Goal: Task Accomplishment & Management: Manage account settings

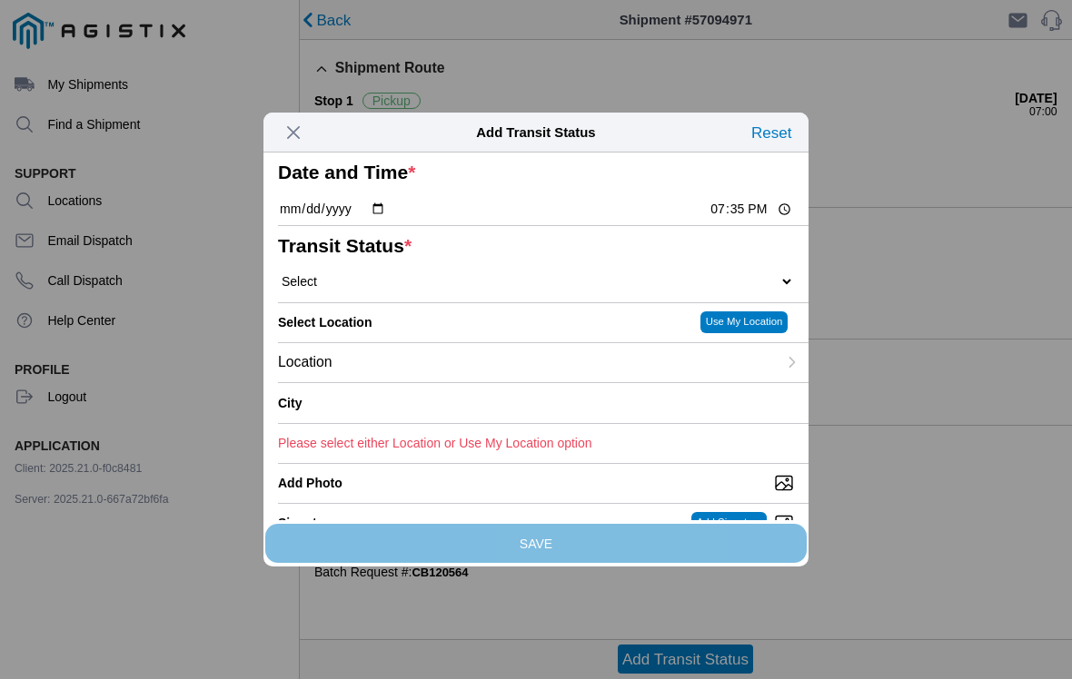
click at [747, 219] on input "19:35" at bounding box center [750, 209] width 85 height 19
type input "07:00"
click at [566, 290] on select "Select Arrive at Drop Off Arrive at Pickup Break Start Break Stop Depart Drop O…" at bounding box center [536, 281] width 516 height 16
select select "ARVPULOC"
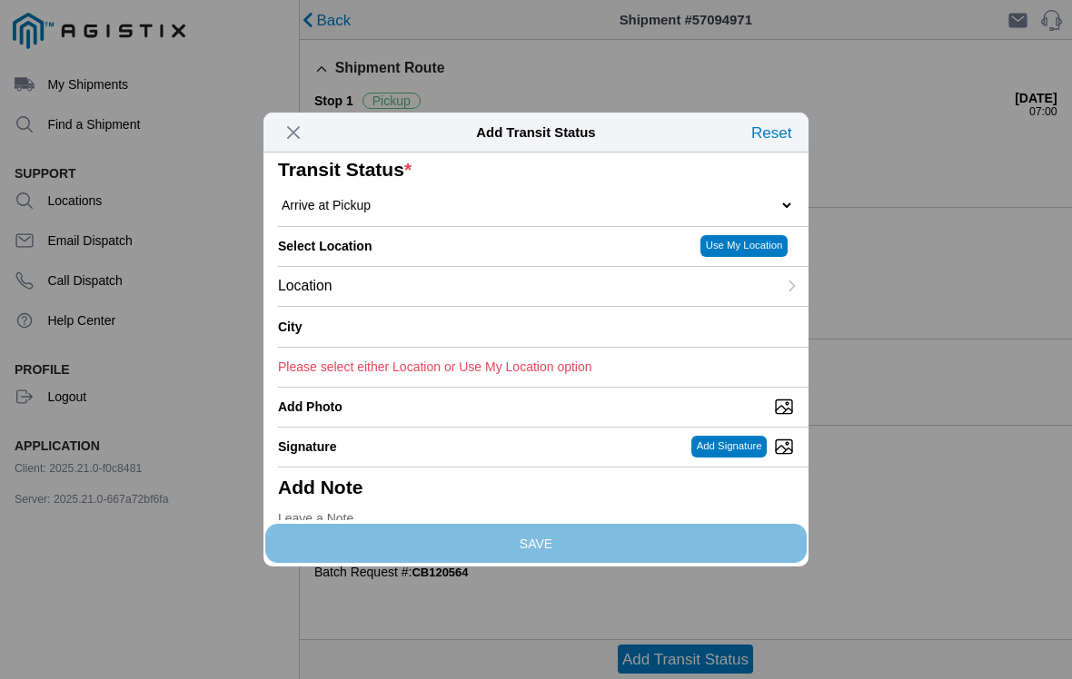
scroll to position [77, 0]
click at [745, 305] on div "Location" at bounding box center [527, 285] width 499 height 39
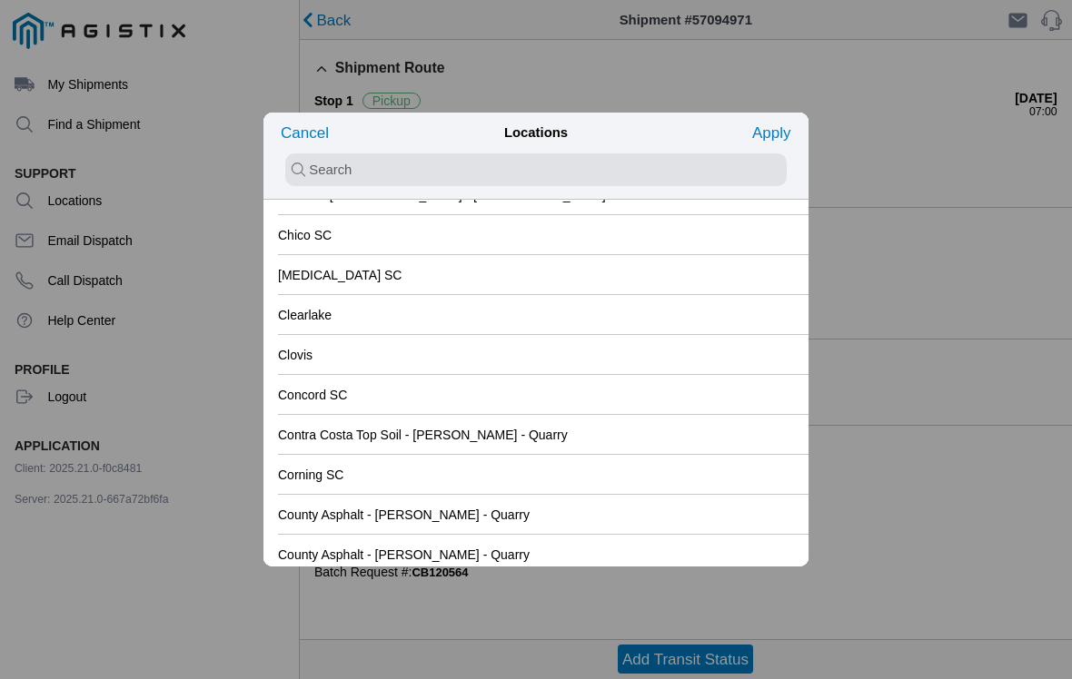
scroll to position [1213, 0]
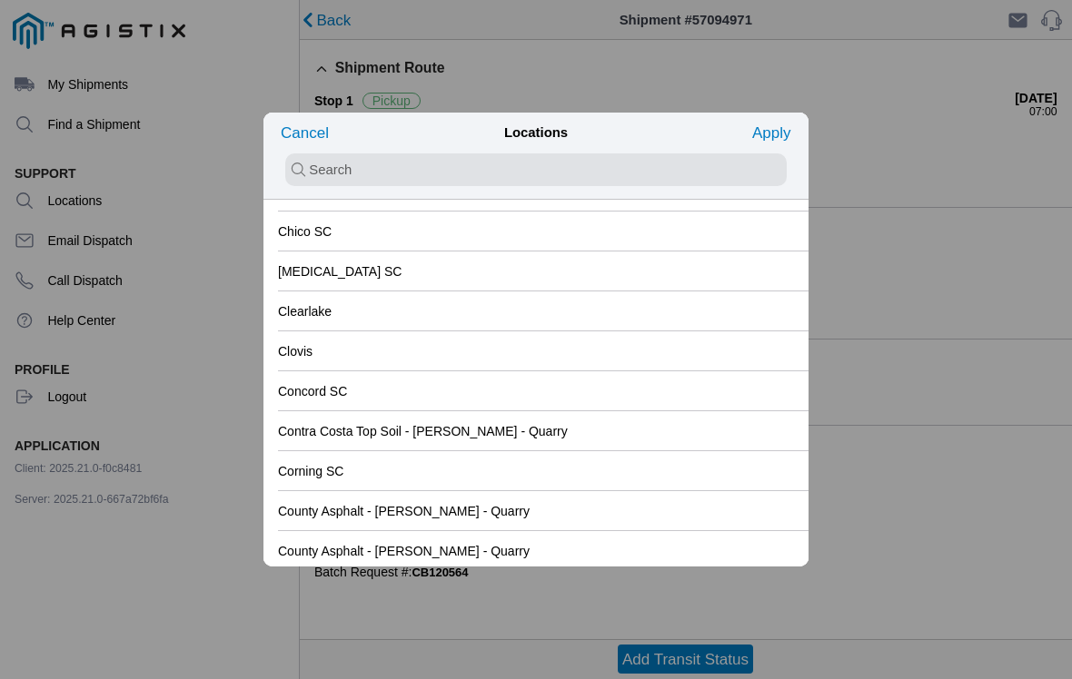
click at [566, 355] on div "Clovis" at bounding box center [536, 351] width 516 height 39
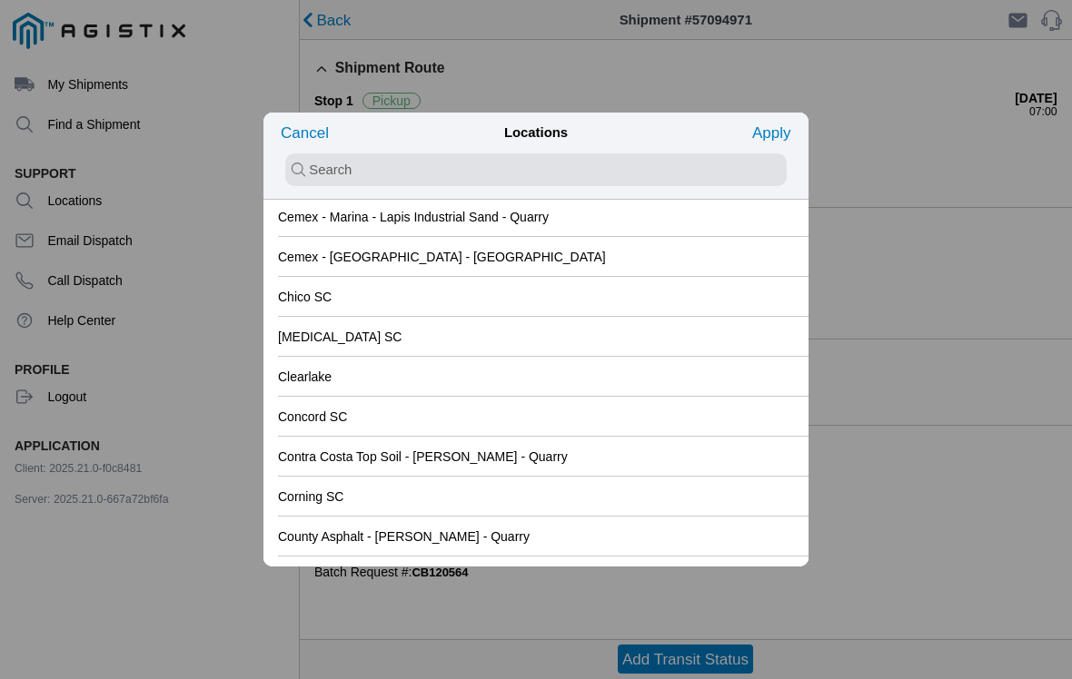
click at [0, 0] on slot "Apply" at bounding box center [0, 0] width 0 height 0
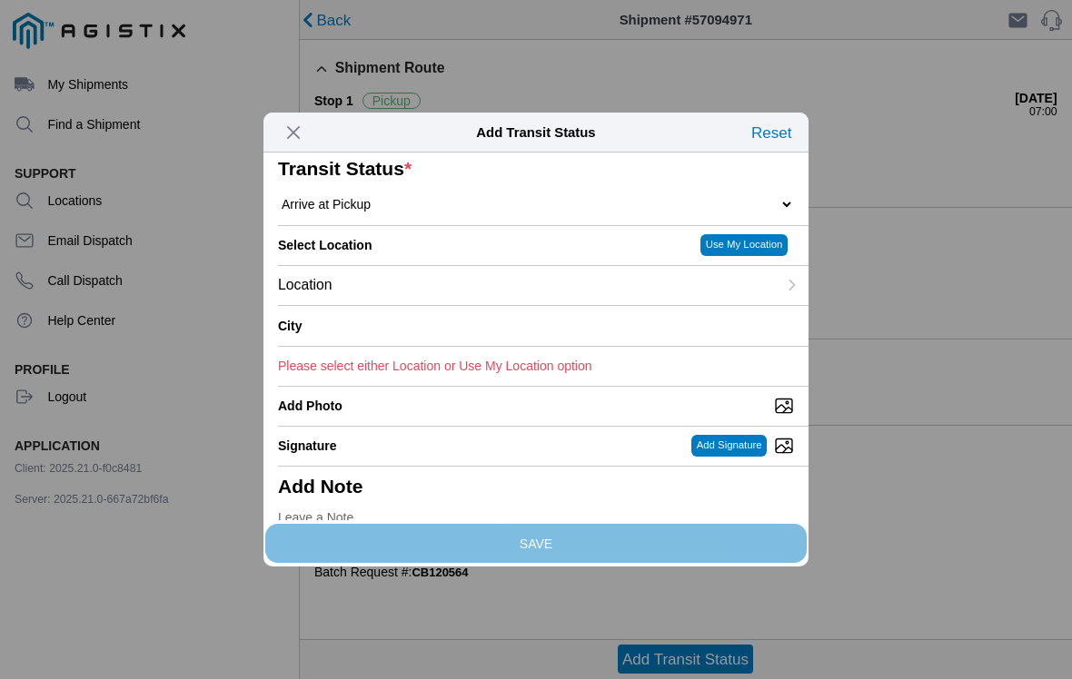
type input "Clovis"
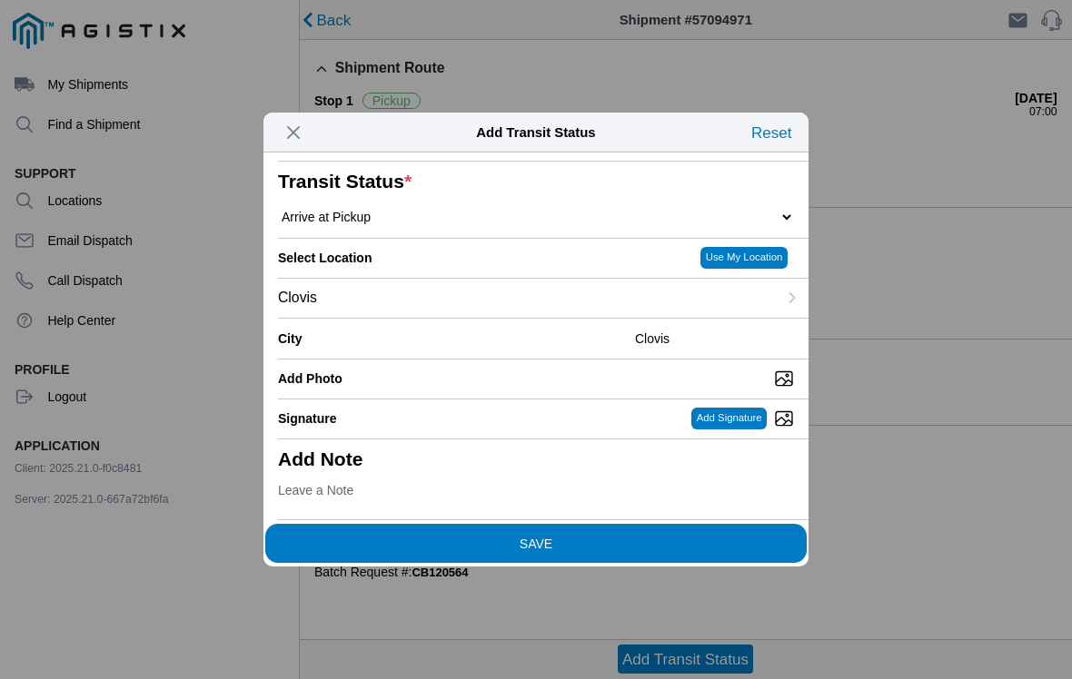
click at [625, 543] on span "SAVE" at bounding box center [536, 543] width 516 height 13
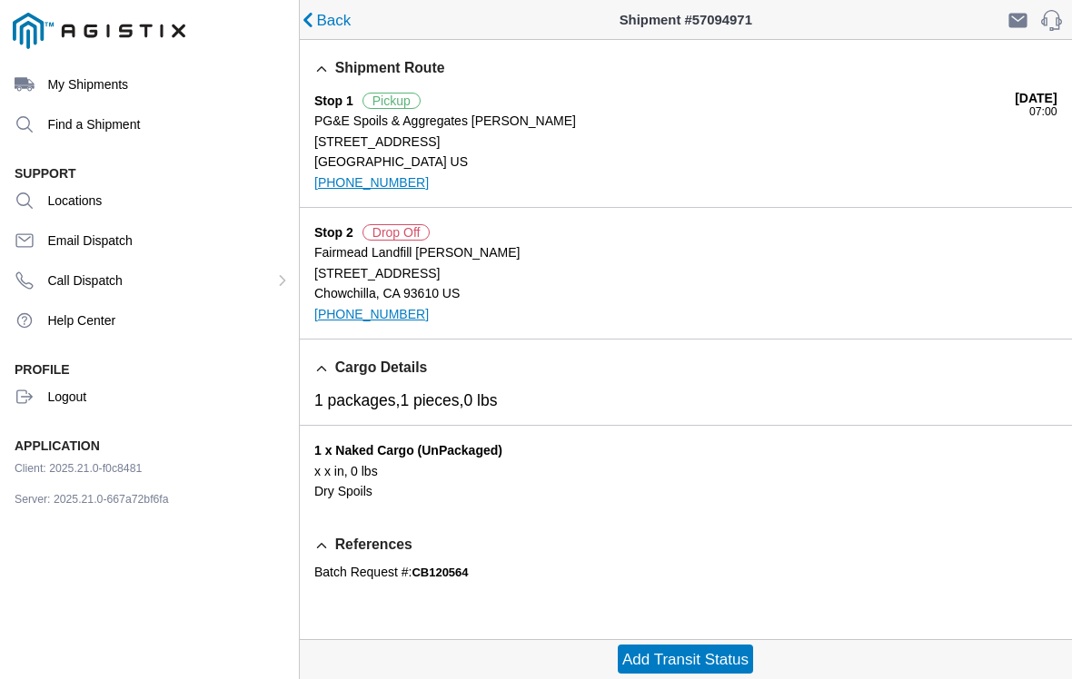
click at [0, 0] on slot "Add Transit Status" at bounding box center [0, 0] width 0 height 0
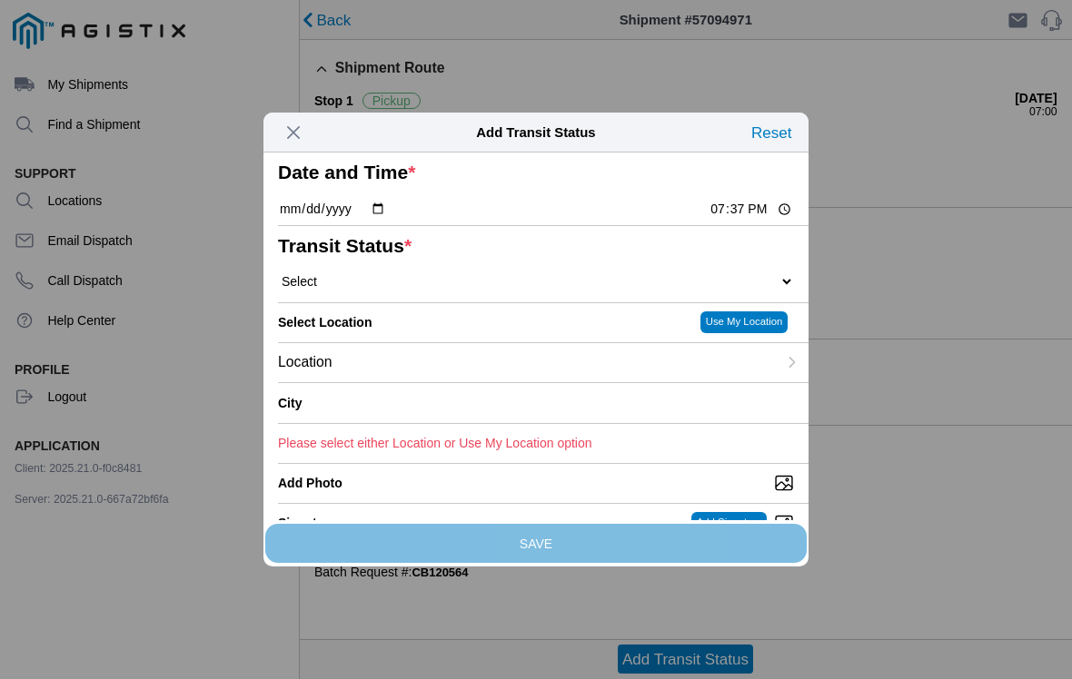
click at [723, 219] on input "19:37" at bounding box center [750, 209] width 85 height 19
type input "07:30"
click at [538, 290] on select "Select Arrive at Drop Off Arrive at Pickup Break Start Break Stop Depart Drop O…" at bounding box center [536, 281] width 516 height 16
select select "DPTPULOC"
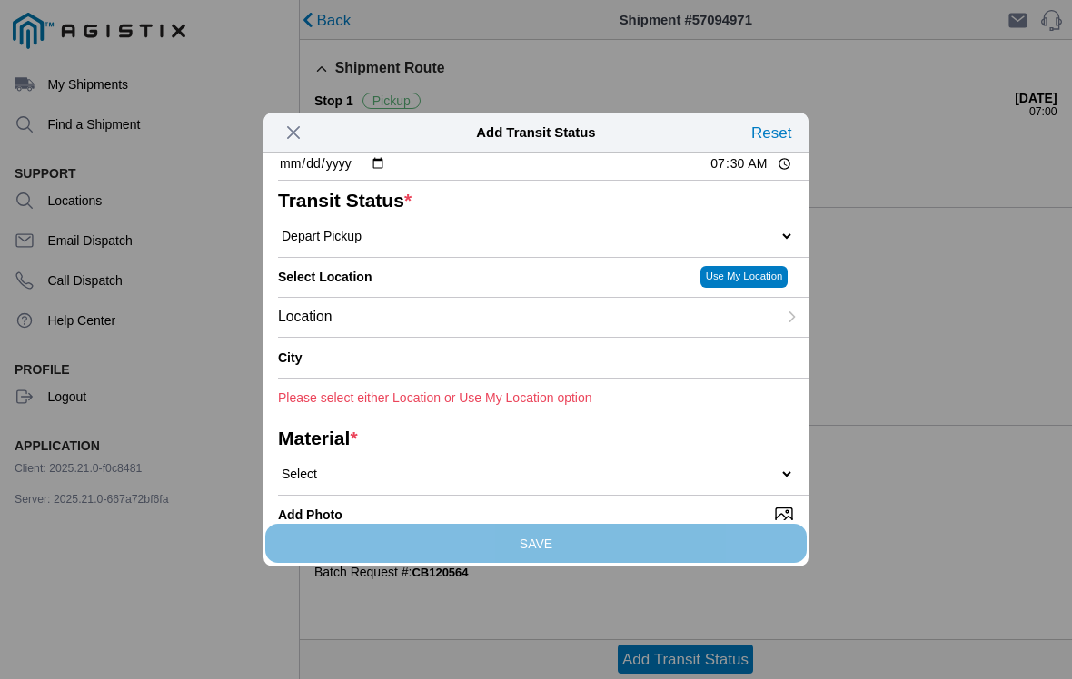
scroll to position [49, 0]
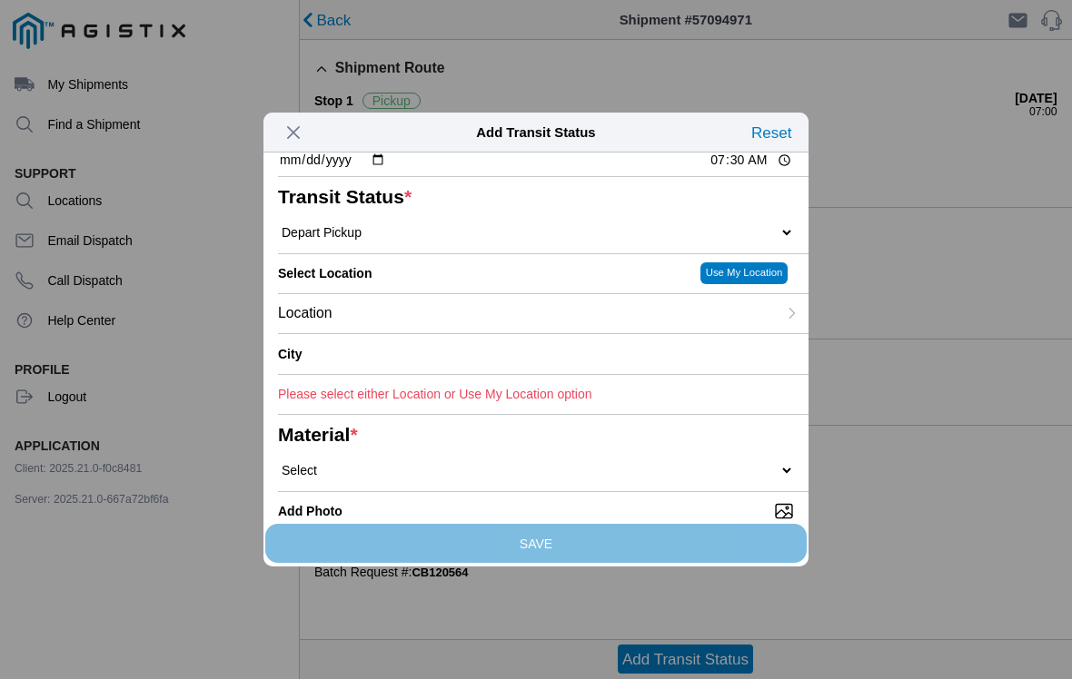
click at [608, 333] on div "Location" at bounding box center [527, 313] width 499 height 39
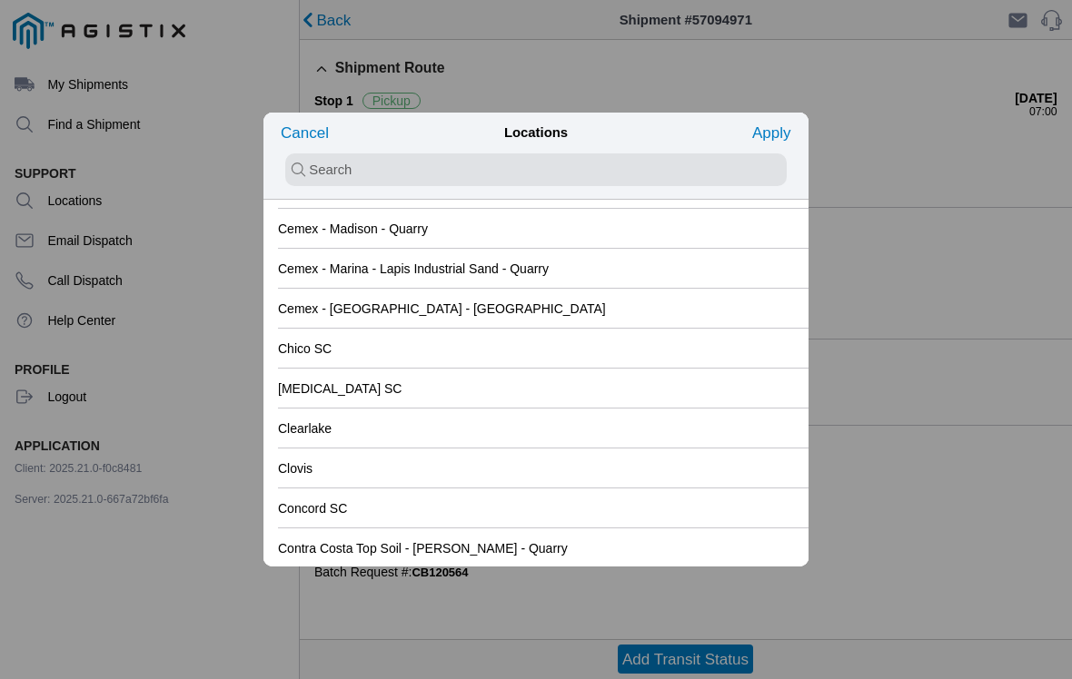
scroll to position [1094, 0]
click at [549, 472] on div "Clovis" at bounding box center [536, 469] width 516 height 39
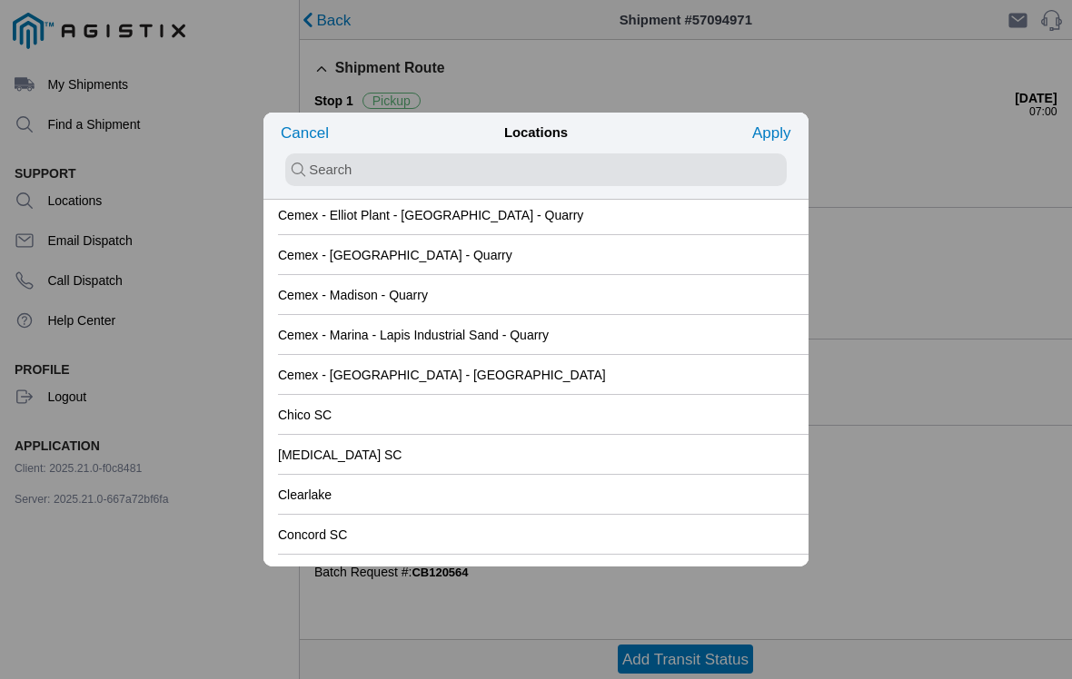
click at [0, 0] on slot "Apply" at bounding box center [0, 0] width 0 height 0
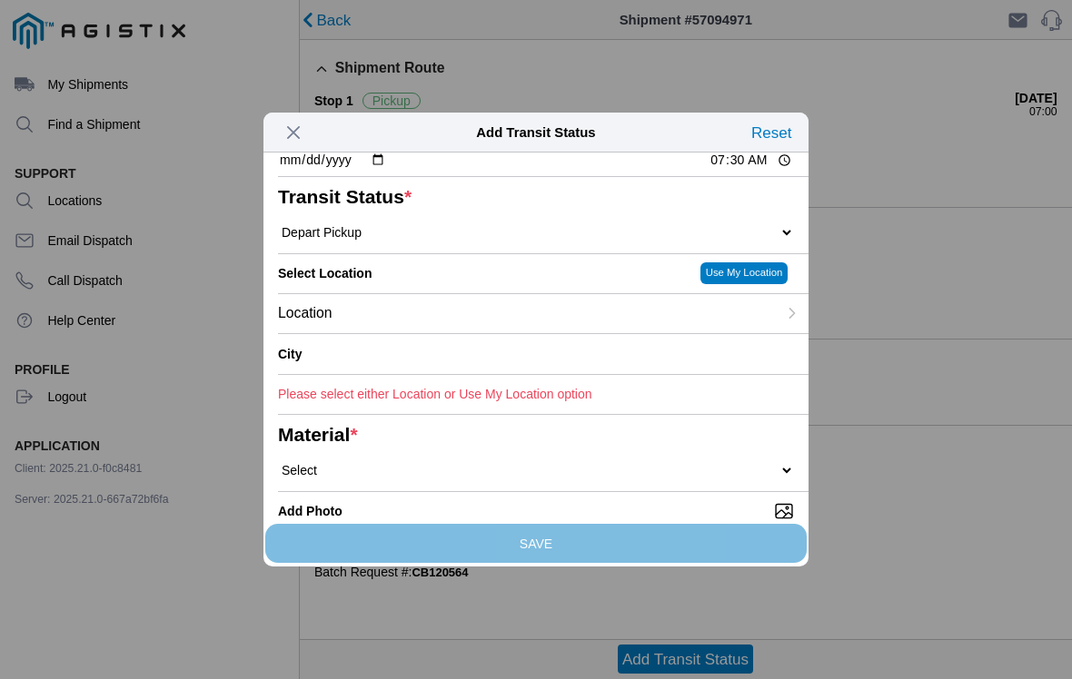
type input "Clovis"
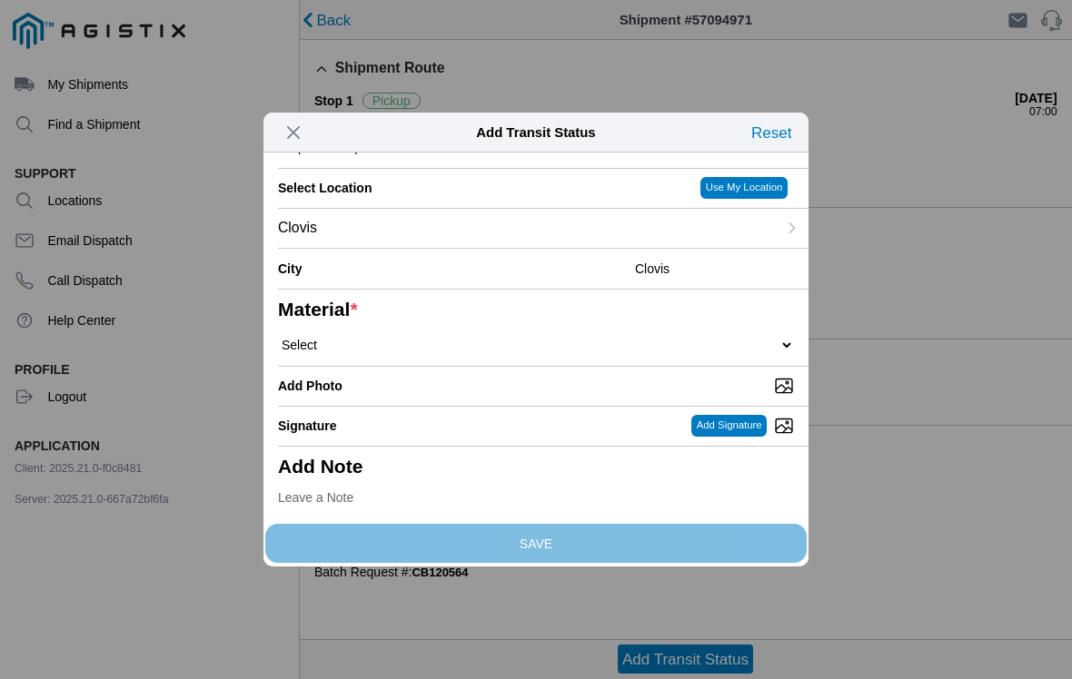
scroll to position [134, 0]
click at [587, 354] on select "Select 1" x 3" Rock 1" x 4" Rock 2" x 4" Rock Asphalt Cold Patch Backfill Spec …" at bounding box center [536, 346] width 516 height 16
select select "708654"
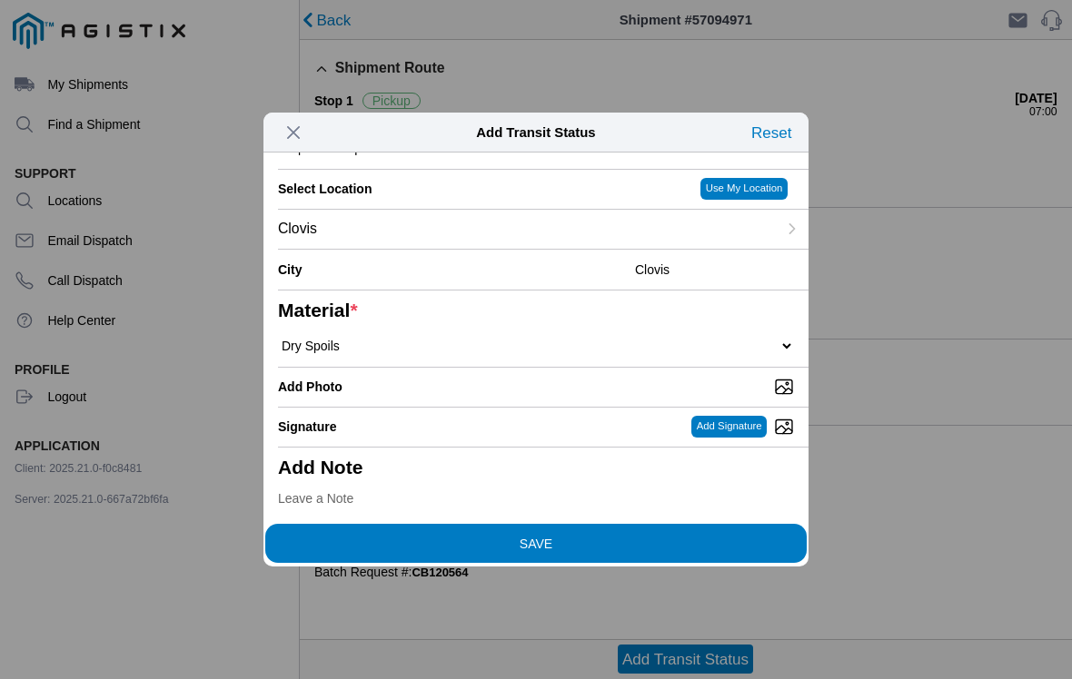
click at [560, 538] on span "SAVE" at bounding box center [536, 543] width 516 height 13
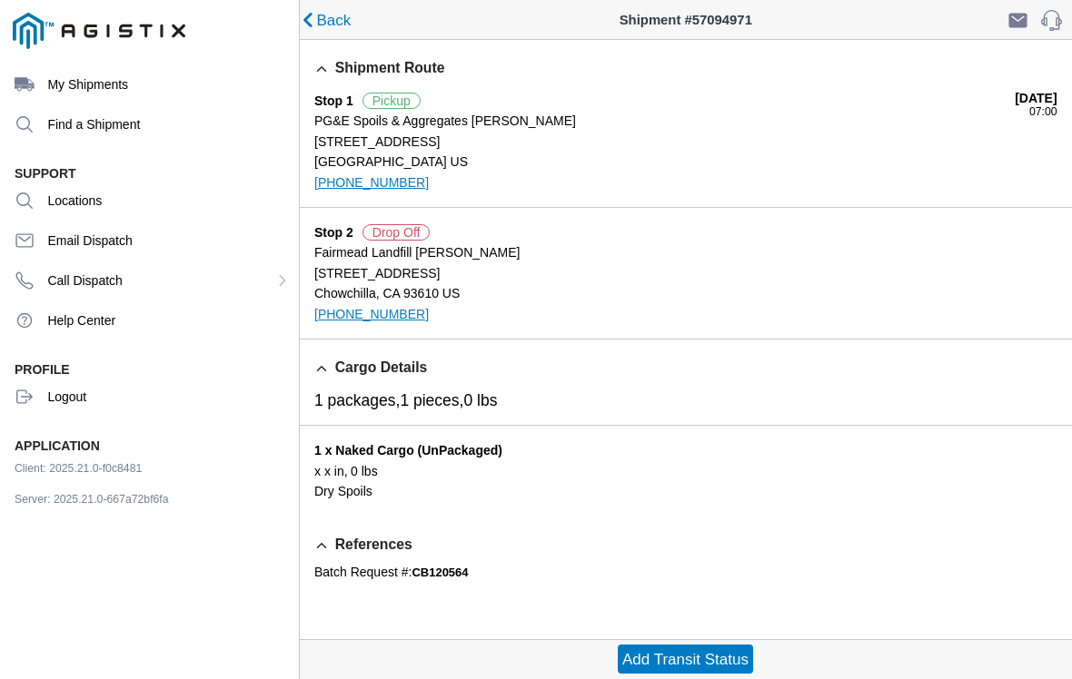
click at [0, 0] on slot "Add Transit Status" at bounding box center [0, 0] width 0 height 0
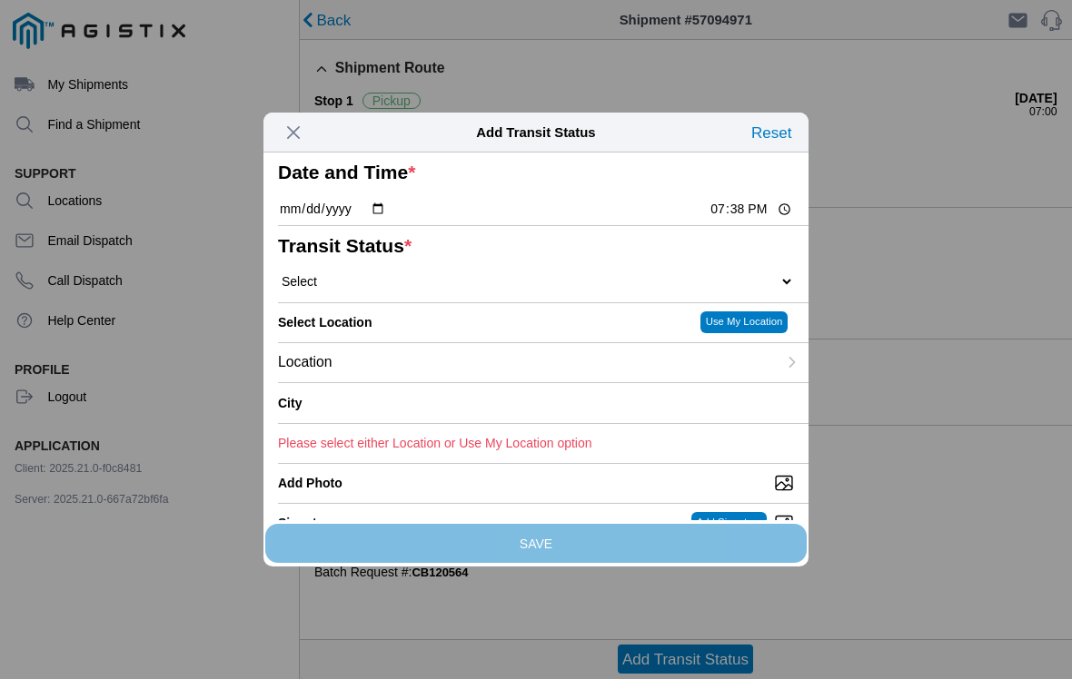
click at [727, 219] on input "19:38" at bounding box center [750, 209] width 85 height 19
type input "08:20"
click at [586, 290] on select "Select Arrive at Drop Off Arrive at Pickup Break Start Break Stop Depart Drop O…" at bounding box center [536, 281] width 516 height 16
select select "ARVDLVLOC"
click at [584, 382] on div "Location" at bounding box center [527, 362] width 499 height 39
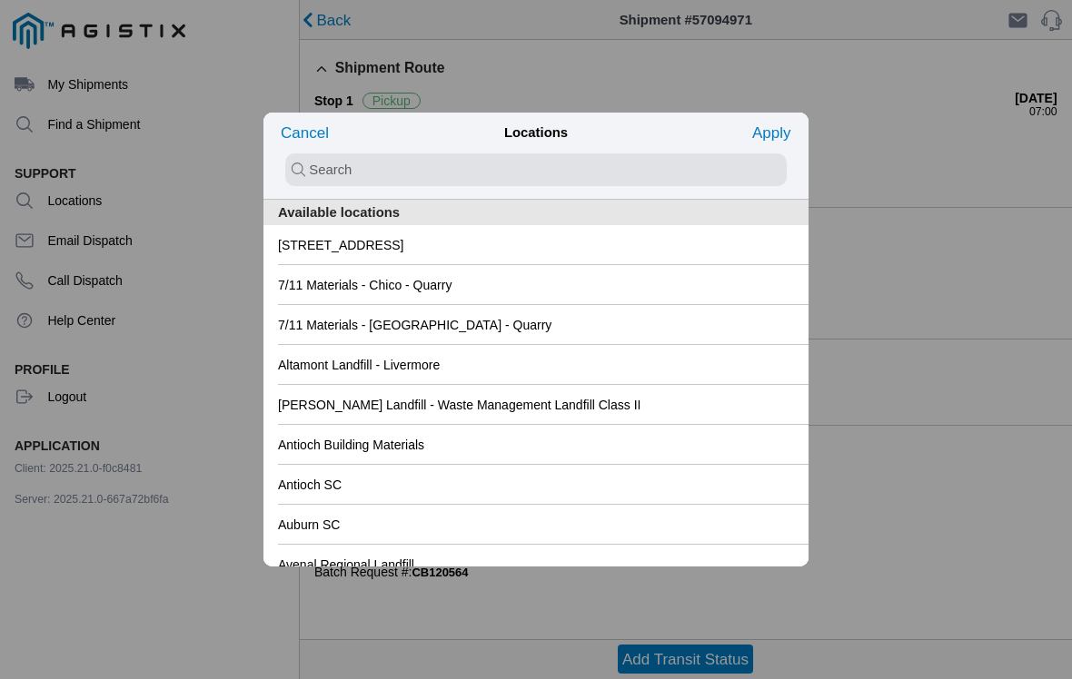
click at [513, 245] on div "[STREET_ADDRESS]" at bounding box center [536, 244] width 516 height 39
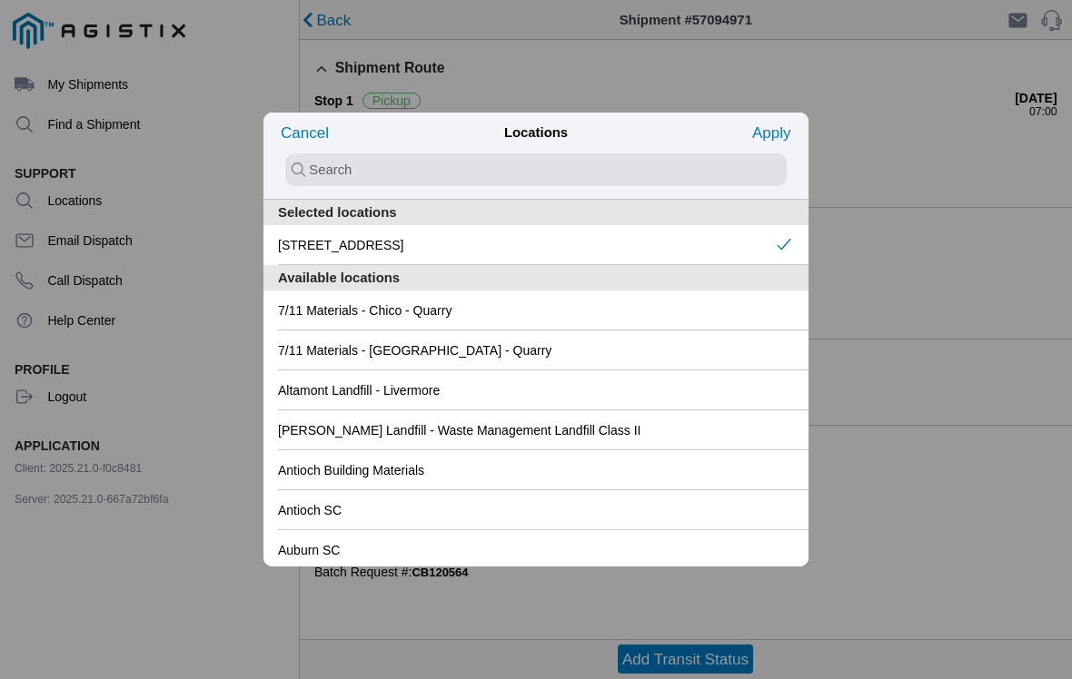
click at [0, 0] on slot "Apply" at bounding box center [0, 0] width 0 height 0
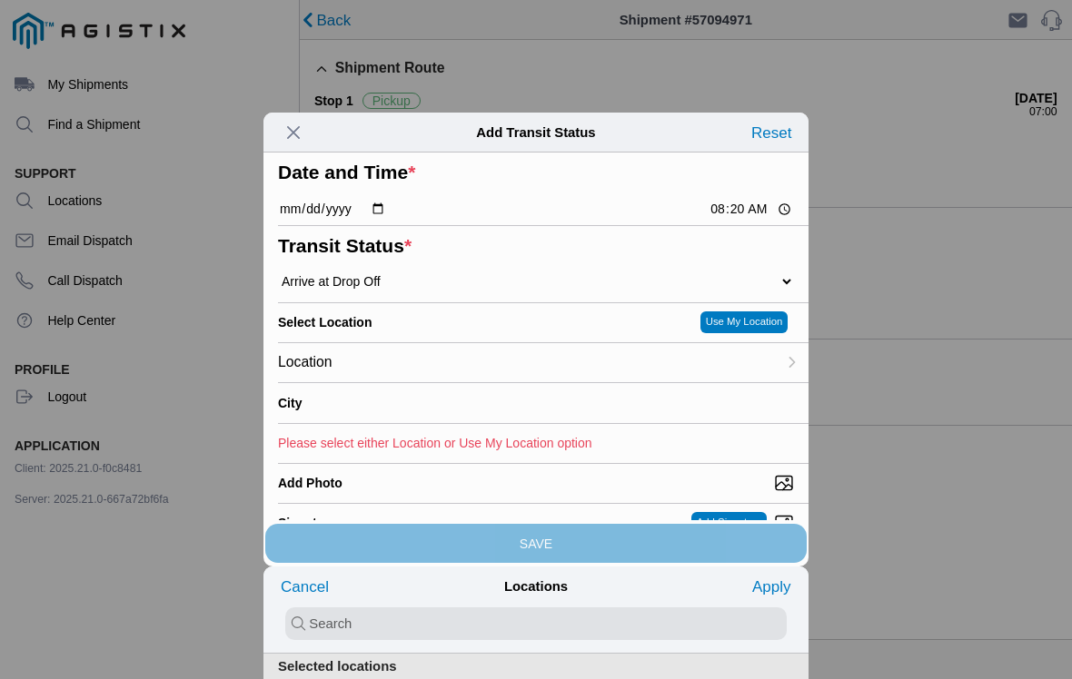
type input "Chowchilla"
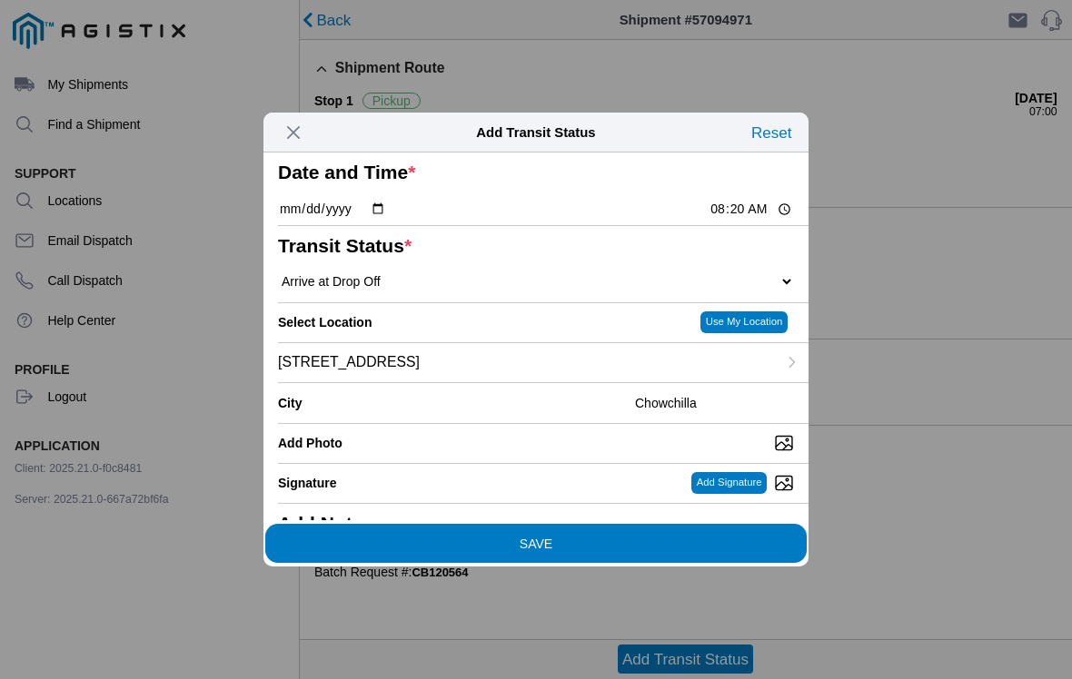
click at [566, 540] on span "SAVE" at bounding box center [536, 543] width 516 height 13
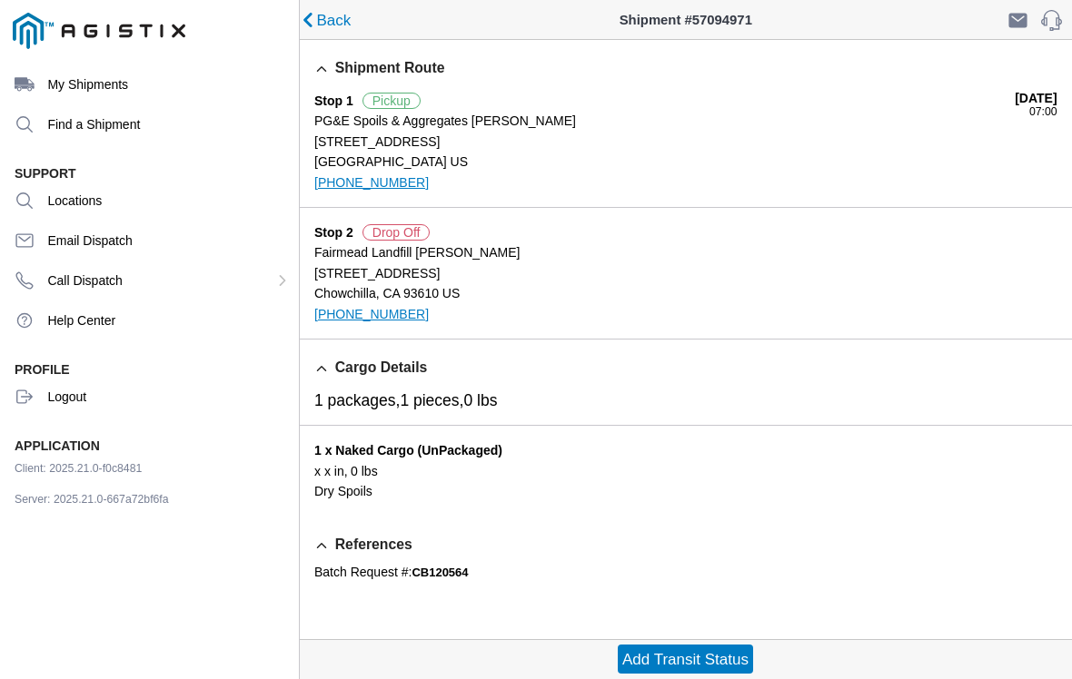
click at [0, 0] on slot "Add Transit Status" at bounding box center [0, 0] width 0 height 0
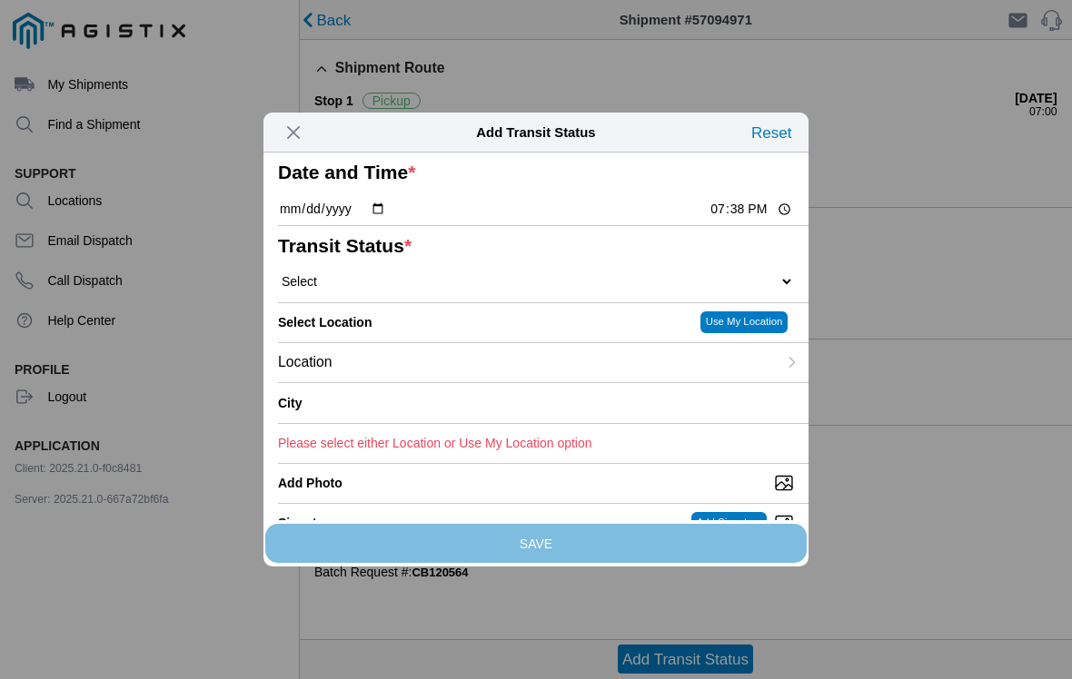
click at [739, 219] on input "19:38" at bounding box center [750, 209] width 85 height 19
type input "09:00"
click at [541, 290] on select "Select Arrive at Drop Off Arrive at Pickup Break Start Break Stop Depart Drop O…" at bounding box center [536, 281] width 516 height 16
select select "DPTDLVLOC"
click at [453, 382] on div "Location" at bounding box center [527, 362] width 499 height 39
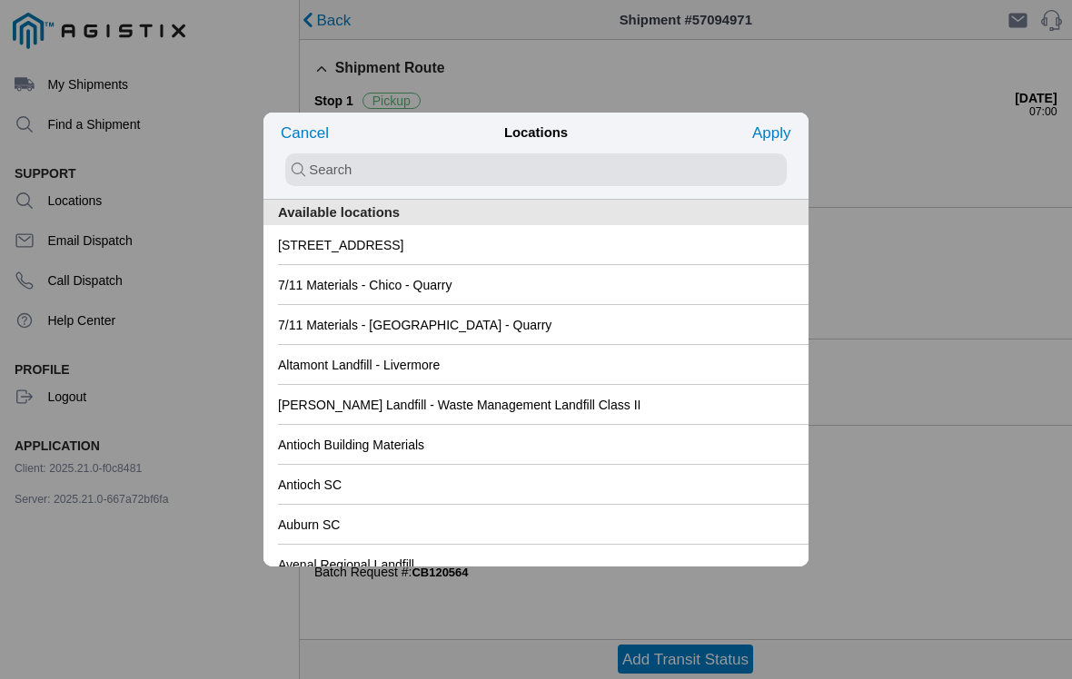
click at [502, 251] on div "[STREET_ADDRESS]" at bounding box center [536, 244] width 516 height 39
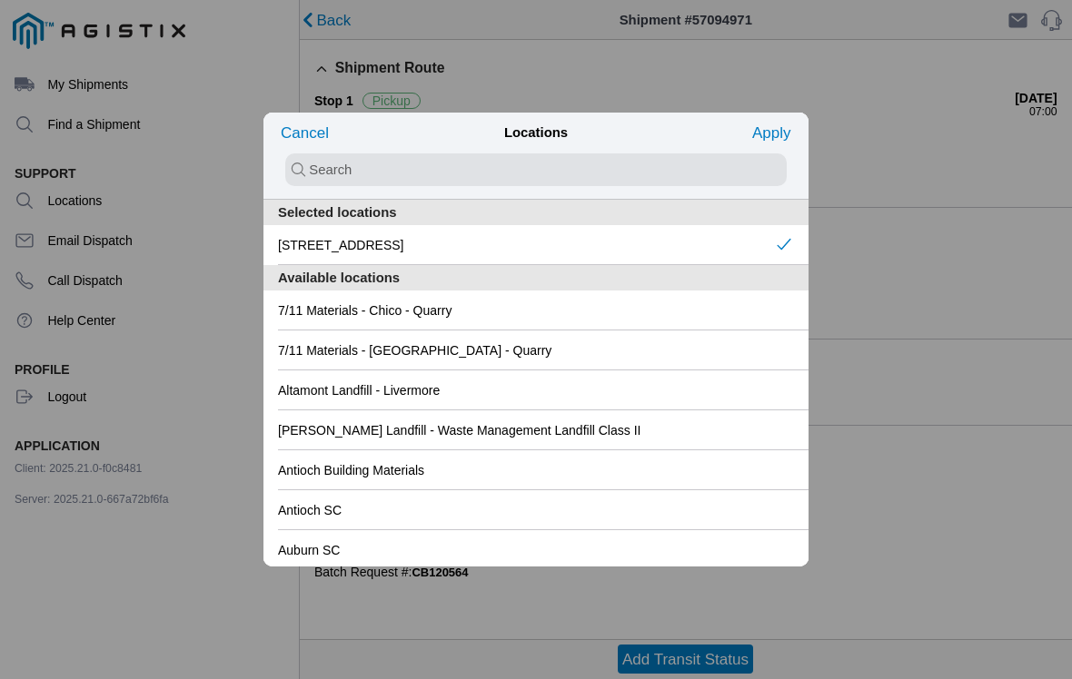
click at [0, 0] on slot "Apply" at bounding box center [0, 0] width 0 height 0
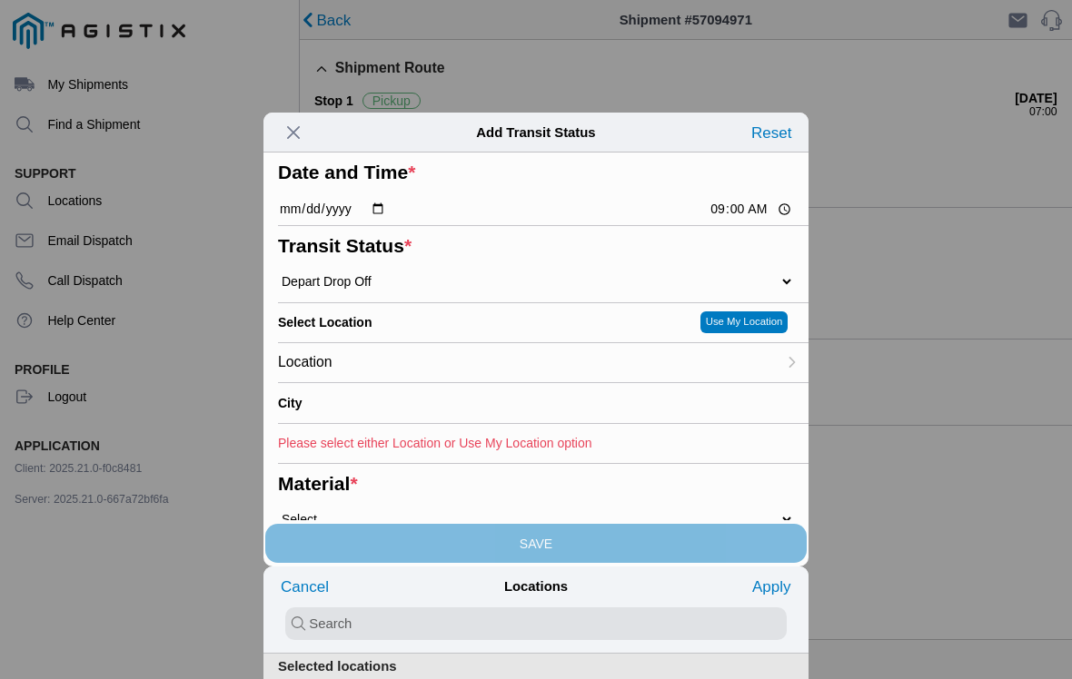
type input "Chowchilla"
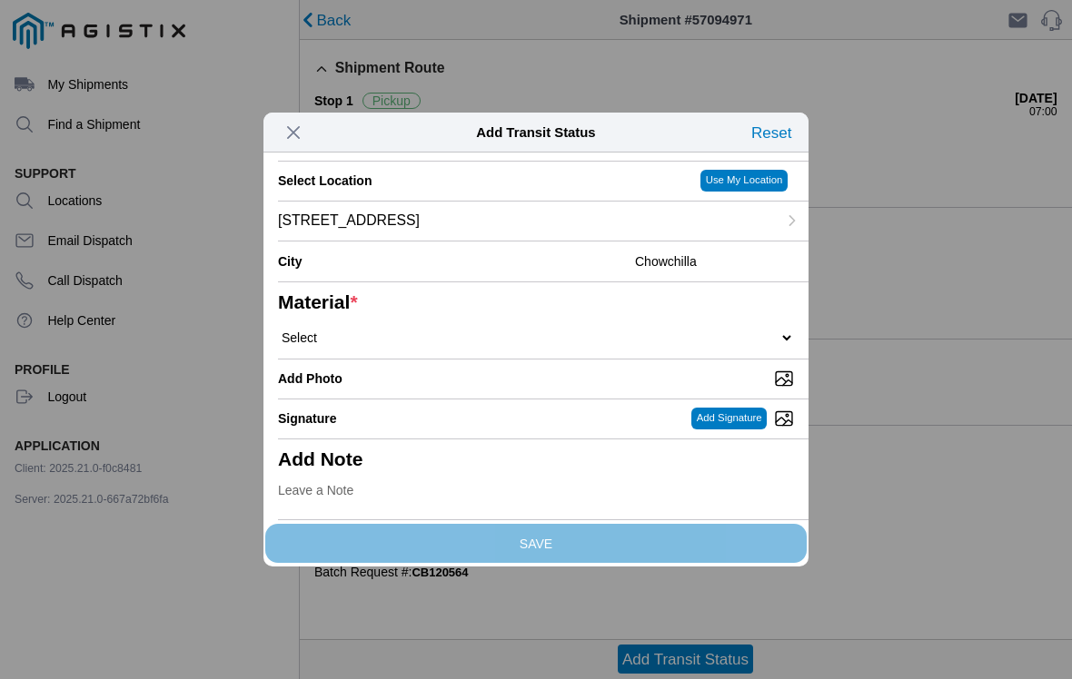
scroll to position [173, 0]
click at [571, 346] on select "Select 1" x 3" Rock 1" x 4" Rock 2" x 4" Rock Asphalt Cold Patch Backfill Spec …" at bounding box center [536, 338] width 516 height 16
select select "708654"
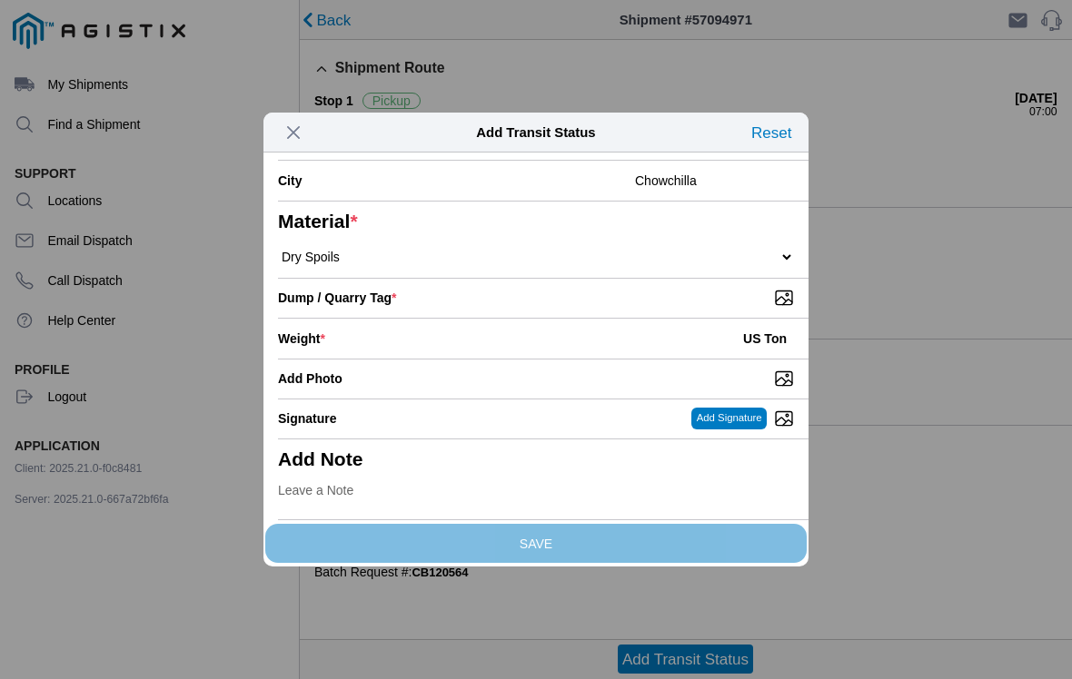
scroll to position [282, 0]
click at [650, 359] on div "Weight * US Ton" at bounding box center [536, 339] width 516 height 40
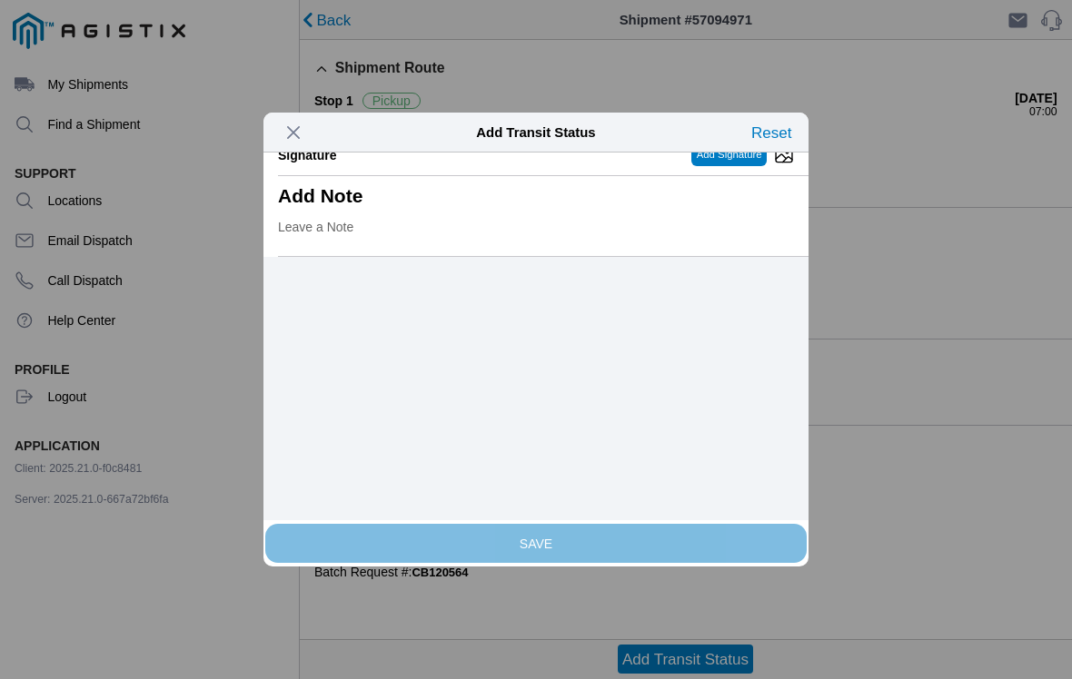
scroll to position [492, 0]
type input "24.67"
click at [746, 125] on input "Add Photo" at bounding box center [543, 115] width 530 height 20
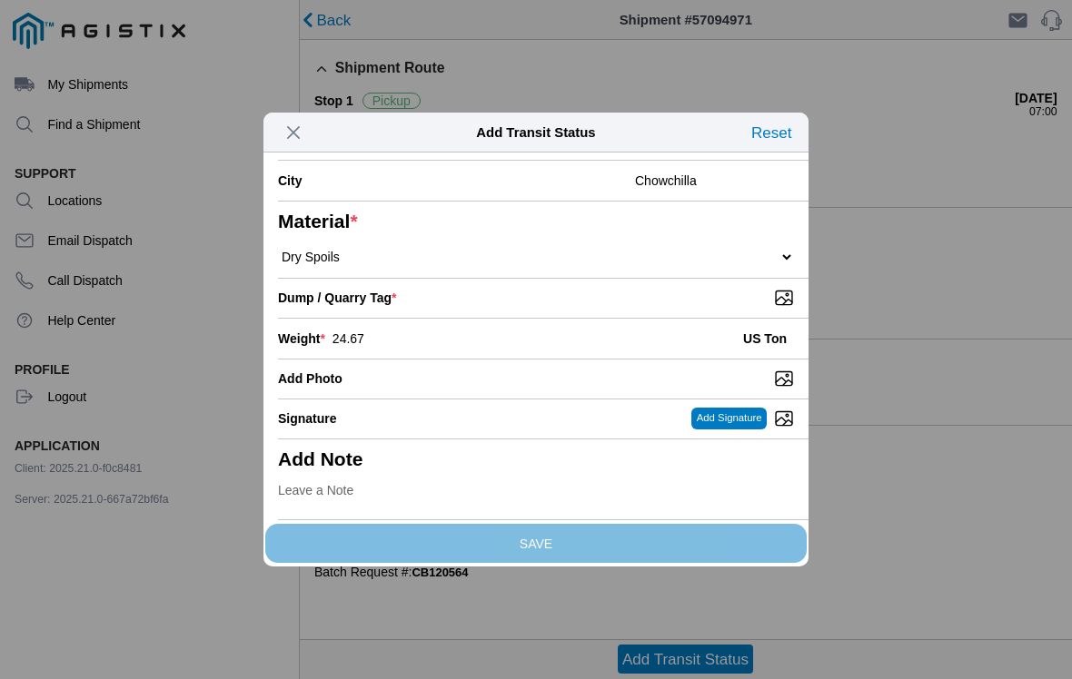
type input "C:\fakepath\image.jpg"
click at [697, 288] on input "Dump / Quarry Tag *" at bounding box center [543, 298] width 530 height 20
type input "C:\fakepath\image.jpg"
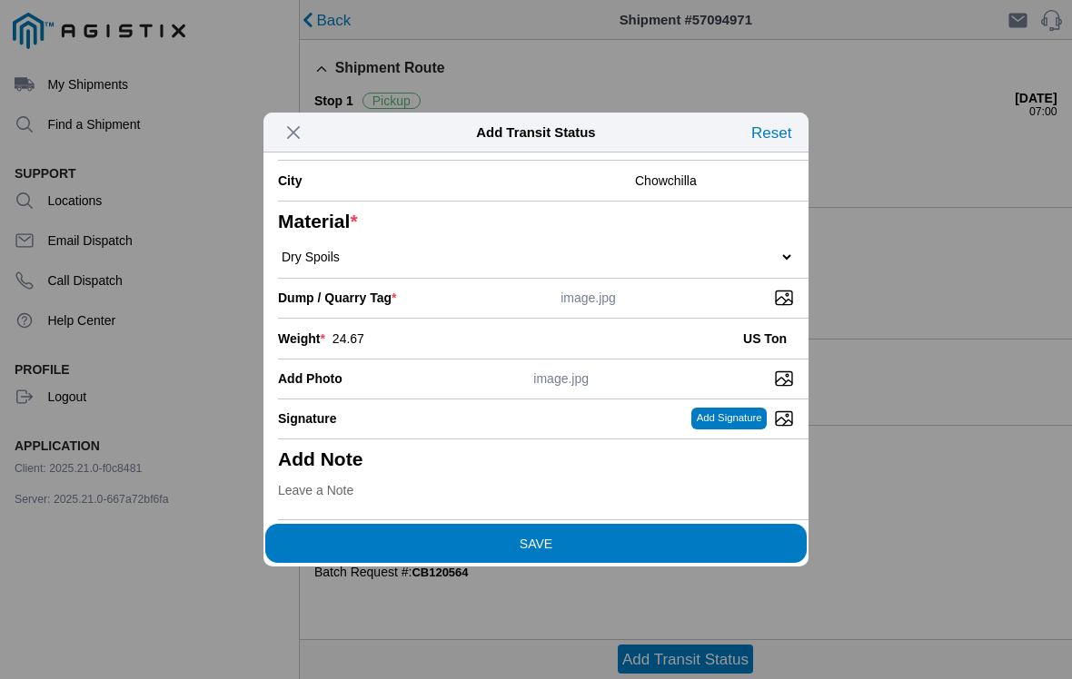
click at [715, 369] on input "Add Photo" at bounding box center [543, 379] width 530 height 20
type input "C:\fakepath\image.jpg"
click at [751, 537] on span "SAVE" at bounding box center [536, 543] width 516 height 13
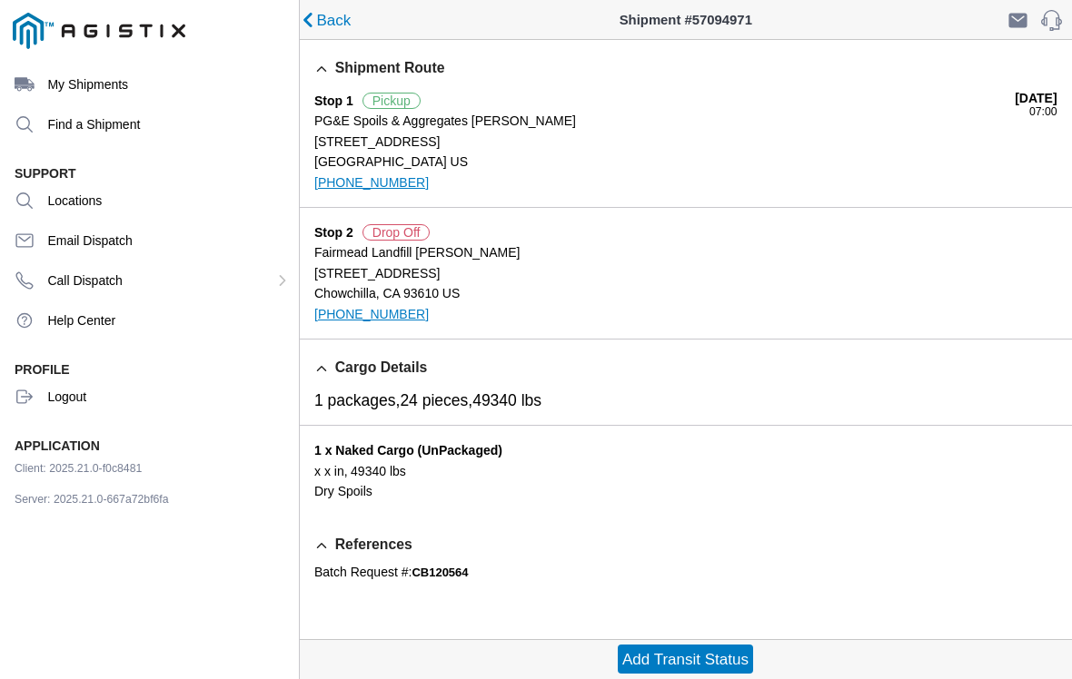
click at [0, 0] on slot "Add Transit Status" at bounding box center [0, 0] width 0 height 0
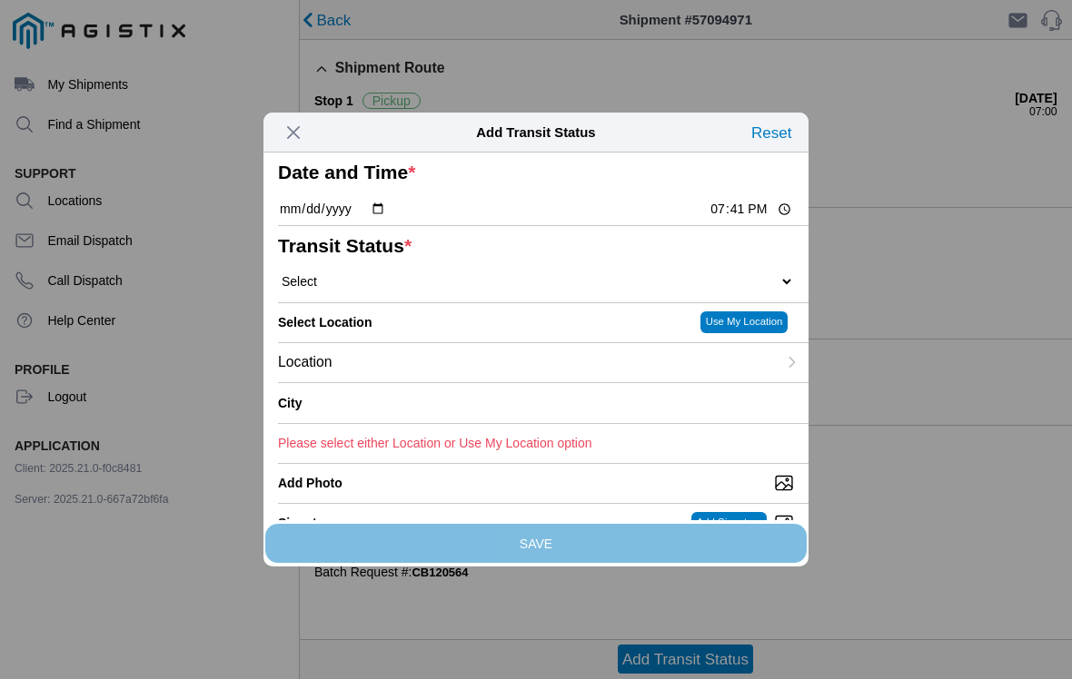
click at [749, 219] on input "19:41" at bounding box center [750, 209] width 85 height 19
type input "09:55"
click at [536, 290] on select "Select Arrive at Drop Off Arrive at Pickup Break Start Break Stop Depart Drop O…" at bounding box center [536, 281] width 516 height 16
select select "ARVPULOC"
click at [624, 382] on div "Location" at bounding box center [527, 362] width 499 height 39
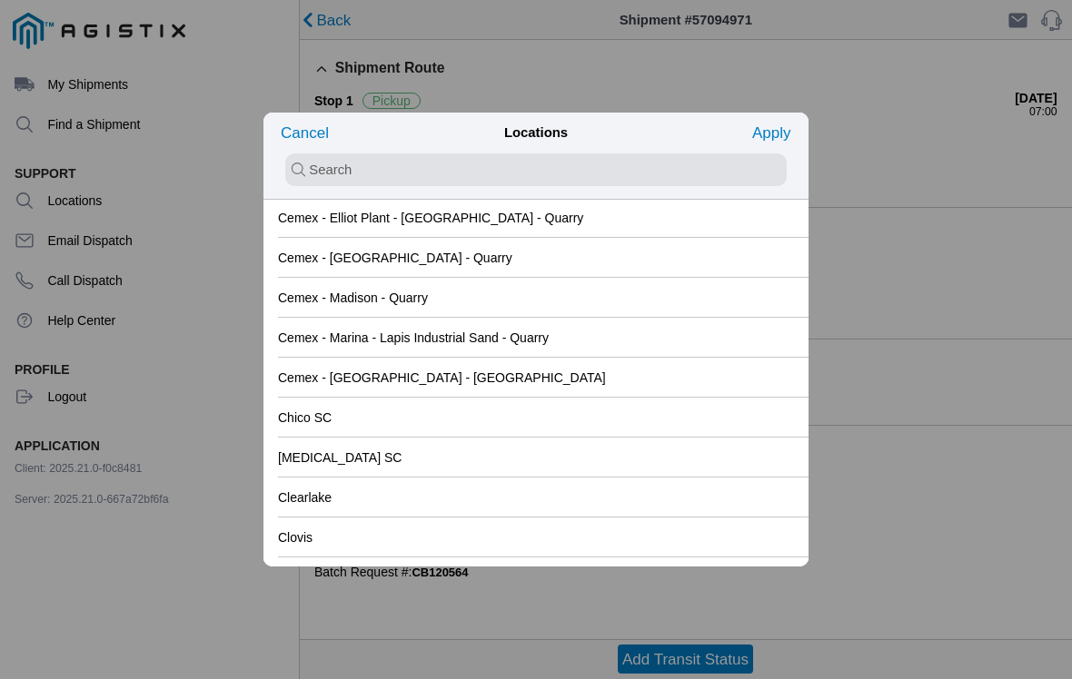
scroll to position [1178, 0]
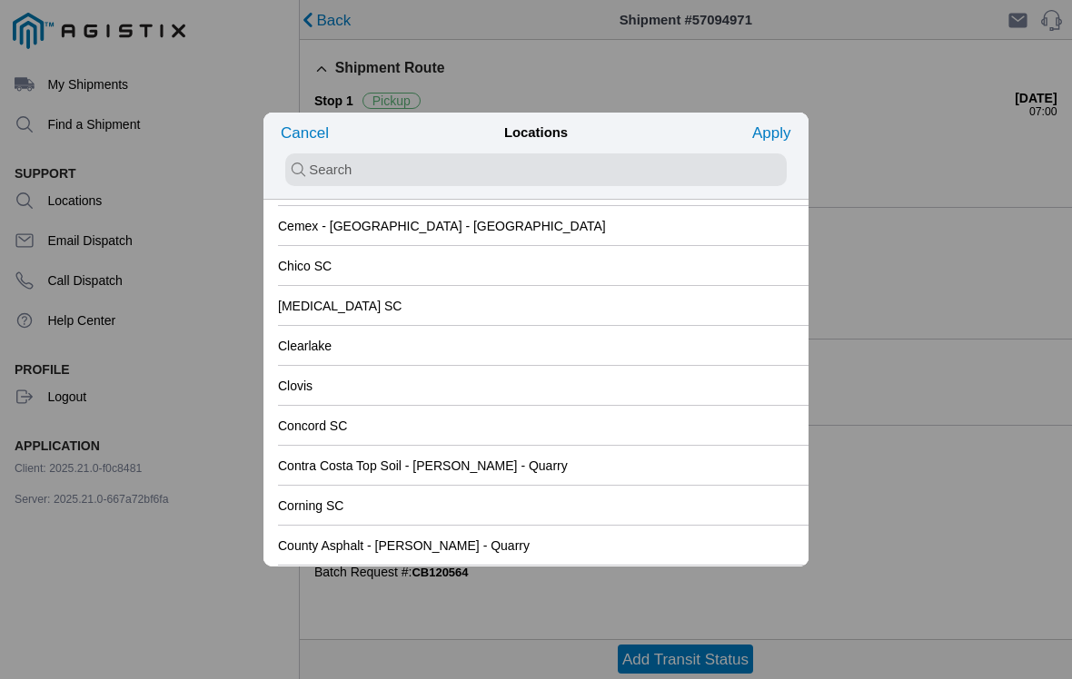
click at [573, 387] on div "Clovis" at bounding box center [536, 385] width 516 height 39
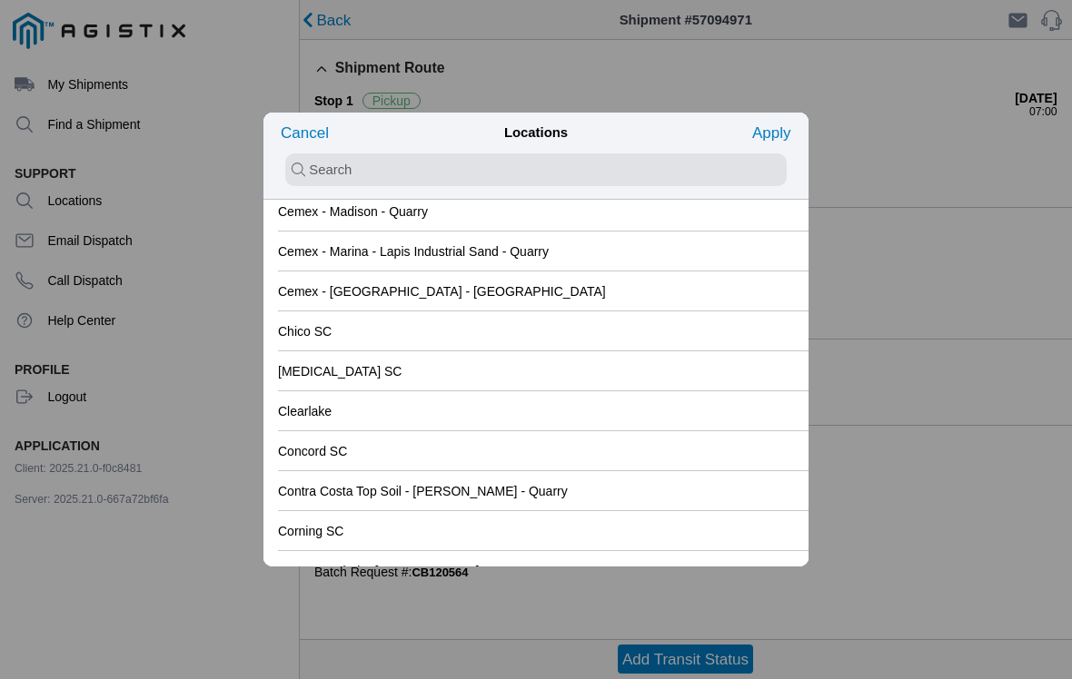
click at [768, 145] on button "Apply" at bounding box center [771, 132] width 48 height 29
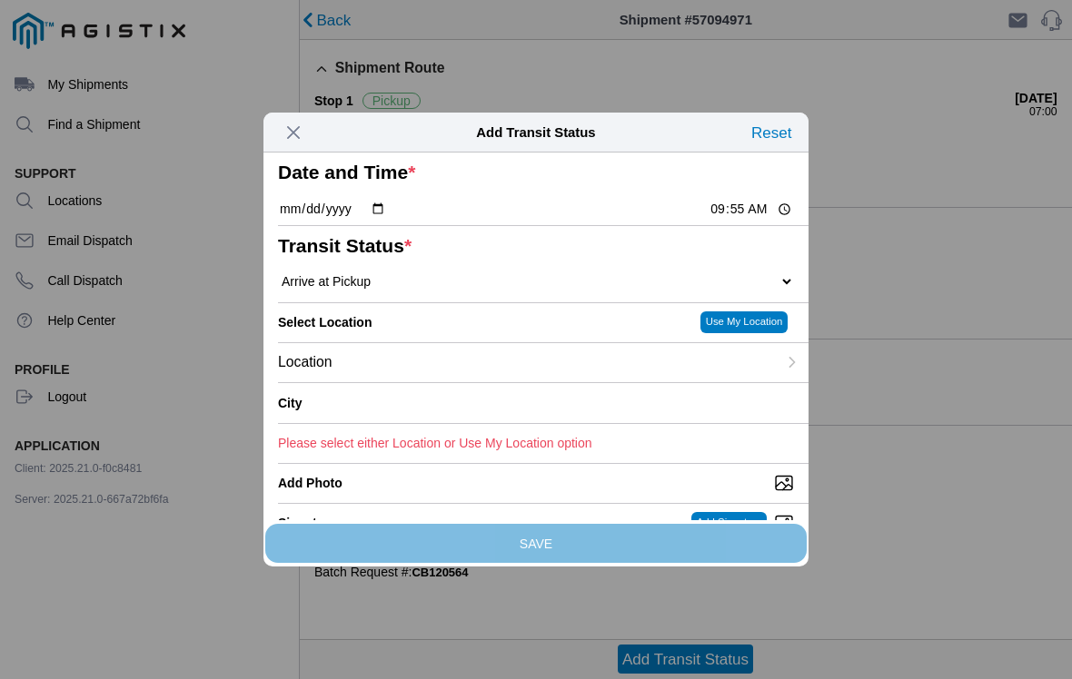
type input "Clovis"
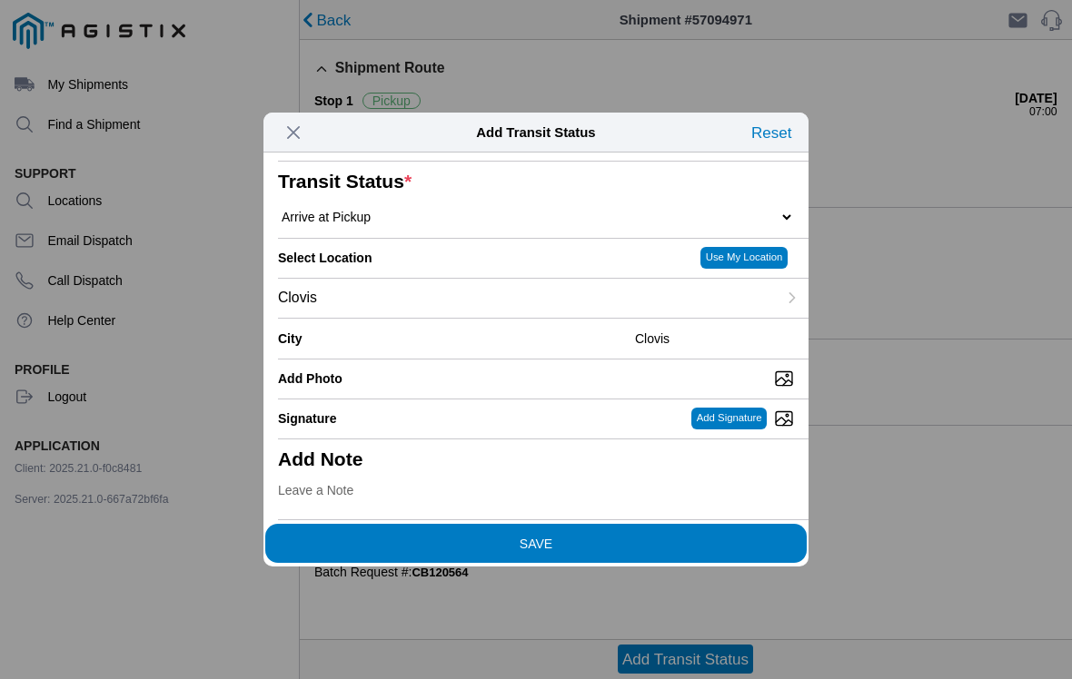
scroll to position [74, 0]
click at [604, 541] on span "SAVE" at bounding box center [536, 543] width 516 height 13
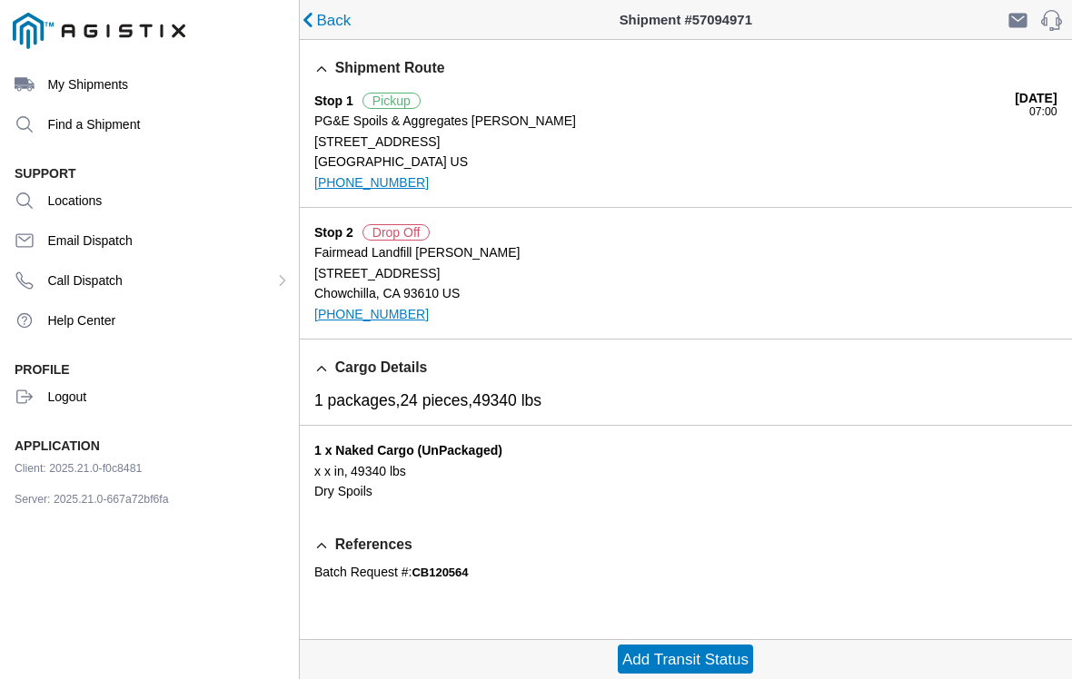
click at [0, 0] on slot "Add Transit Status" at bounding box center [0, 0] width 0 height 0
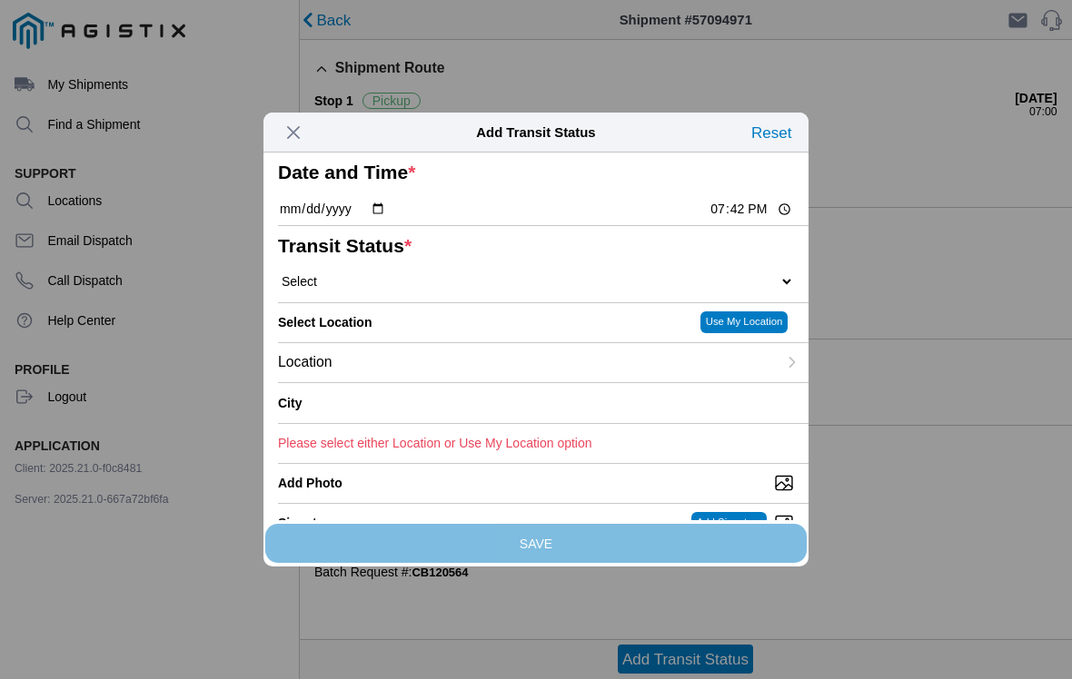
click at [733, 219] on input "19:42" at bounding box center [750, 209] width 85 height 19
type input "10:00"
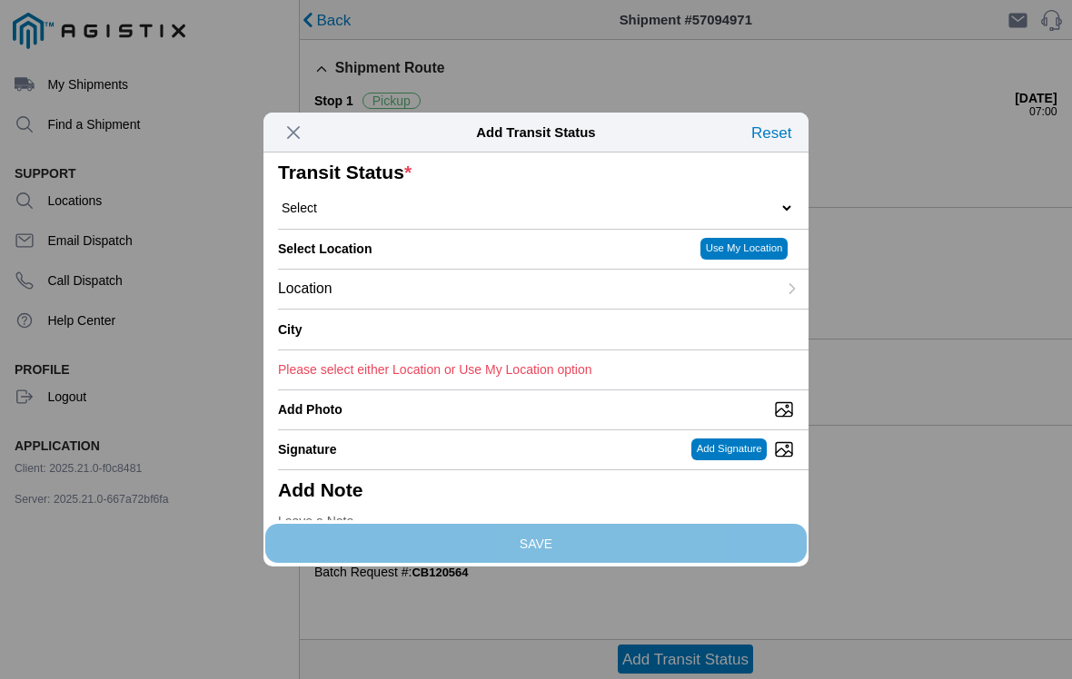
scroll to position [77, 0]
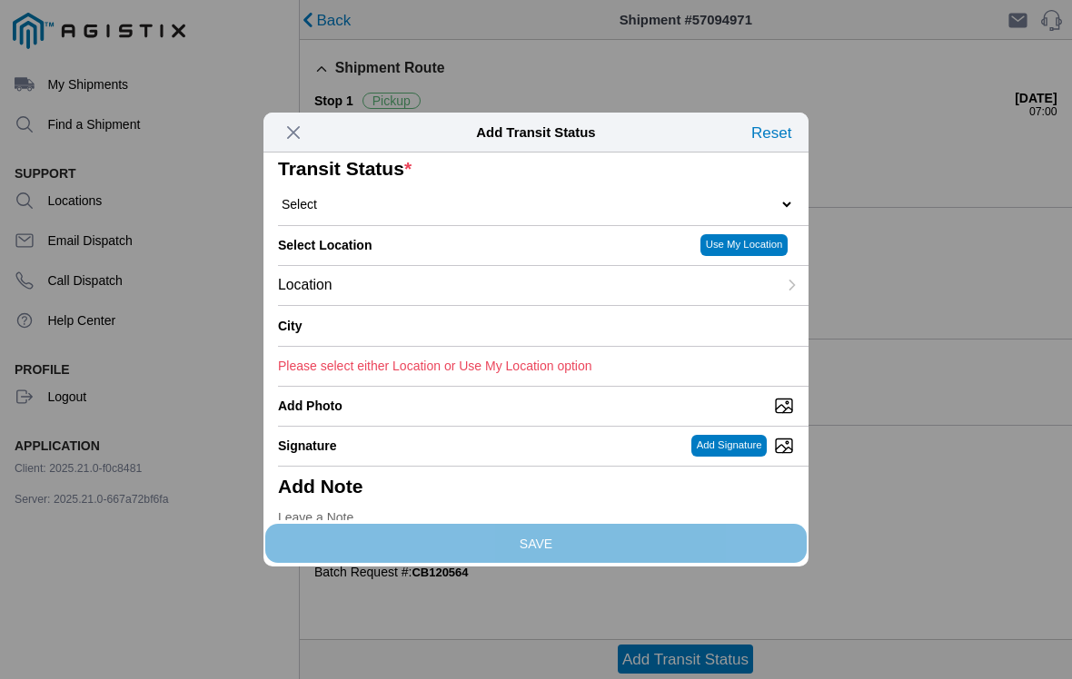
click at [560, 213] on select "Select Arrive at Drop Off Arrive at Pickup Break Start Break Stop Depart Drop O…" at bounding box center [536, 204] width 516 height 16
click at [540, 213] on select "Select Arrive at Drop Off Arrive at Pickup Break Start Break Stop Depart Drop O…" at bounding box center [536, 204] width 516 height 16
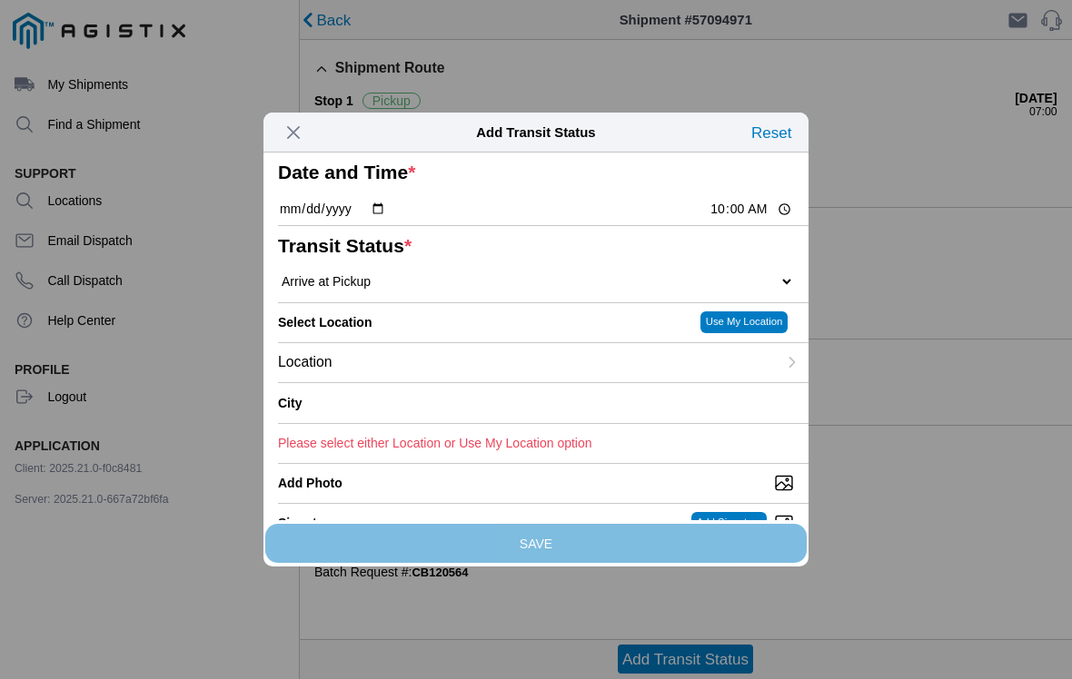
scroll to position [0, 0]
click at [762, 290] on select "Select Arrive at Drop Off Arrive at Pickup Break Start Break Stop Depart Drop O…" at bounding box center [536, 281] width 516 height 16
click at [707, 290] on select "Select Arrive at Drop Off Arrive at Pickup Break Start Break Stop Depart Drop O…" at bounding box center [536, 281] width 516 height 16
select select "DPTPULOC"
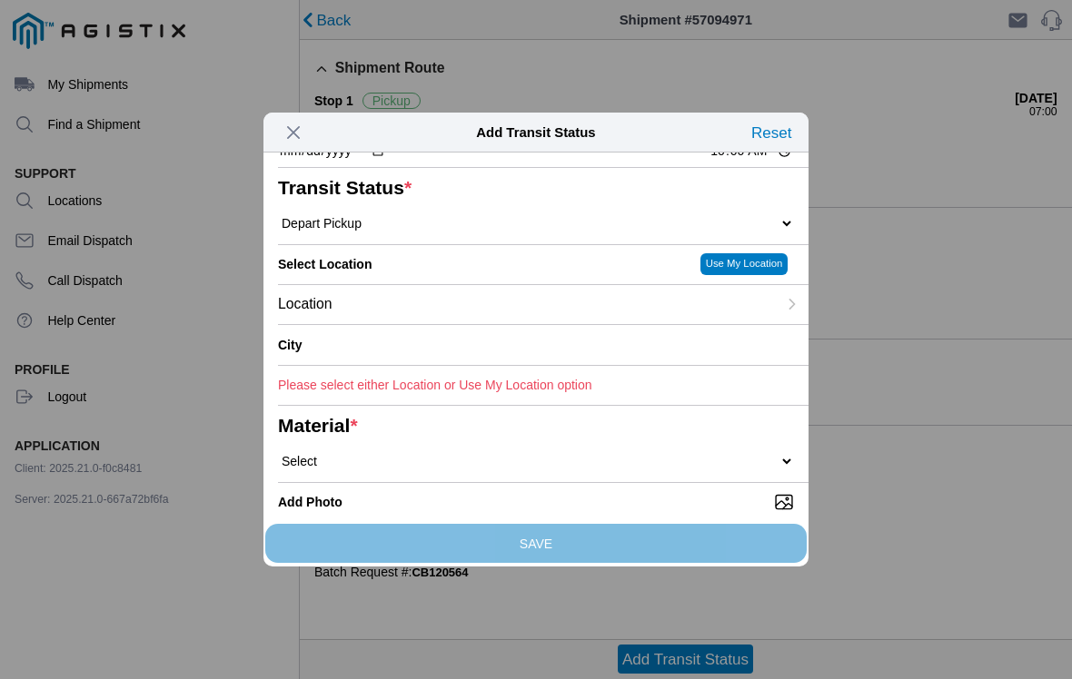
scroll to position [68, 0]
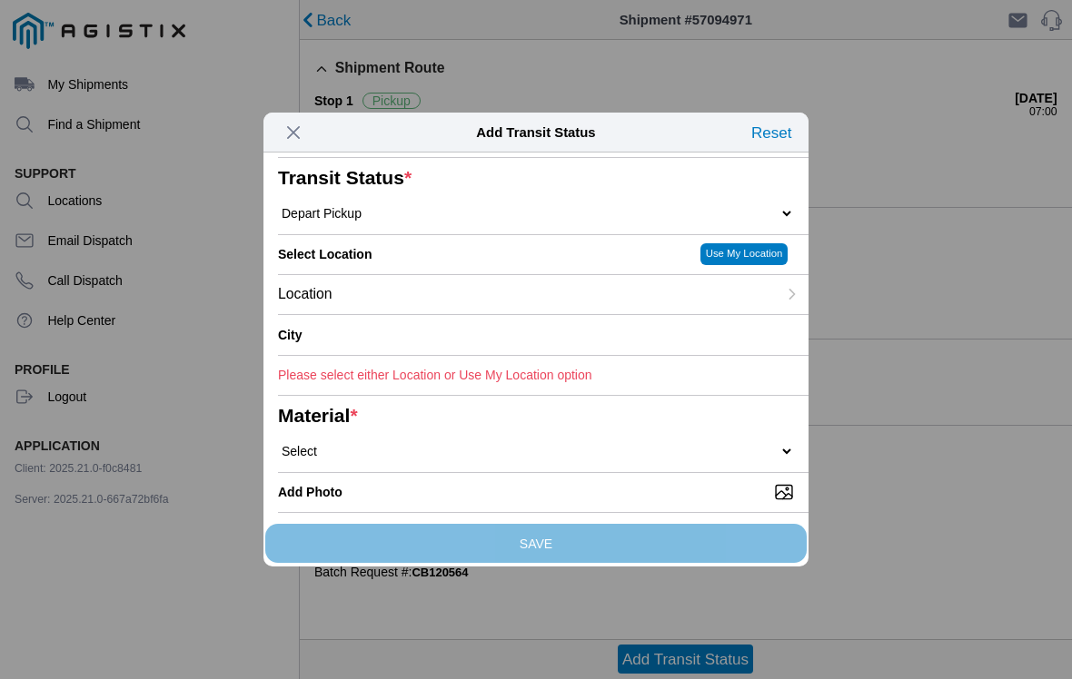
click at [593, 314] on div "Location" at bounding box center [527, 294] width 499 height 39
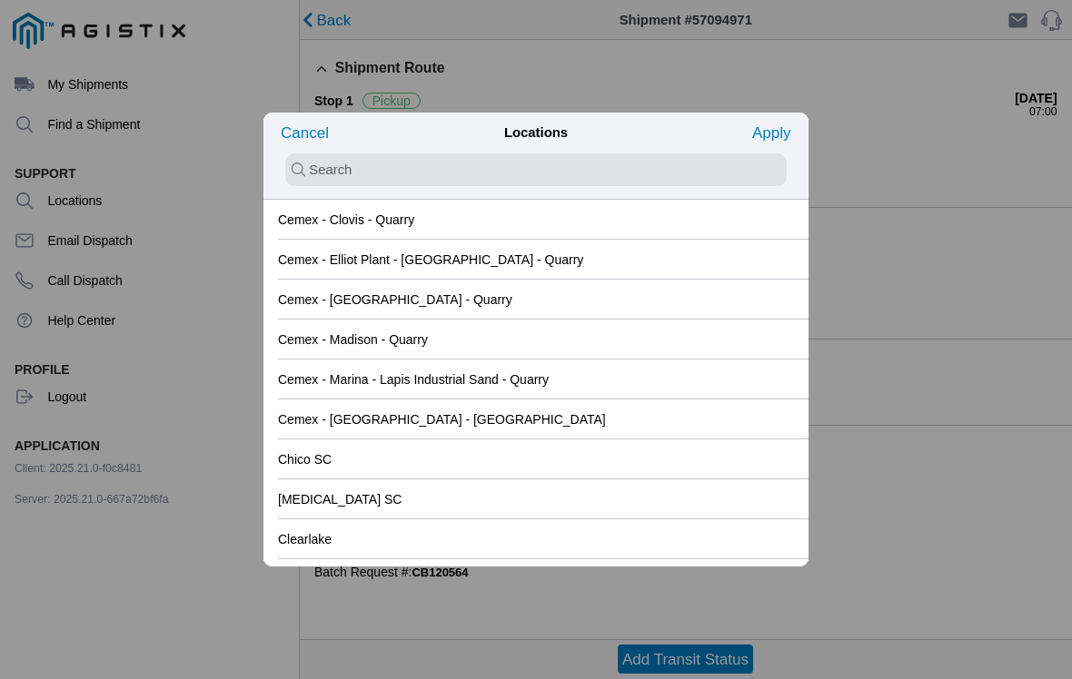
scroll to position [1077, 0]
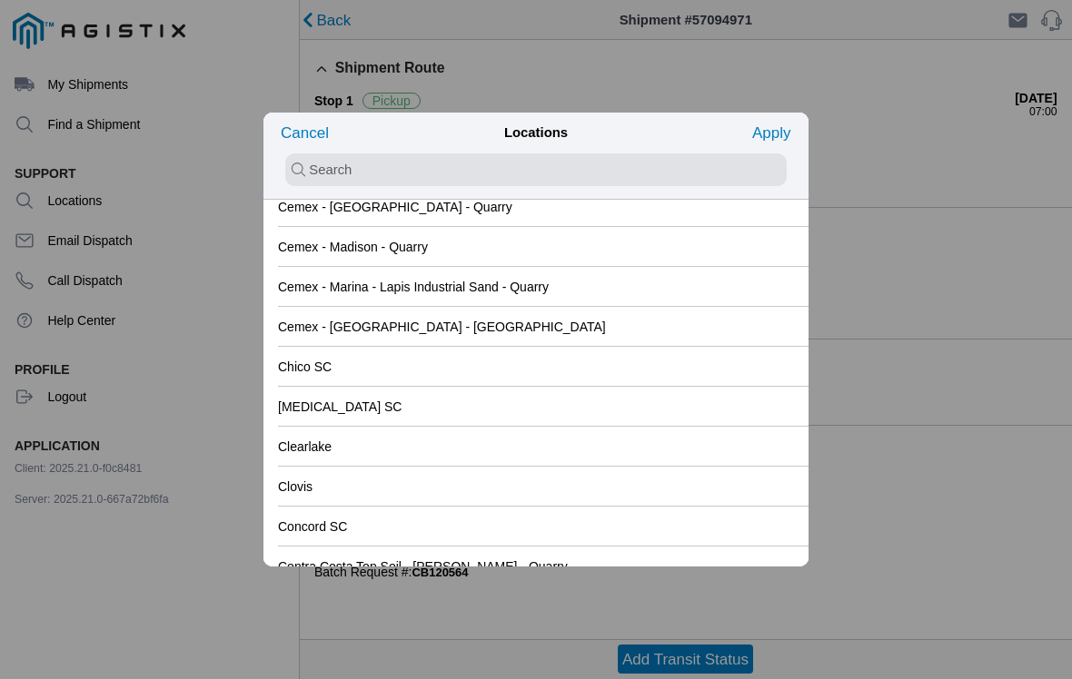
click at [500, 490] on div "Clovis" at bounding box center [536, 486] width 516 height 39
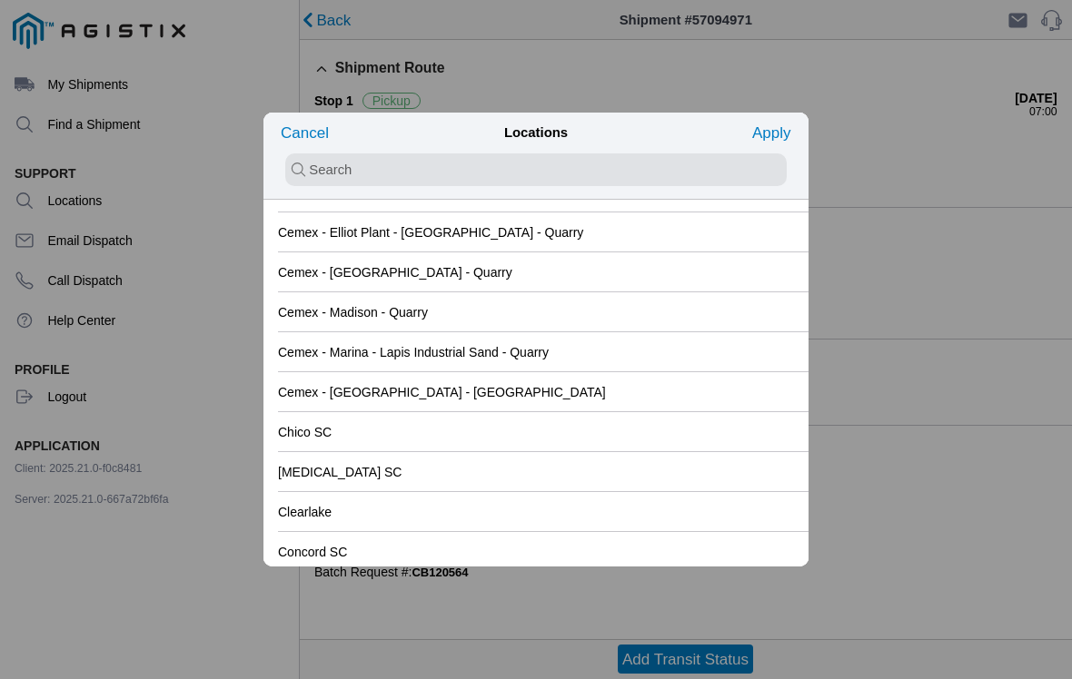
click at [776, 146] on button "Apply" at bounding box center [771, 132] width 48 height 29
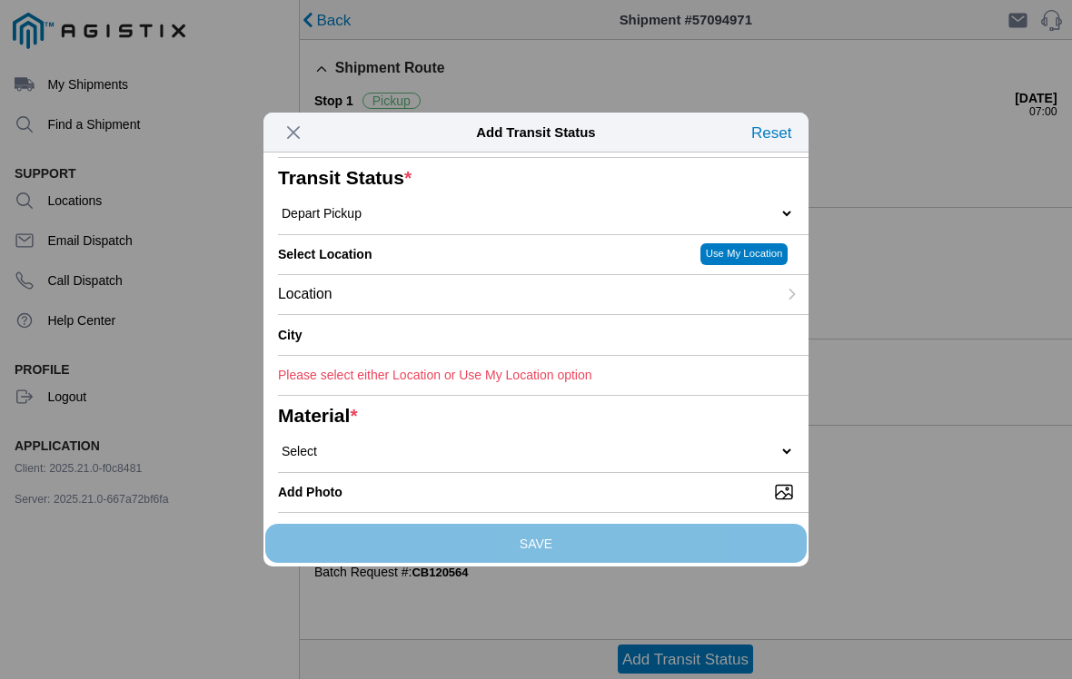
type input "Clovis"
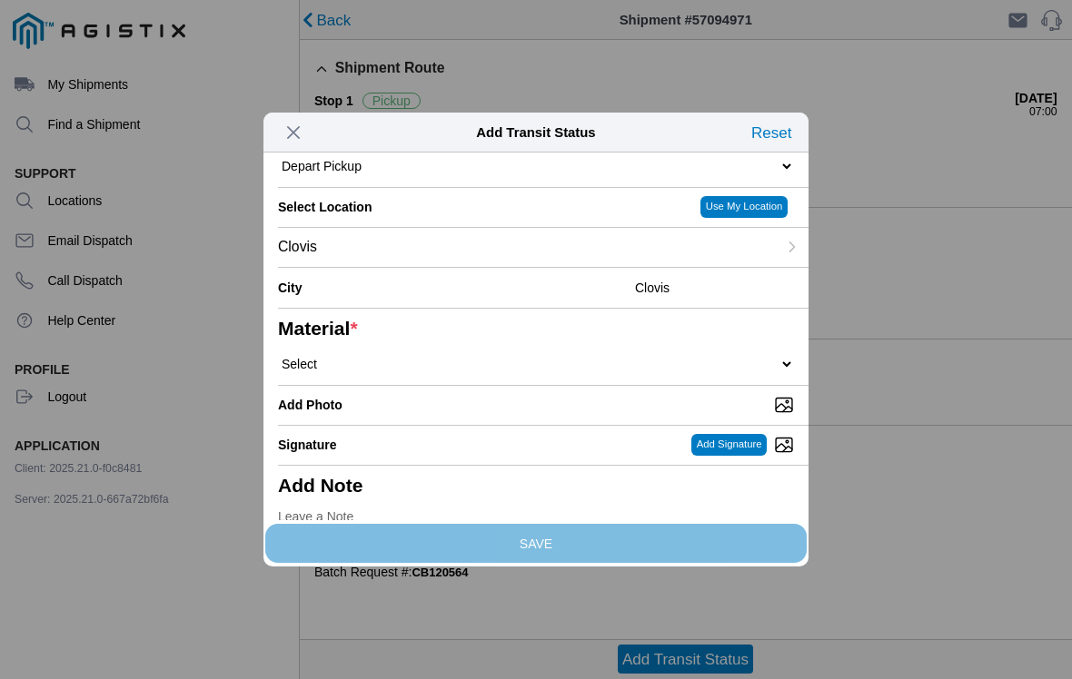
scroll to position [116, 0]
click at [498, 371] on select "Select 1" x 3" Rock 1" x 4" Rock 2" x 4" Rock Asphalt Cold Patch Backfill Spec …" at bounding box center [536, 363] width 516 height 16
select select "708654"
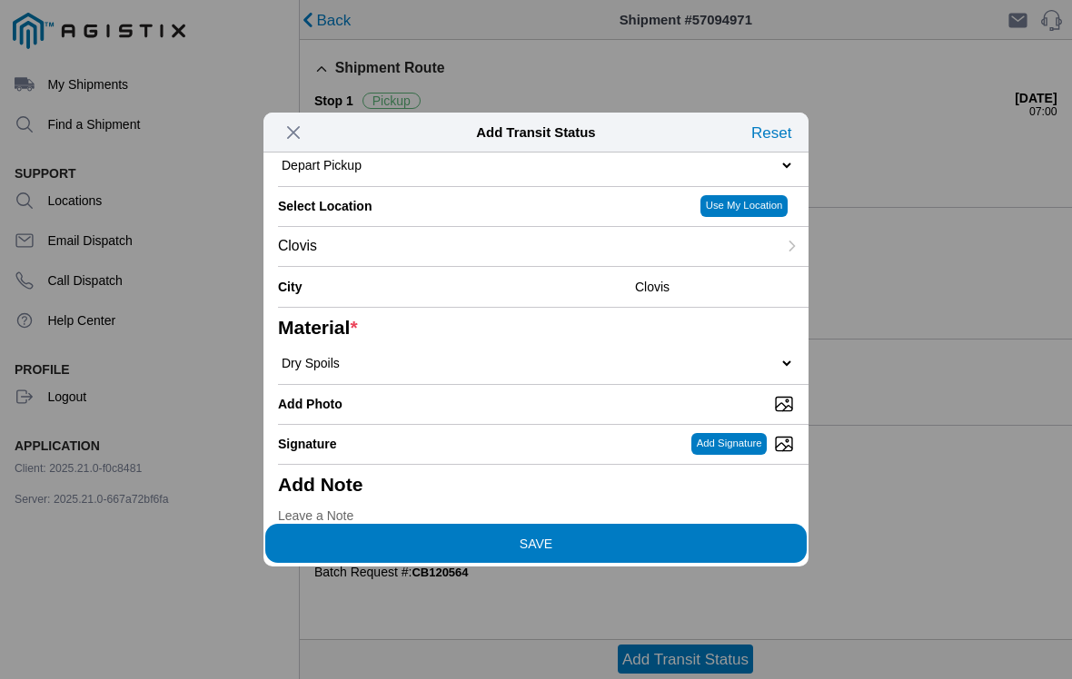
click at [0, 0] on slot "SAVE" at bounding box center [0, 0] width 0 height 0
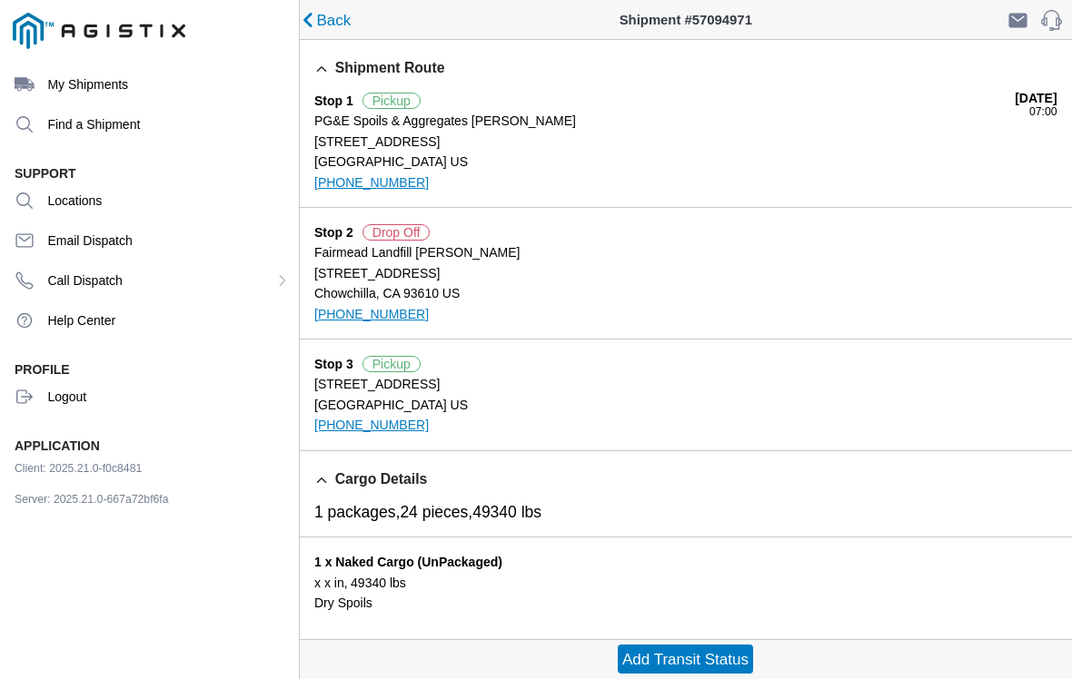
click at [0, 0] on slot "Add Transit Status" at bounding box center [0, 0] width 0 height 0
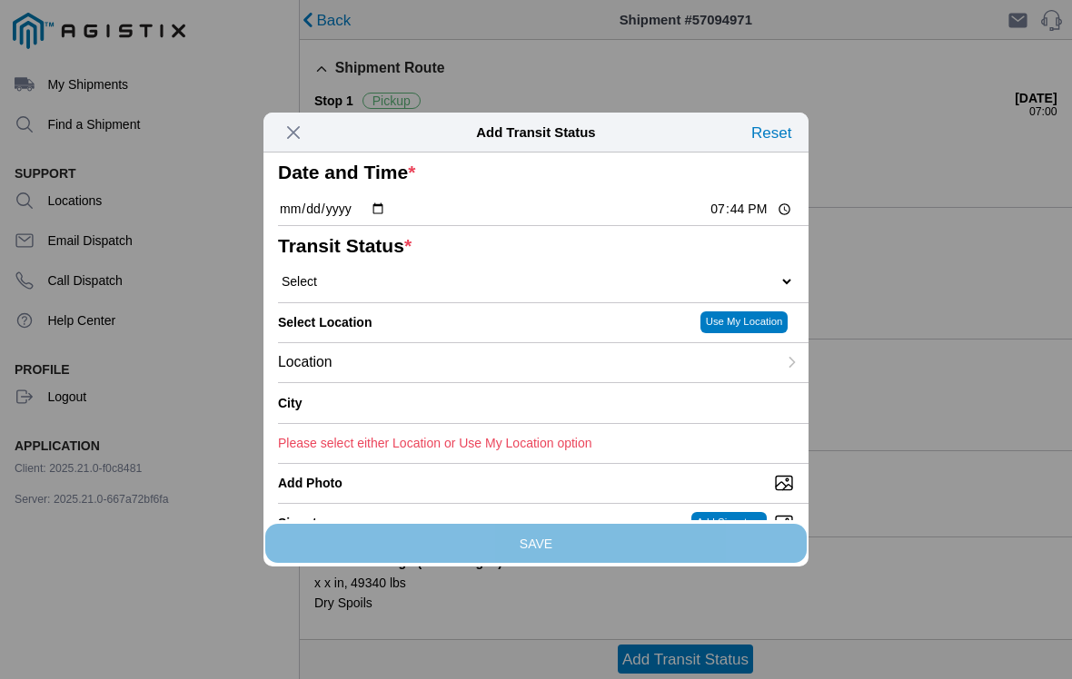
click at [747, 219] on input "19:44" at bounding box center [750, 209] width 85 height 19
type input "11:00"
click at [531, 290] on select "Select Arrive at Drop Off Arrive at Pickup Break Start Break Stop Depart Drop O…" at bounding box center [536, 281] width 516 height 16
select select "ARVDLVLOC"
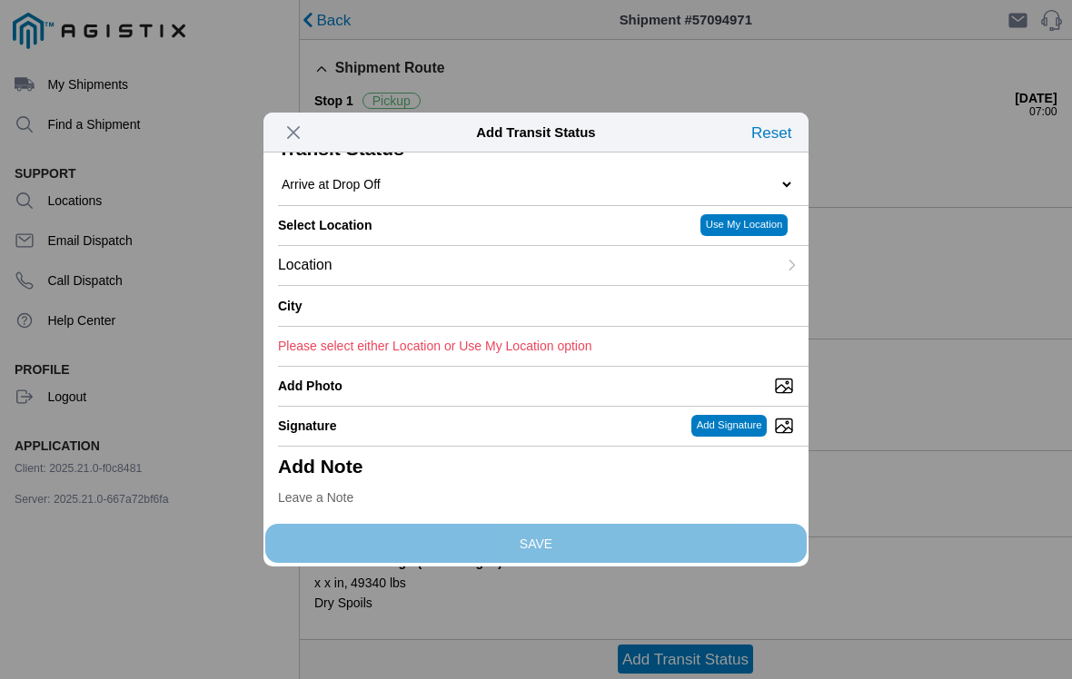
scroll to position [102, 0]
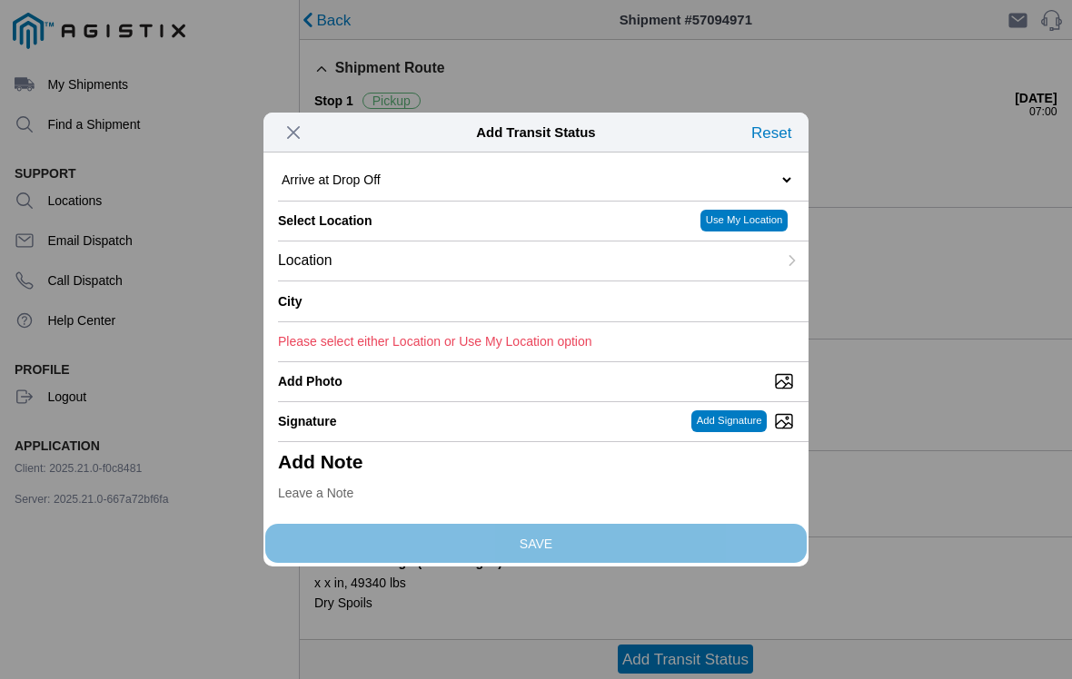
click at [537, 281] on div "Location" at bounding box center [527, 261] width 499 height 39
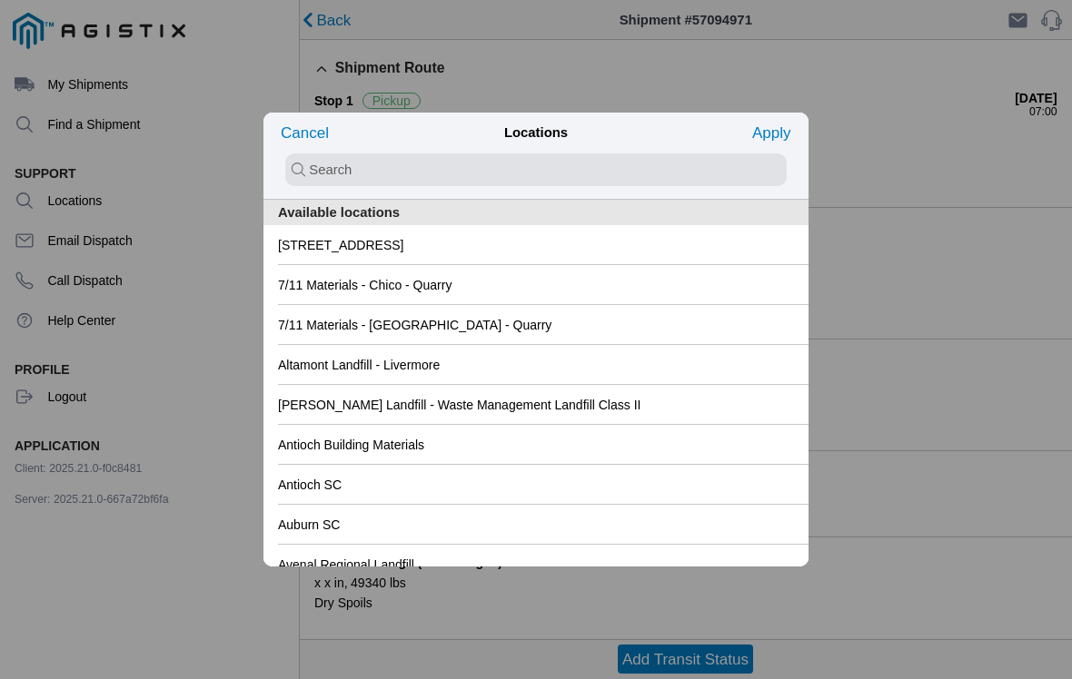
click at [0, 0] on slot "[STREET_ADDRESS]" at bounding box center [0, 0] width 0 height 0
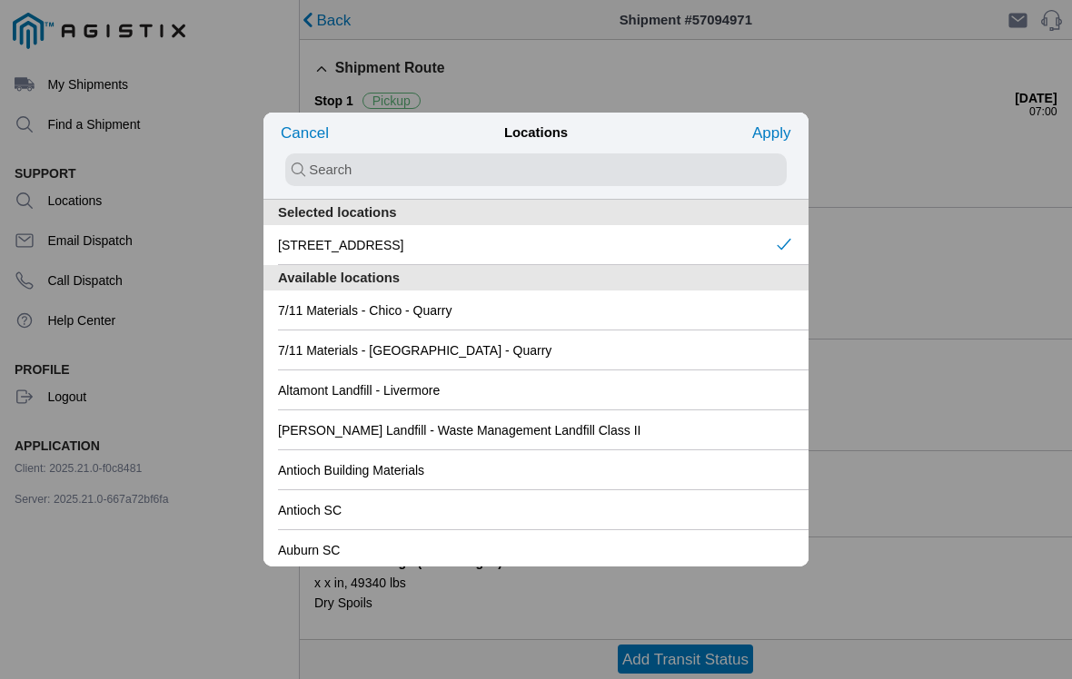
click at [0, 0] on slot "Apply" at bounding box center [0, 0] width 0 height 0
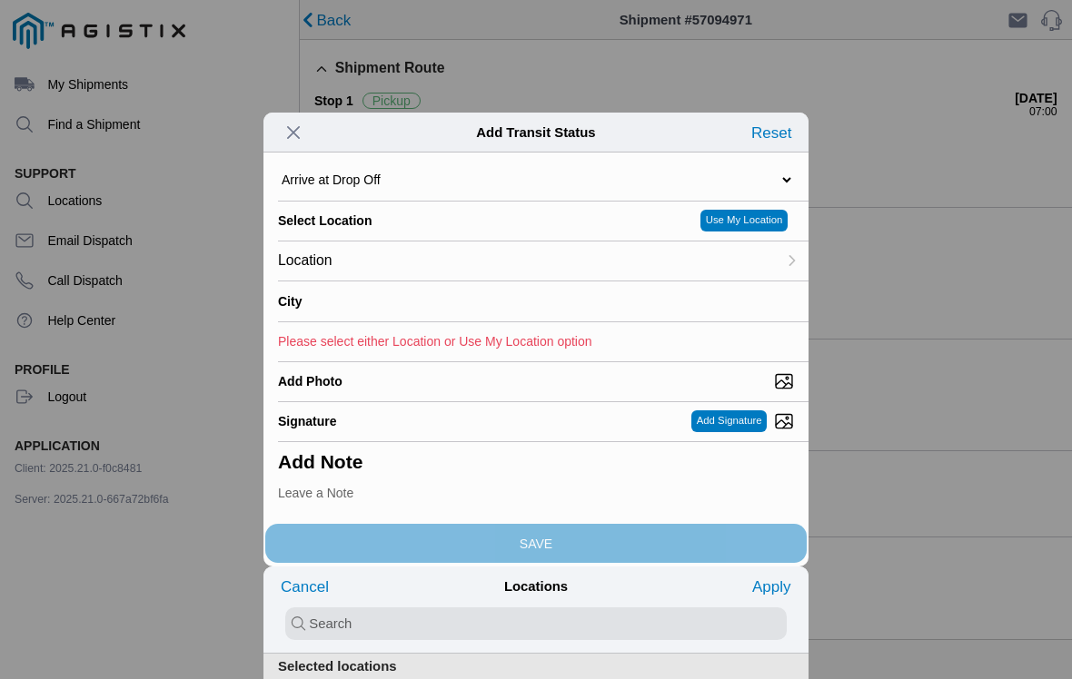
type input "Chowchilla"
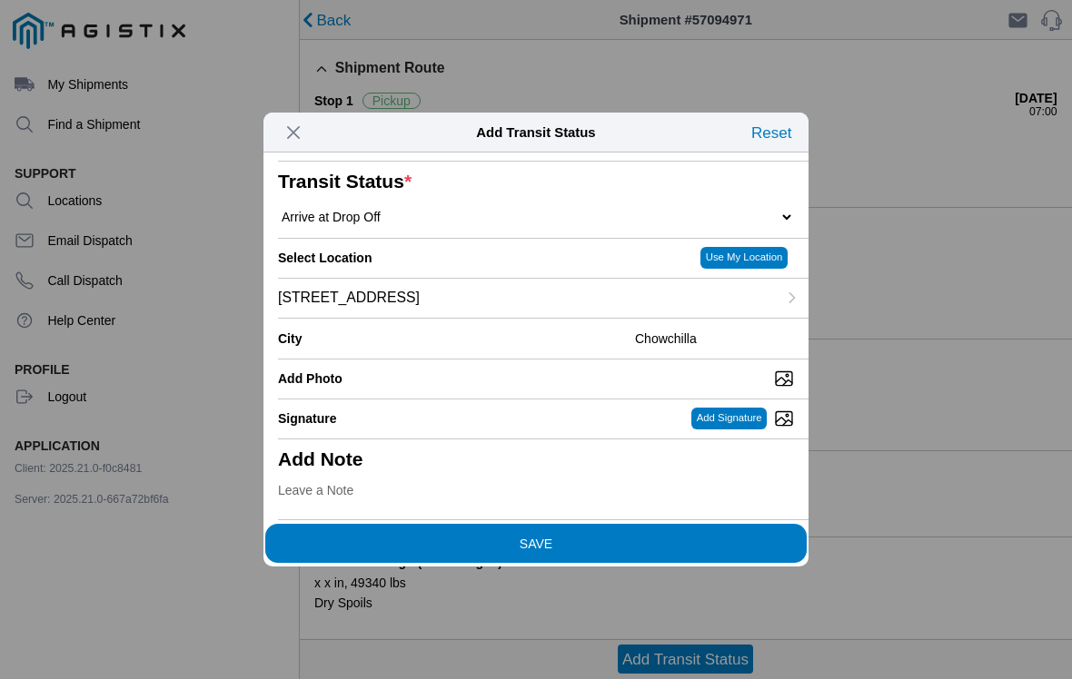
click at [0, 0] on slot "SAVE" at bounding box center [0, 0] width 0 height 0
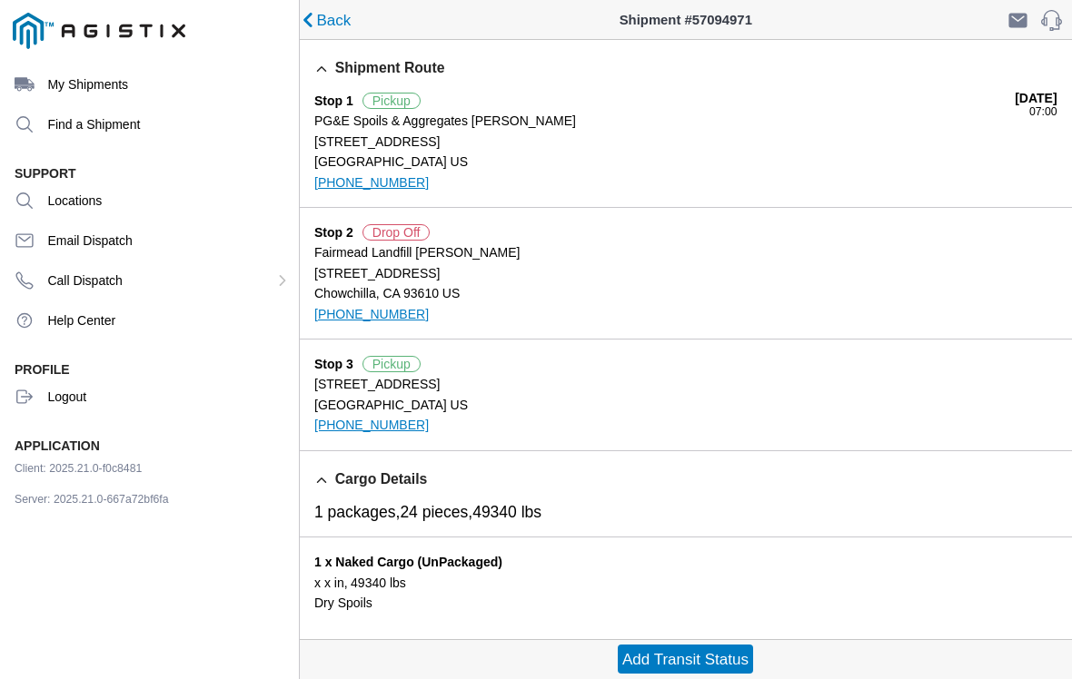
click at [701, 643] on ion-buttons "Add Transit Status" at bounding box center [685, 659] width 765 height 35
click at [0, 0] on slot "Add Transit Status" at bounding box center [0, 0] width 0 height 0
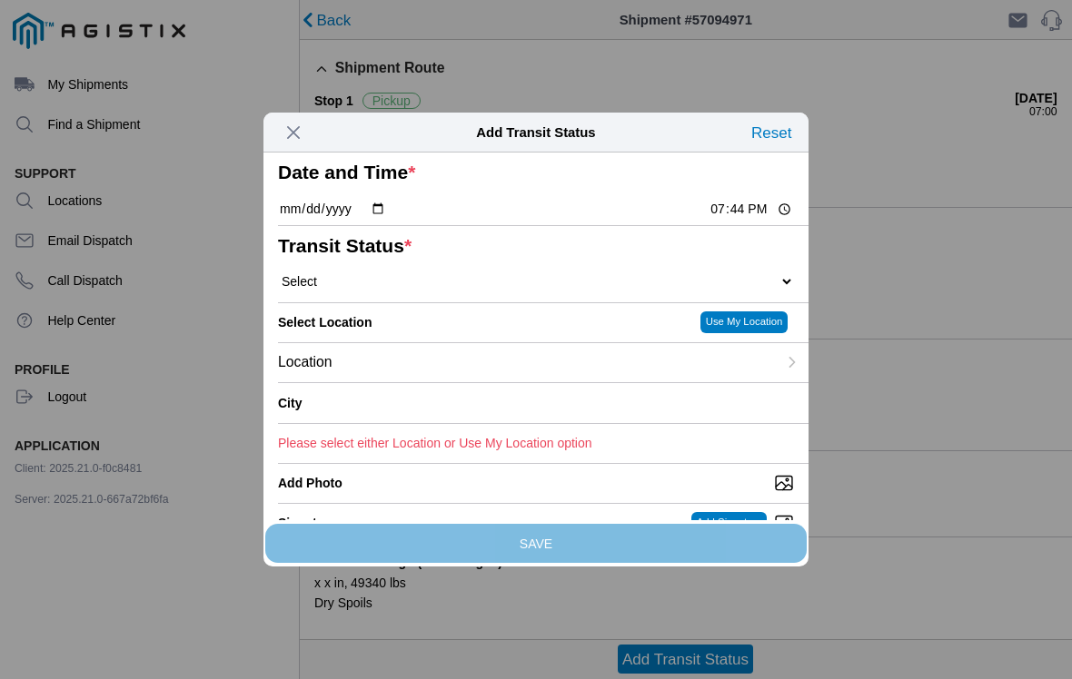
click at [734, 219] on input "19:44" at bounding box center [750, 209] width 85 height 19
type input "11:21"
click at [576, 290] on select "Select Arrive at Drop Off Arrive at Pickup Break Start Break Stop Depart Drop O…" at bounding box center [536, 281] width 516 height 16
select select "DPTDLVLOC"
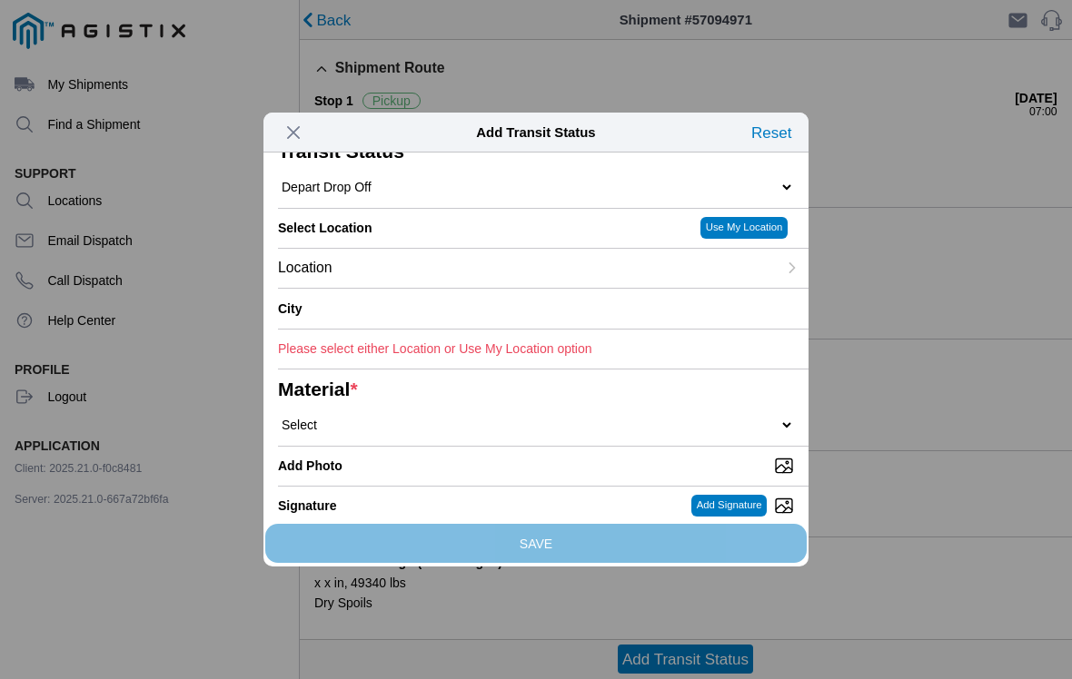
scroll to position [108, 0]
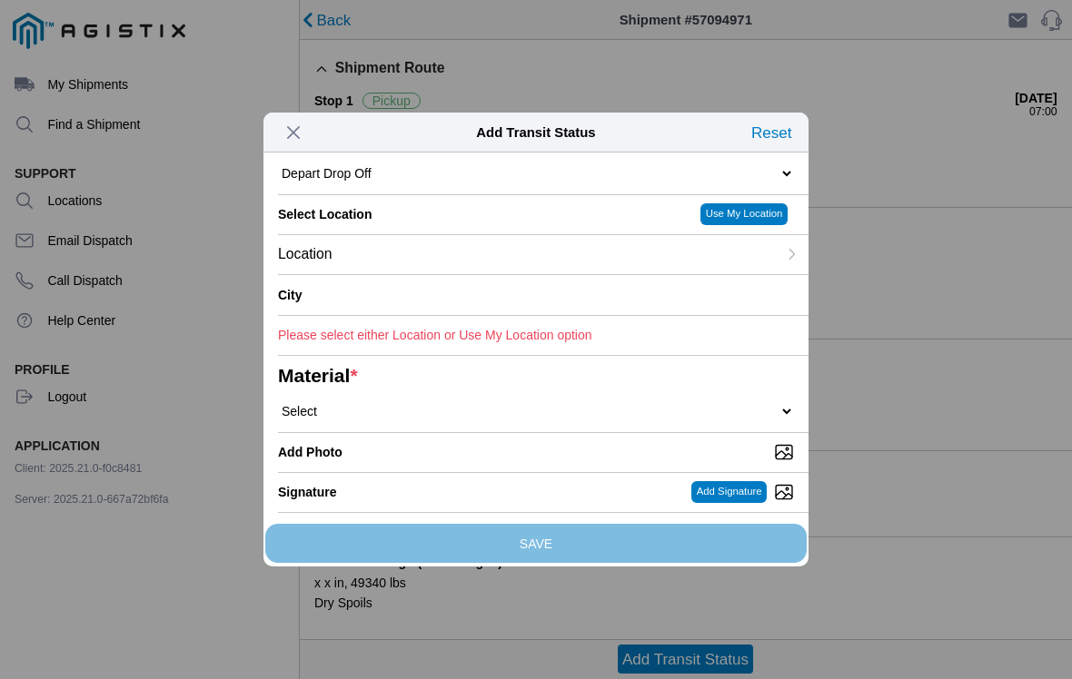
click at [592, 274] on div "Location" at bounding box center [527, 254] width 499 height 39
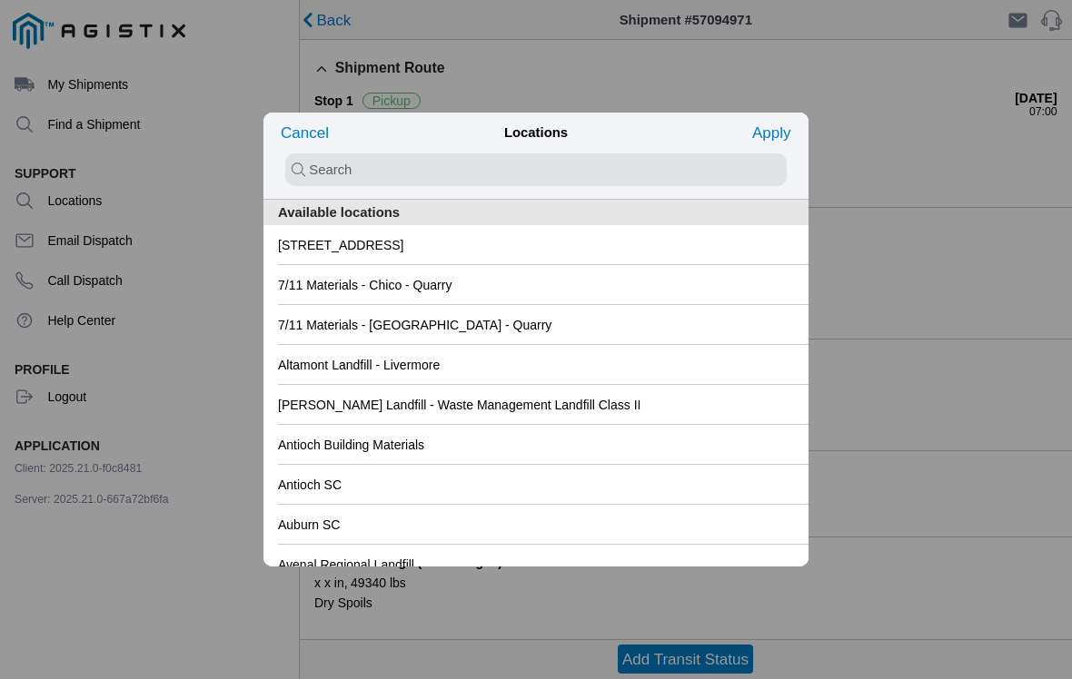
click at [0, 0] on slot "[STREET_ADDRESS]" at bounding box center [0, 0] width 0 height 0
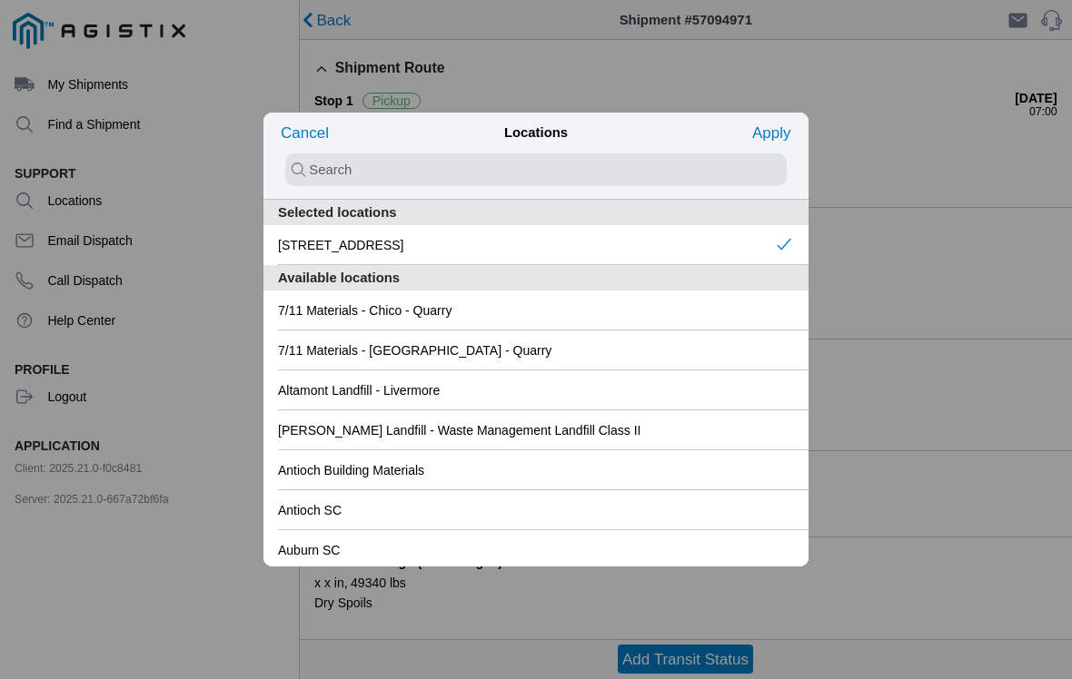
click at [0, 0] on slot "Apply" at bounding box center [0, 0] width 0 height 0
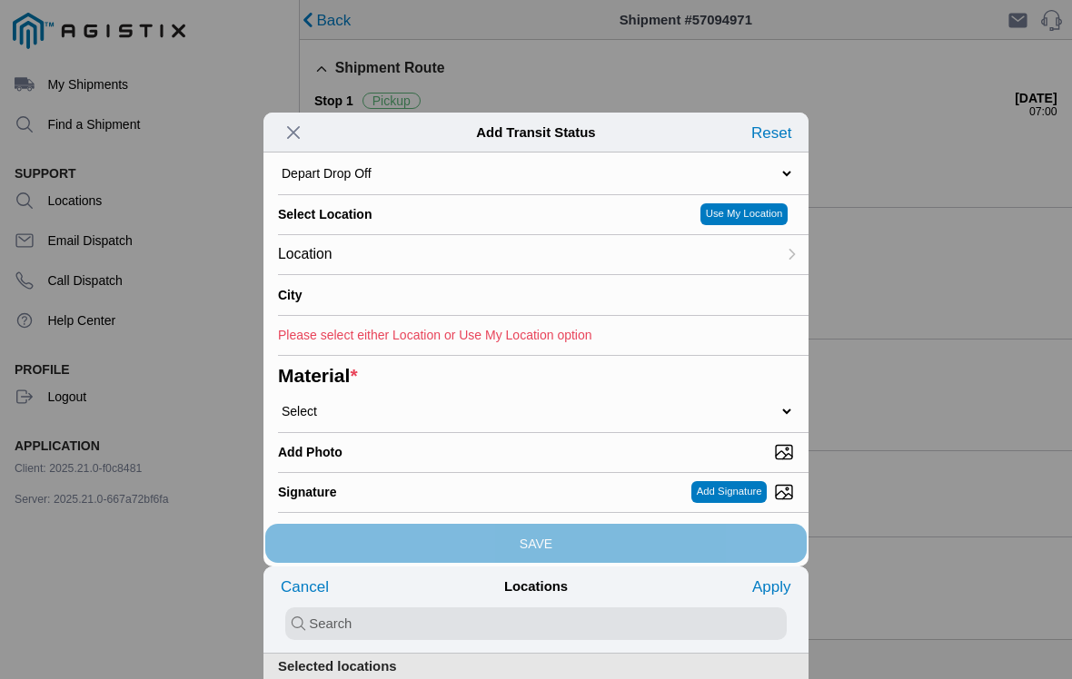
type input "Chowchilla"
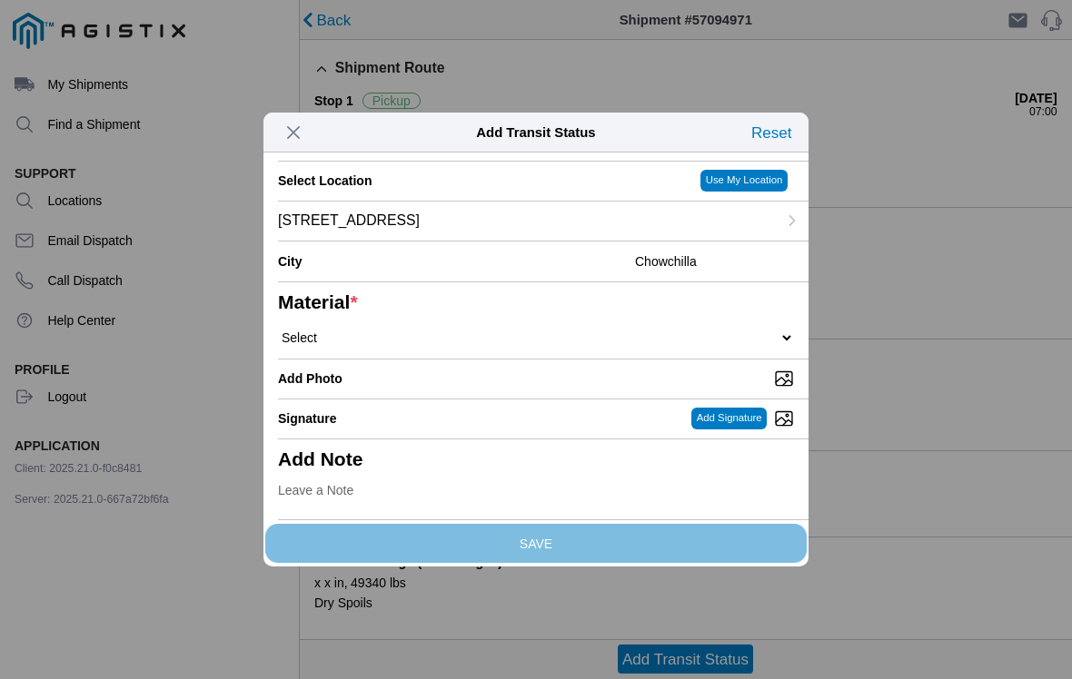
scroll to position [207, 0]
click at [484, 346] on select "Select 1" x 3" Rock 1" x 4" Rock 2" x 4" Rock Asphalt Cold Patch Backfill Spec …" at bounding box center [536, 338] width 516 height 16
select select "708654"
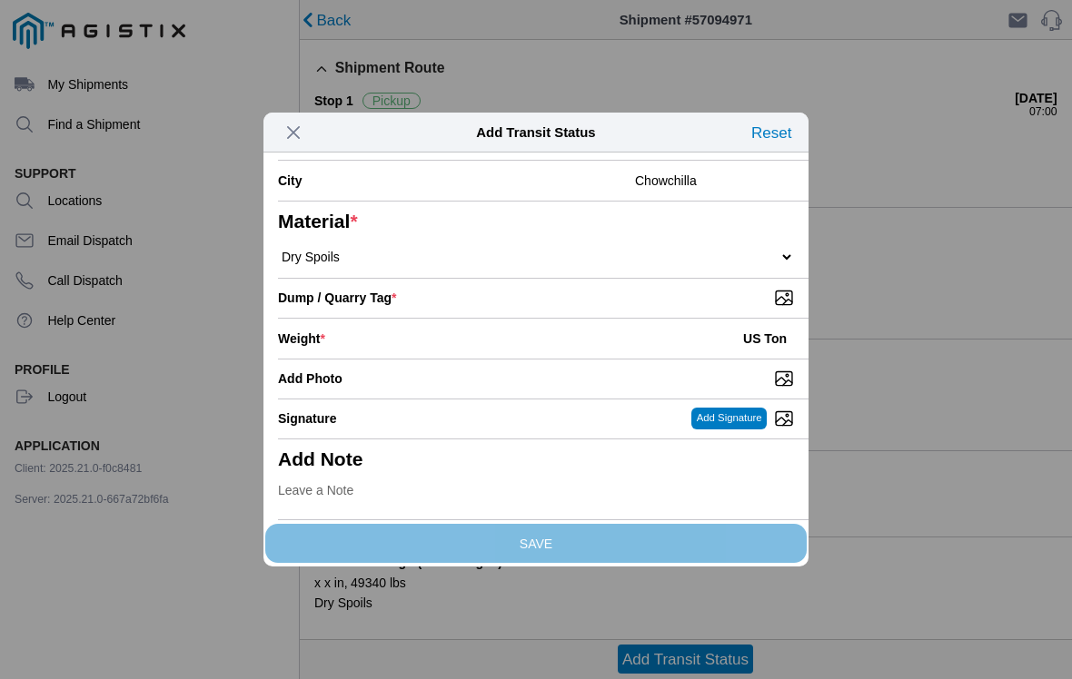
scroll to position [290, 0]
click at [537, 359] on div "Weight * US Ton" at bounding box center [536, 339] width 516 height 40
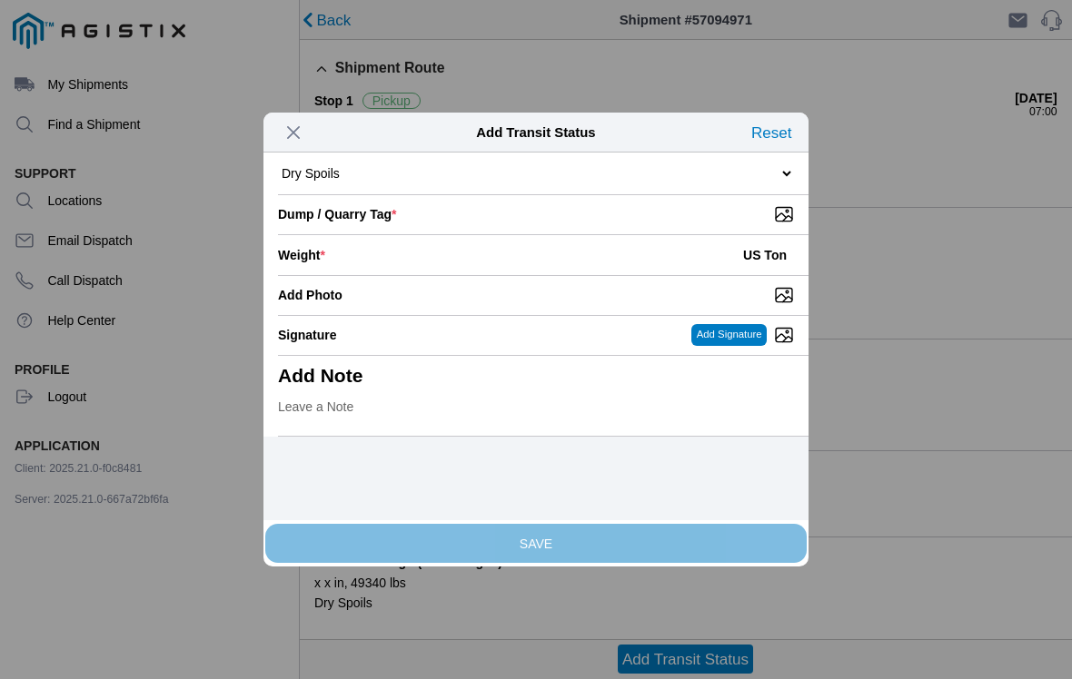
type input "3"
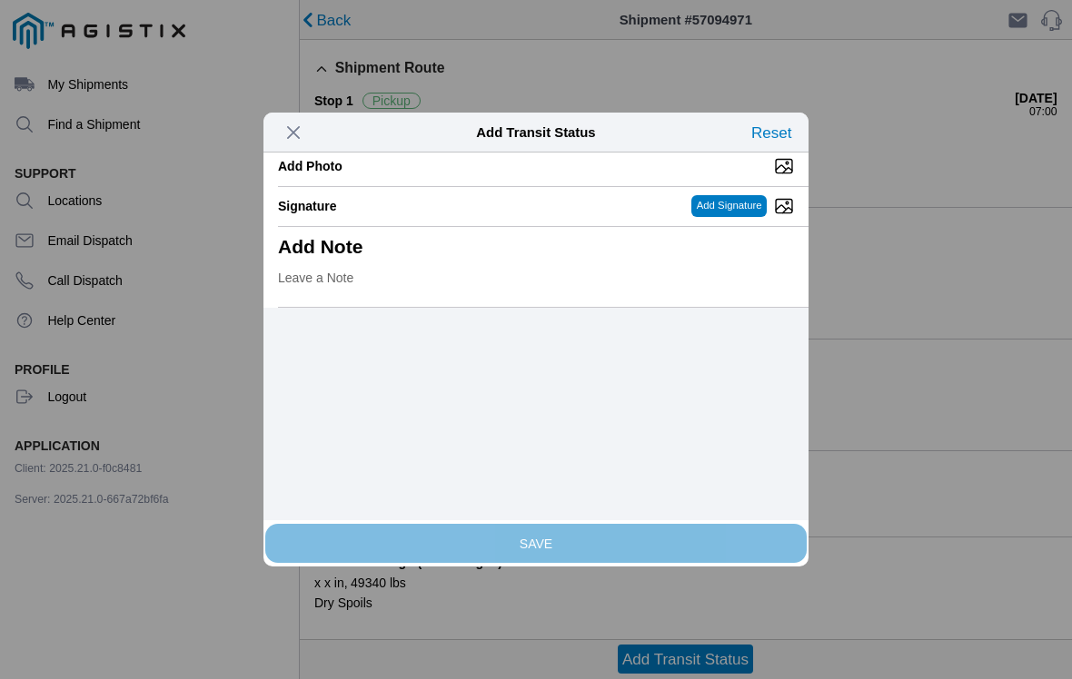
scroll to position [437, 0]
type input "23.54"
click at [955, 209] on ion-backdrop at bounding box center [536, 339] width 1072 height 679
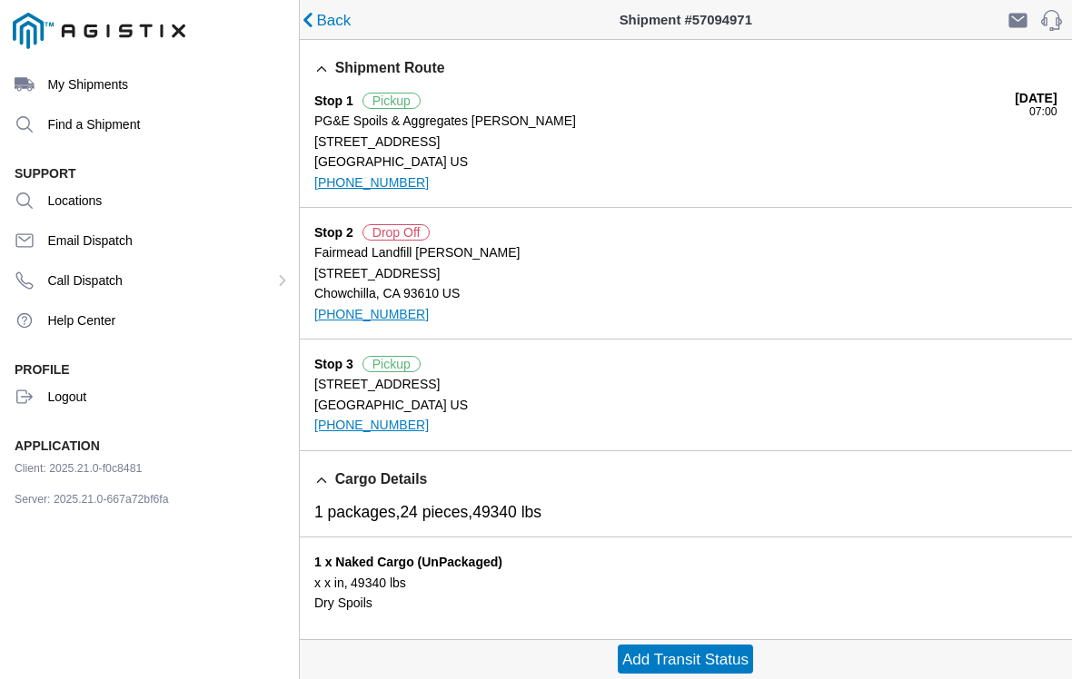
scroll to position [357, 0]
click at [0, 0] on slot "Add Transit Status" at bounding box center [0, 0] width 0 height 0
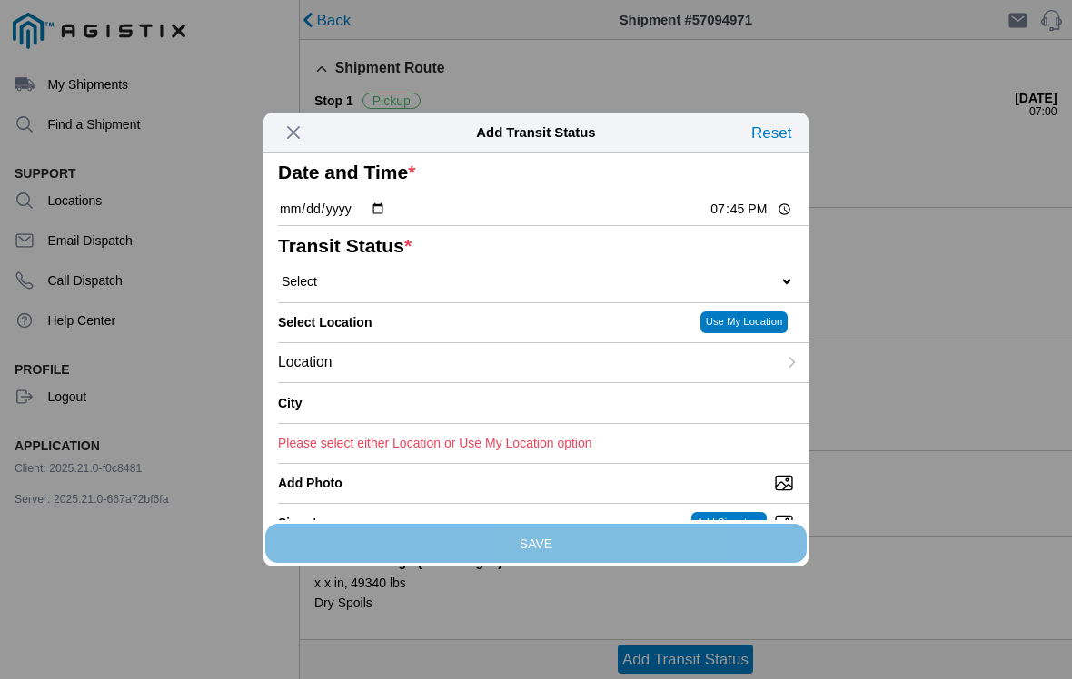
click at [736, 219] on input "19:45" at bounding box center [750, 209] width 85 height 19
type input "11:22"
click at [595, 290] on select "Select Arrive at Drop Off Arrive at Pickup Break Start Break Stop Depart Drop O…" at bounding box center [536, 281] width 516 height 16
select select "DPTDLVLOC"
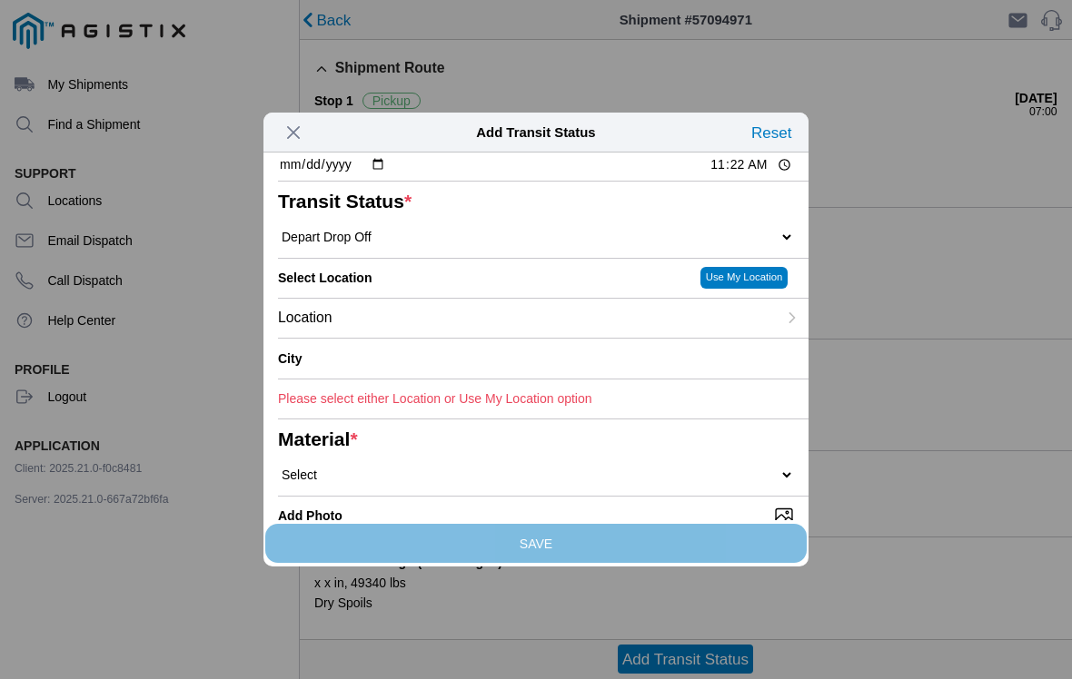
scroll to position [86, 0]
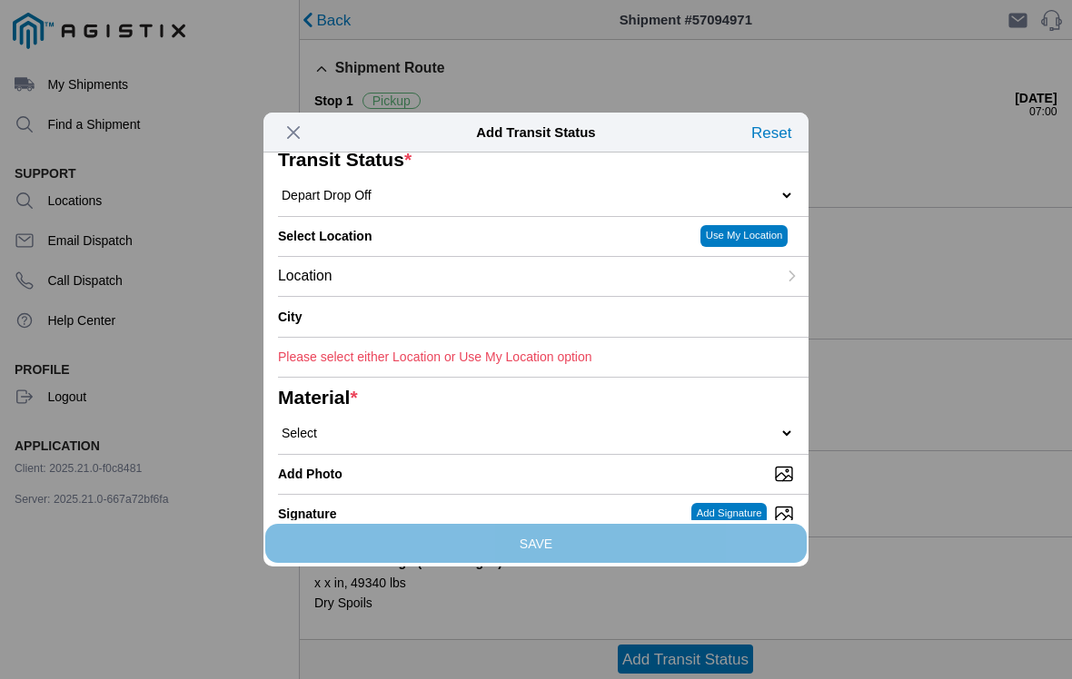
click at [453, 296] on div "Location" at bounding box center [527, 276] width 499 height 39
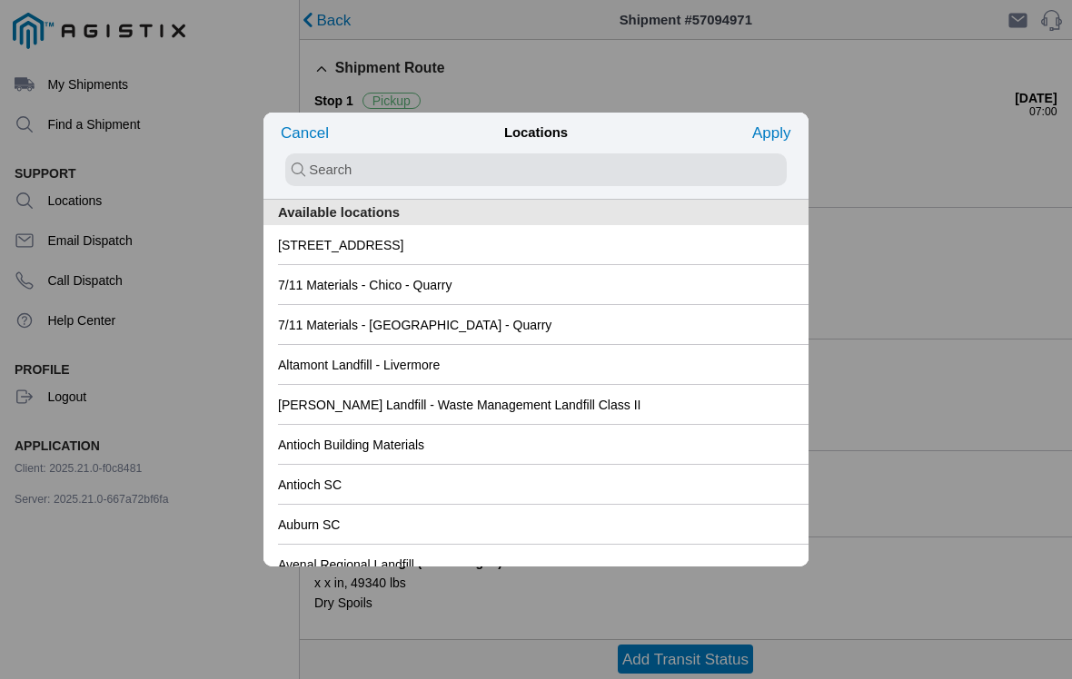
click at [0, 0] on slot "[STREET_ADDRESS]" at bounding box center [0, 0] width 0 height 0
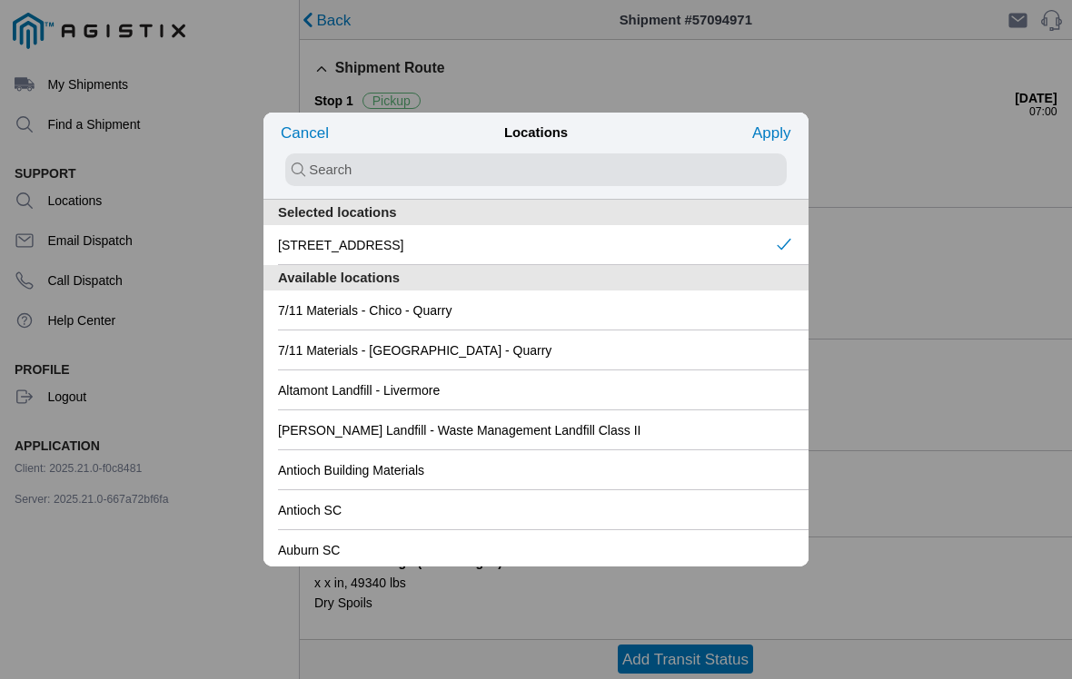
click at [0, 0] on slot "Apply" at bounding box center [0, 0] width 0 height 0
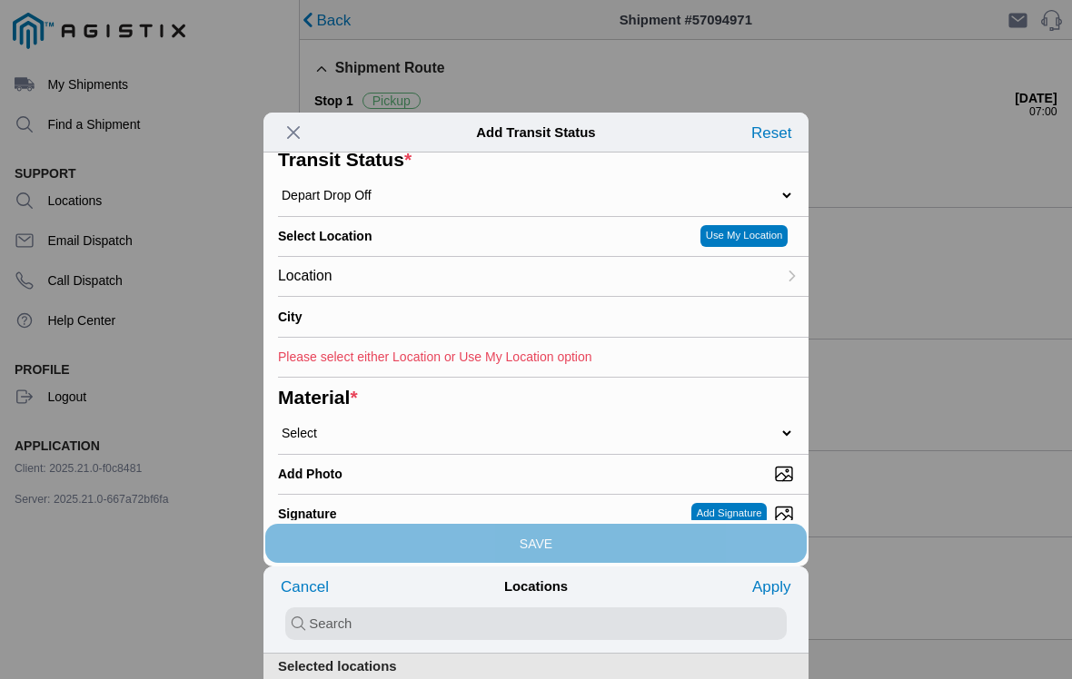
type input "Chowchilla"
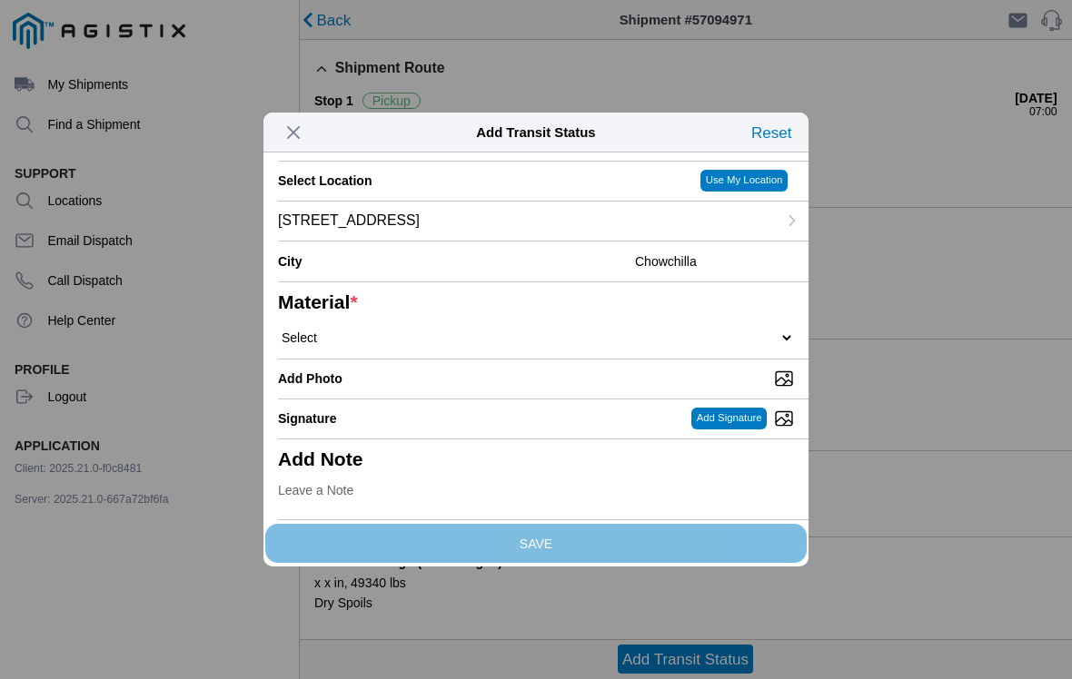
scroll to position [191, 0]
click at [363, 346] on select "Select 1" x 3" Rock 1" x 4" Rock 2" x 4" Rock Asphalt Cold Patch Backfill Spec …" at bounding box center [536, 338] width 516 height 16
select select "708654"
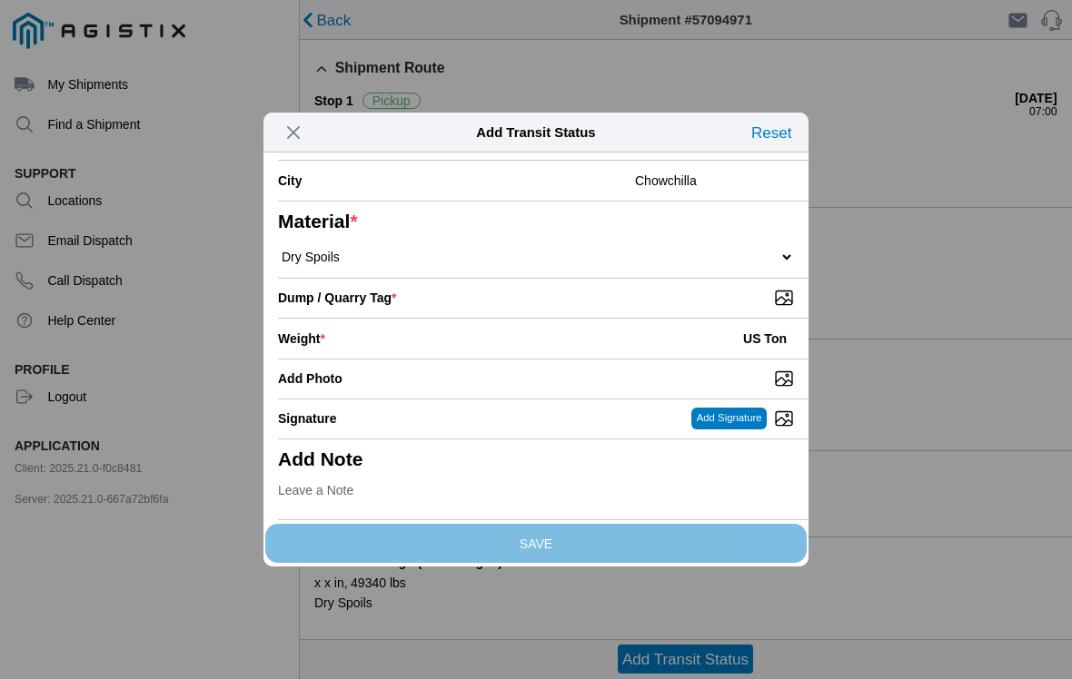
scroll to position [302, 0]
click at [522, 355] on div "Weight * US Ton" at bounding box center [536, 339] width 516 height 40
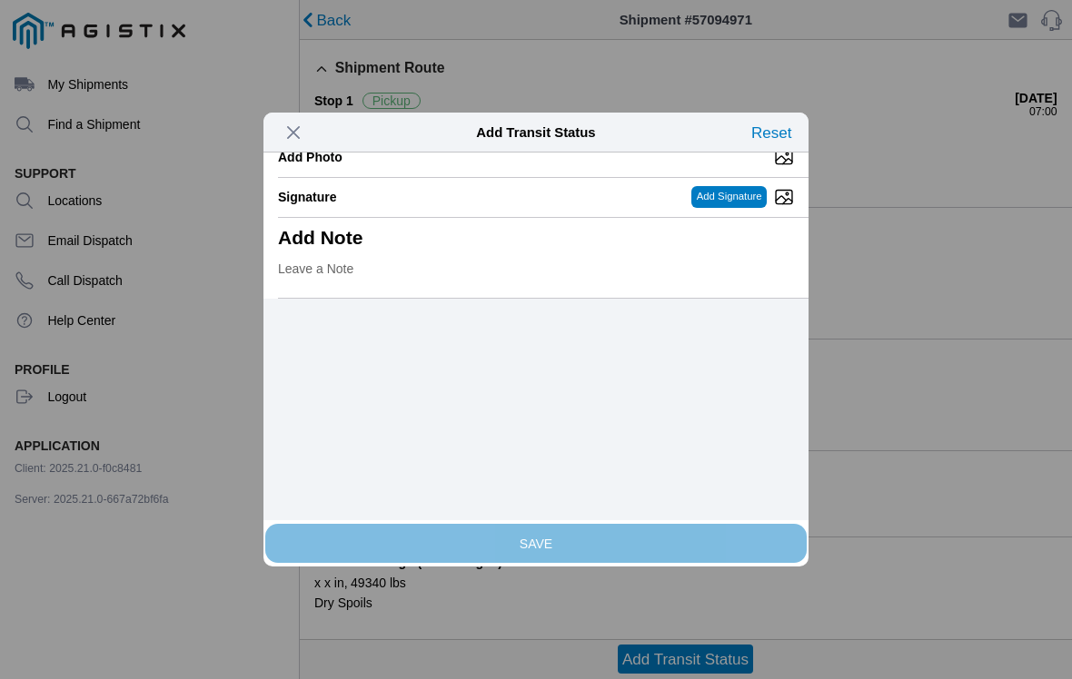
scroll to position [443, 0]
type input "23.54"
click at [582, 87] on input "Dump / Quarry Tag *" at bounding box center [543, 77] width 530 height 20
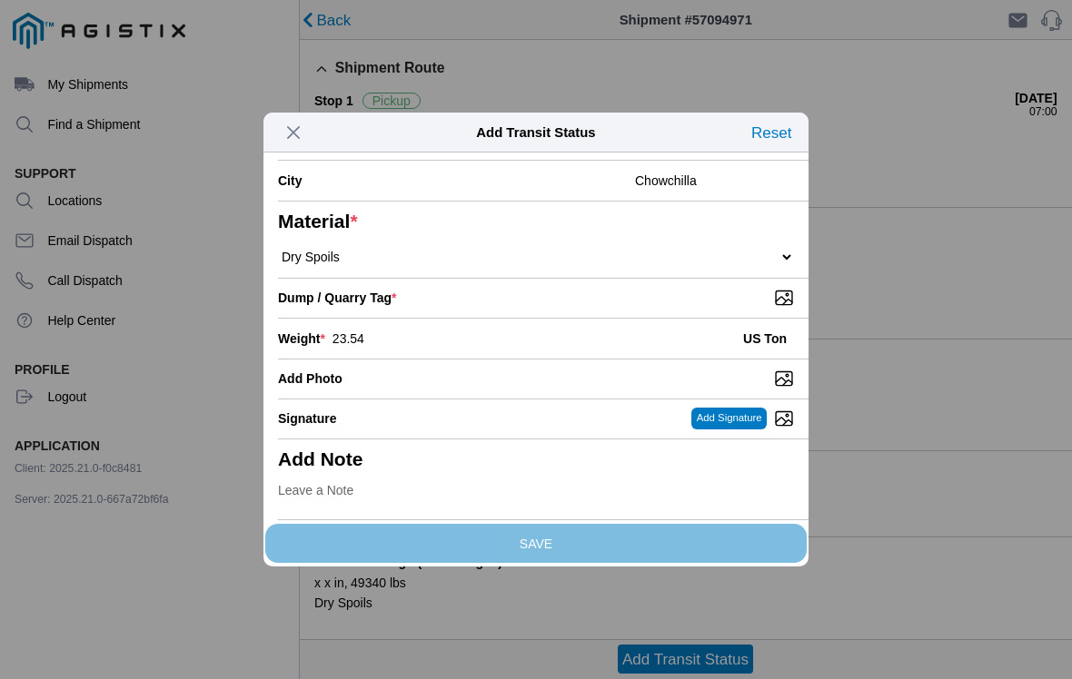
scroll to position [357, 0]
click at [486, 369] on input "Add Photo" at bounding box center [543, 379] width 530 height 20
type input "C:\fakepath\image.jpg"
click at [603, 288] on input "Dump / Quarry Tag *" at bounding box center [543, 298] width 530 height 20
type input "C:\fakepath\image.jpg"
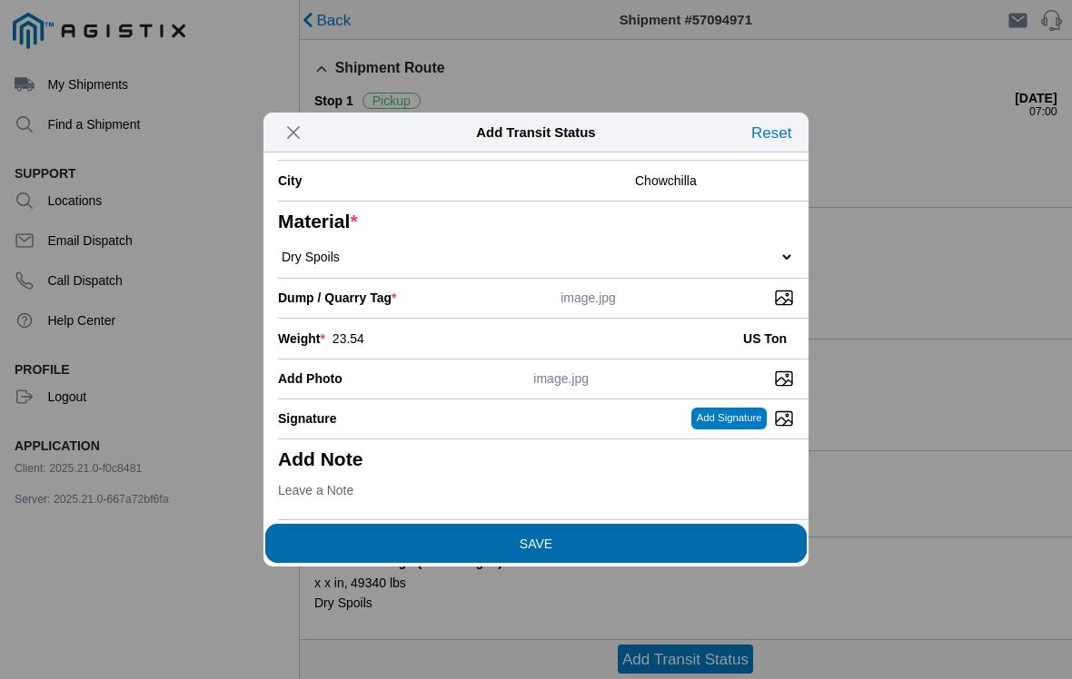
click at [582, 539] on span "SAVE" at bounding box center [536, 543] width 516 height 13
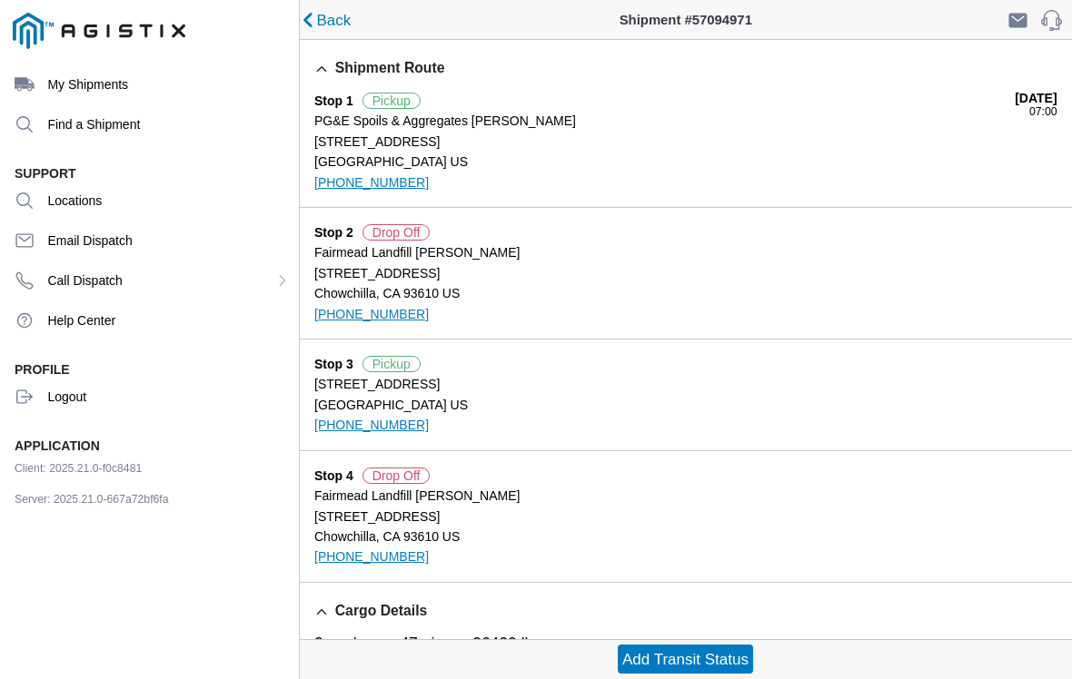
click at [59, 569] on div "My Shipments Find a Shipment Support Locations Email Dispatch Call Dispatch Hel…" at bounding box center [149, 339] width 299 height 679
click at [1026, 527] on ion-label "[STREET_ADDRESS]" at bounding box center [685, 517] width 743 height 20
click at [0, 0] on slot "Add Transit Status" at bounding box center [0, 0] width 0 height 0
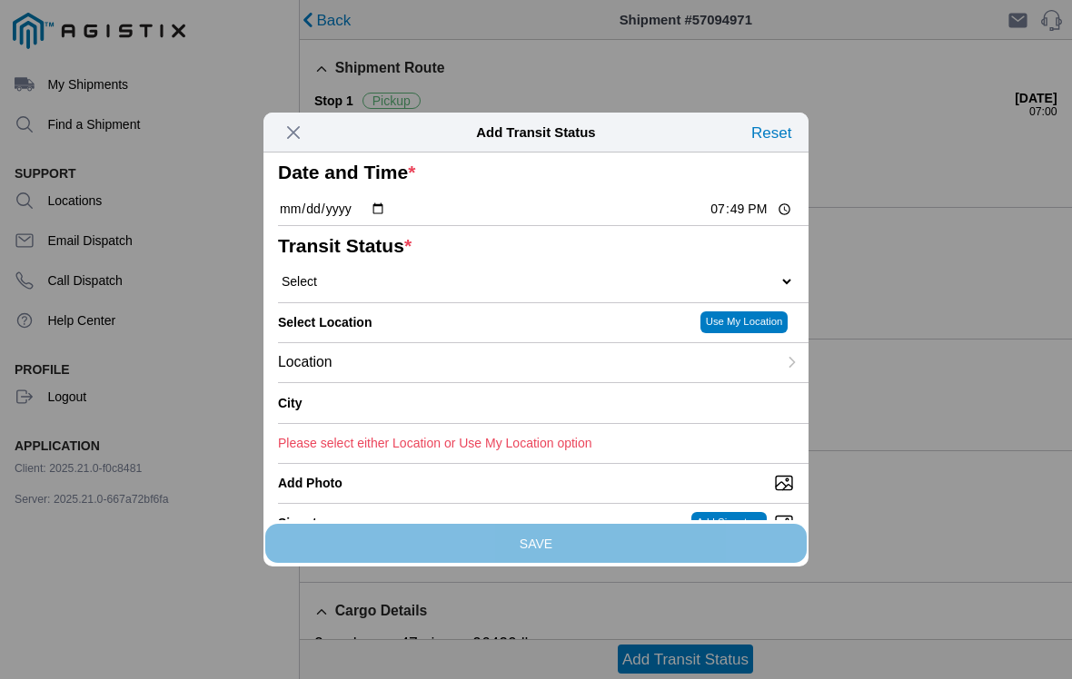
click at [747, 219] on input "19:49" at bounding box center [750, 209] width 85 height 19
type input "12:30"
click at [605, 290] on select "Select Arrive at Drop Off Arrive at Pickup Break Start Break Stop Depart Drop O…" at bounding box center [536, 281] width 516 height 16
click at [470, 290] on select "Select Arrive at Drop Off Arrive at Pickup Break Start Break Stop Depart Drop O…" at bounding box center [536, 281] width 516 height 16
select select "BREAKSTART"
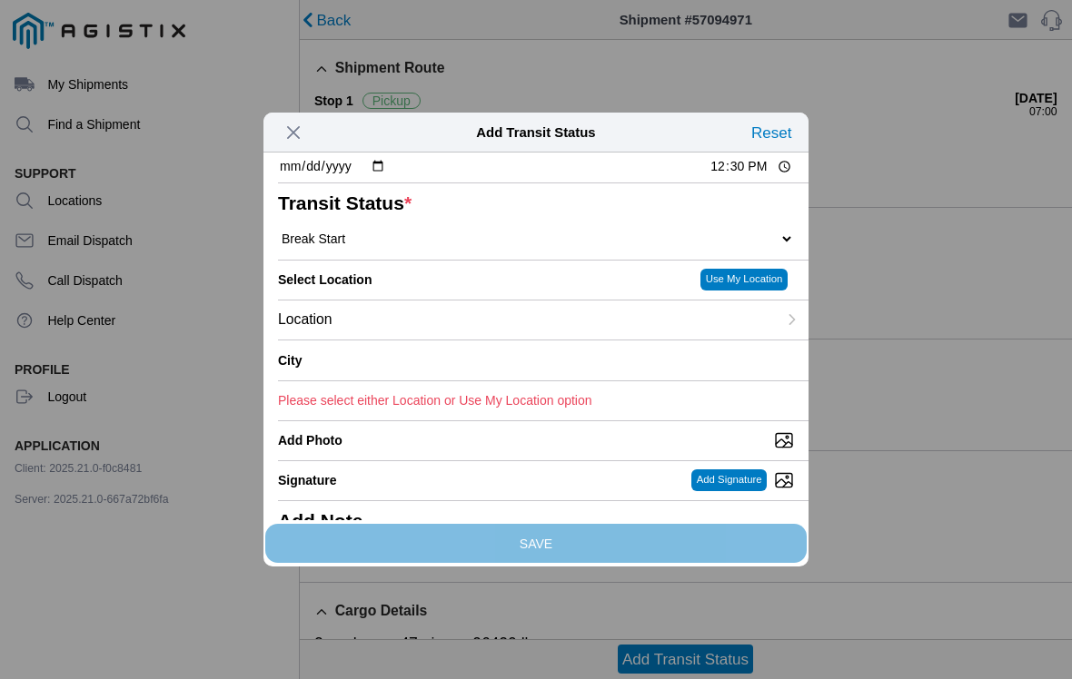
scroll to position [44, 0]
click at [648, 339] on div "Location" at bounding box center [527, 319] width 499 height 39
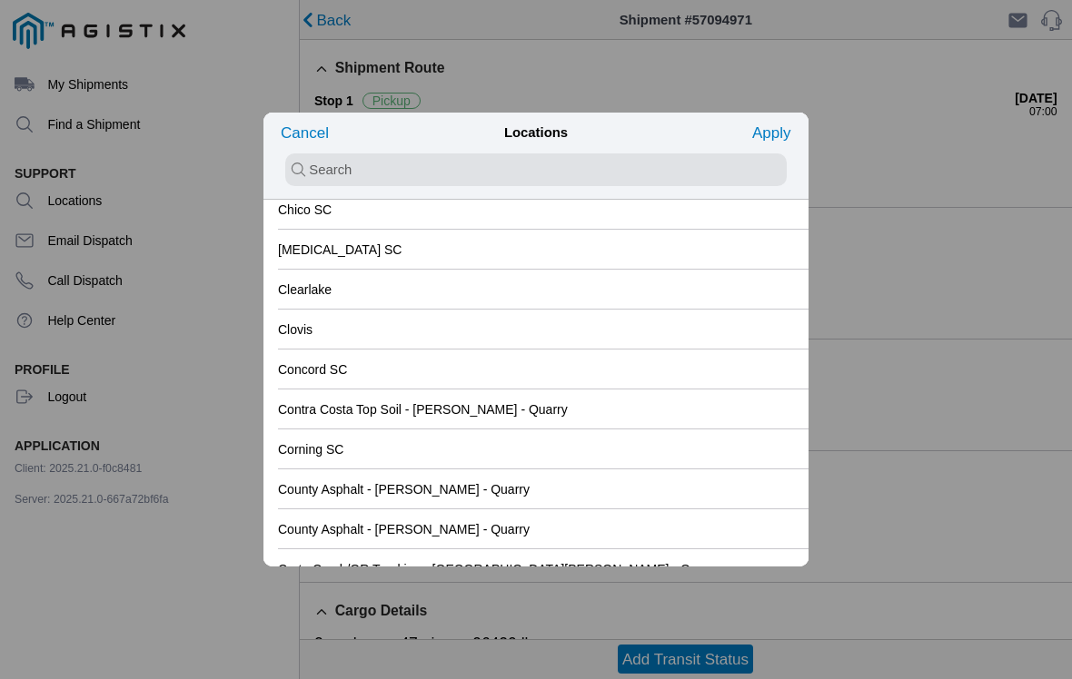
scroll to position [1239, 0]
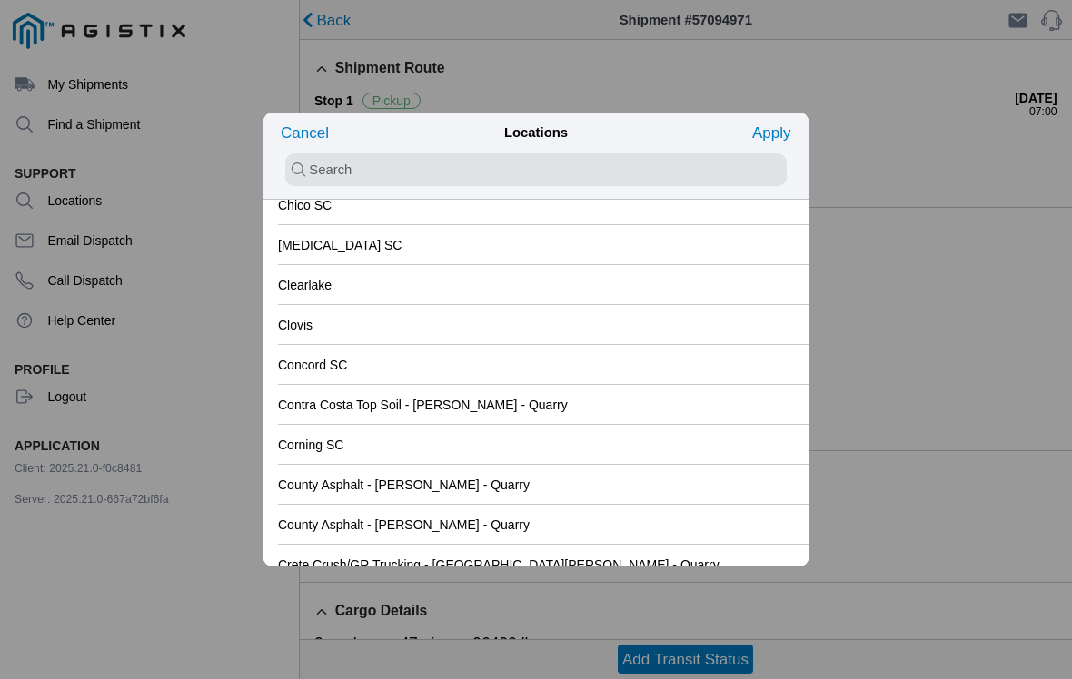
click at [612, 322] on div "Clovis" at bounding box center [536, 324] width 516 height 39
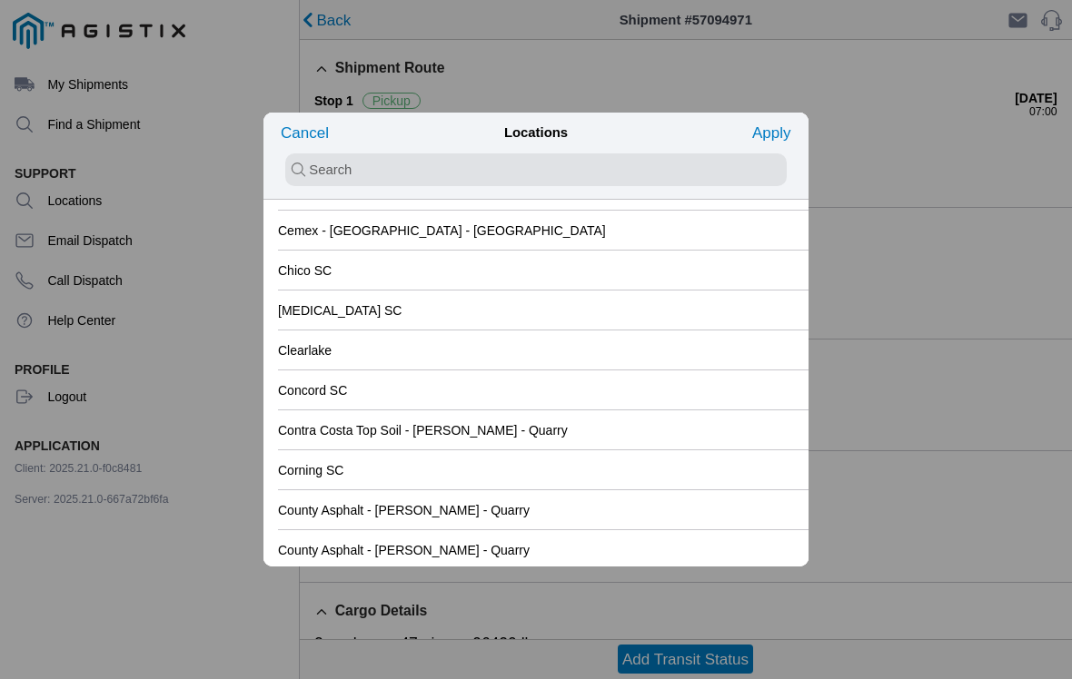
click at [0, 0] on slot "Apply" at bounding box center [0, 0] width 0 height 0
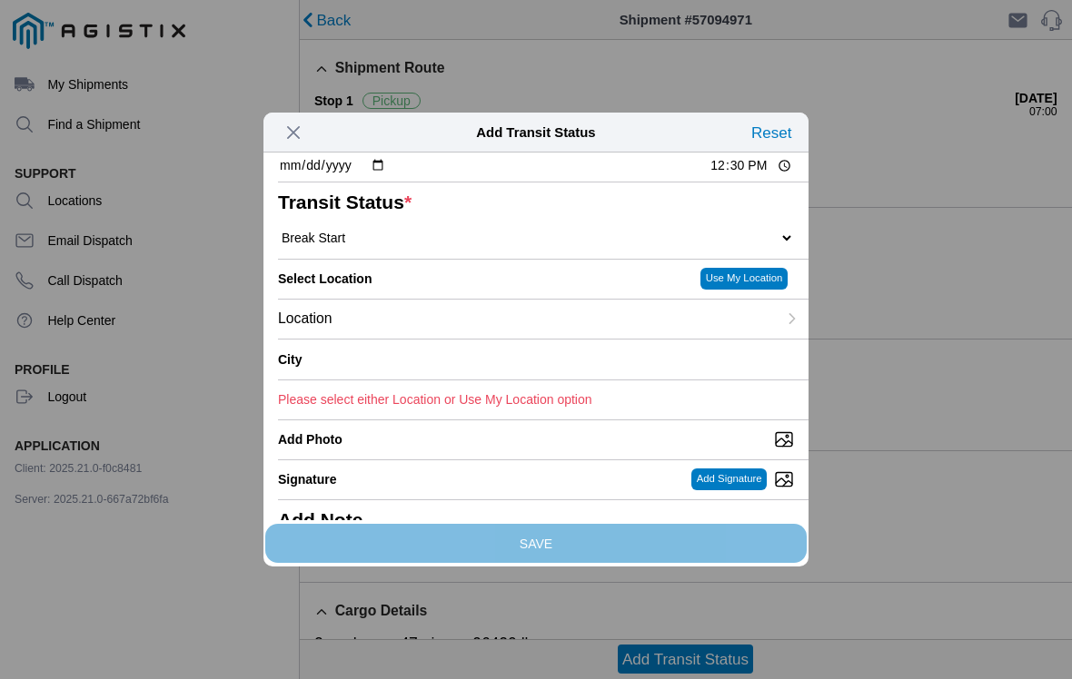
type input "Clovis"
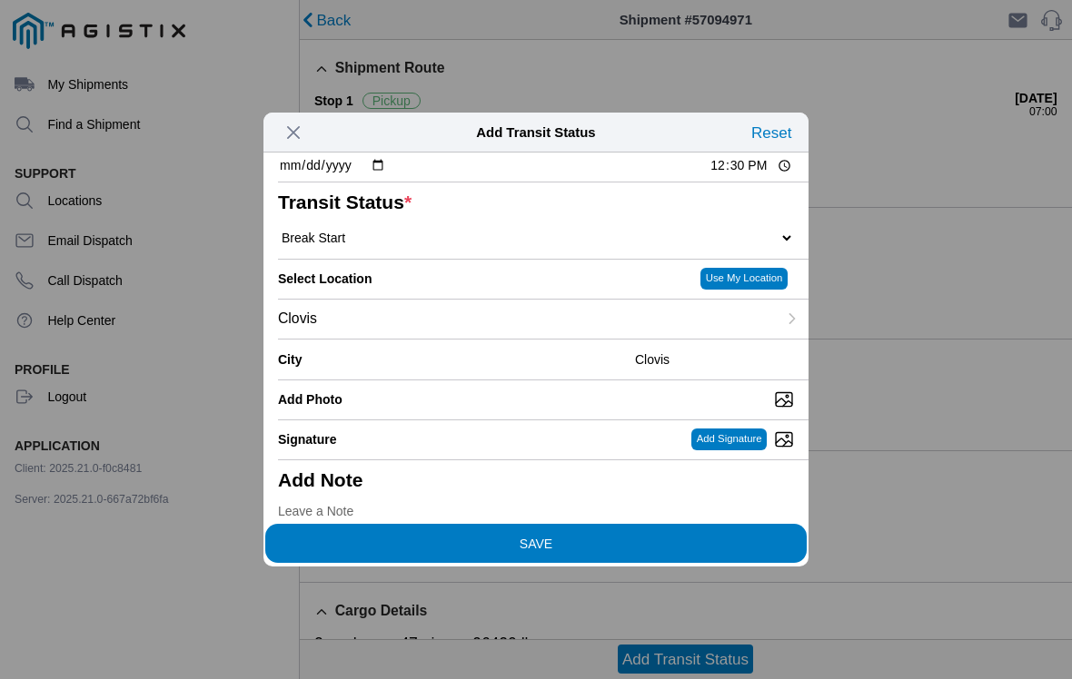
click at [650, 539] on span "SAVE" at bounding box center [536, 543] width 516 height 13
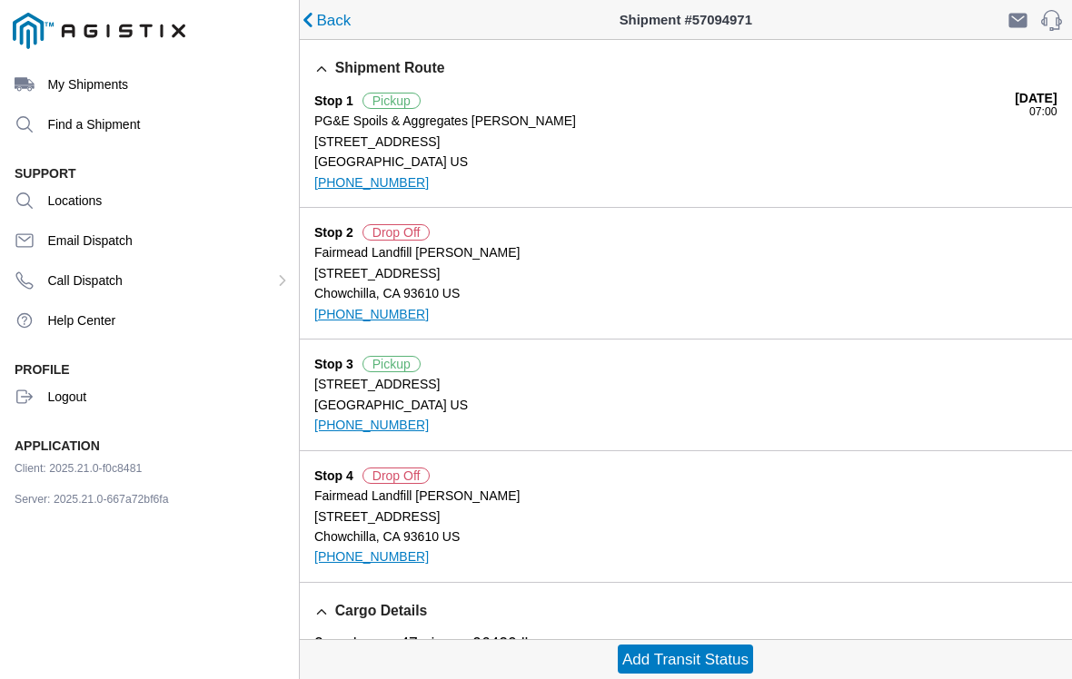
click at [0, 0] on slot "Add Transit Status" at bounding box center [0, 0] width 0 height 0
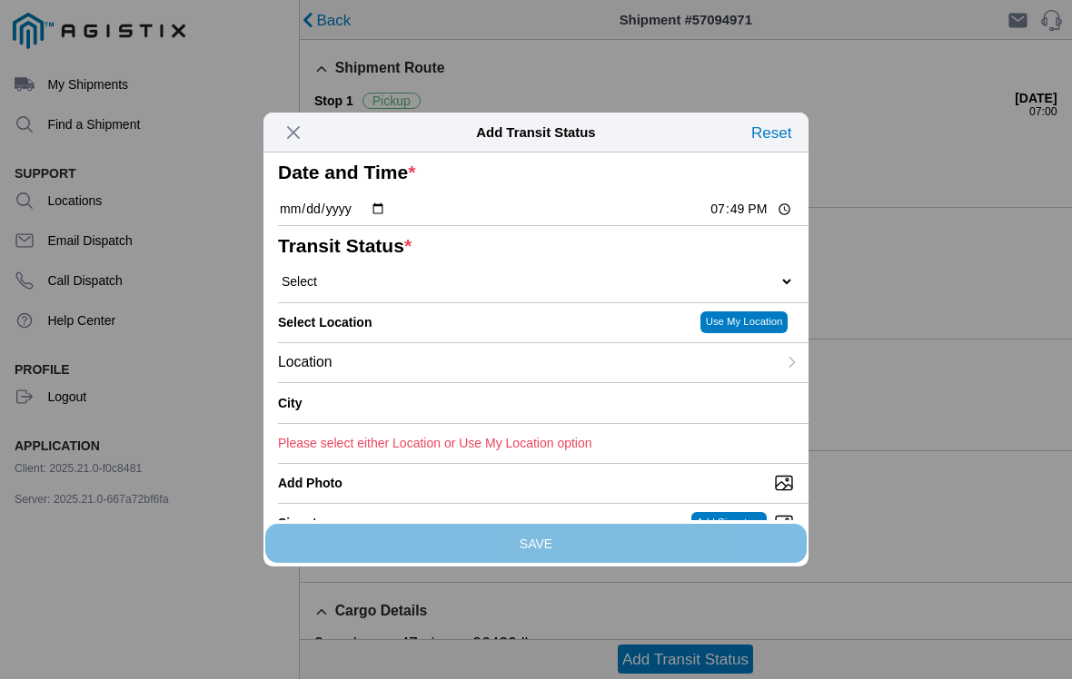
click at [743, 219] on input "19:49" at bounding box center [750, 209] width 85 height 19
type input "13:00"
click at [756, 290] on select "Select Arrive at Drop Off Arrive at Pickup Break Start Break Stop Depart Drop O…" at bounding box center [536, 281] width 516 height 16
select select "BREAKSTOP"
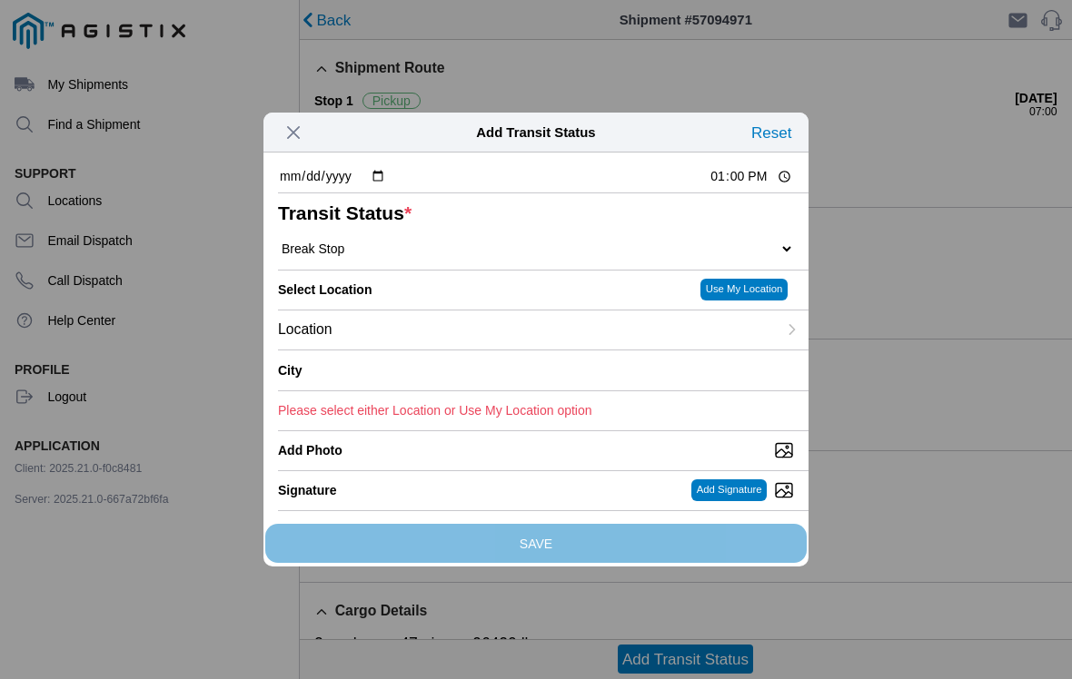
scroll to position [35, 0]
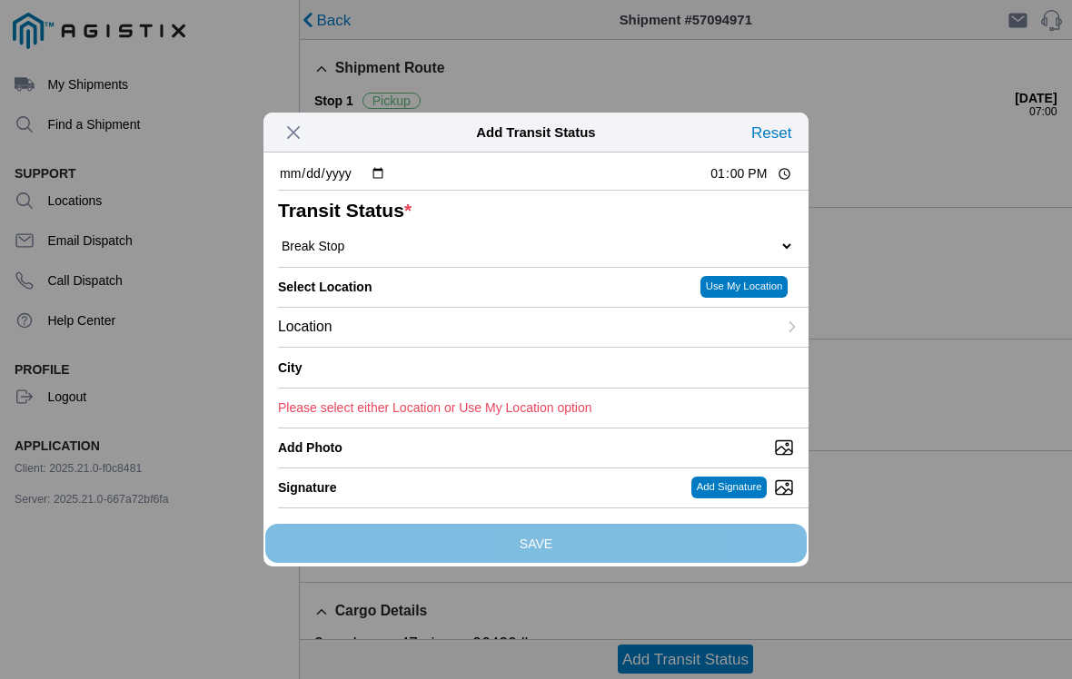
click at [633, 347] on div "Location" at bounding box center [527, 327] width 499 height 39
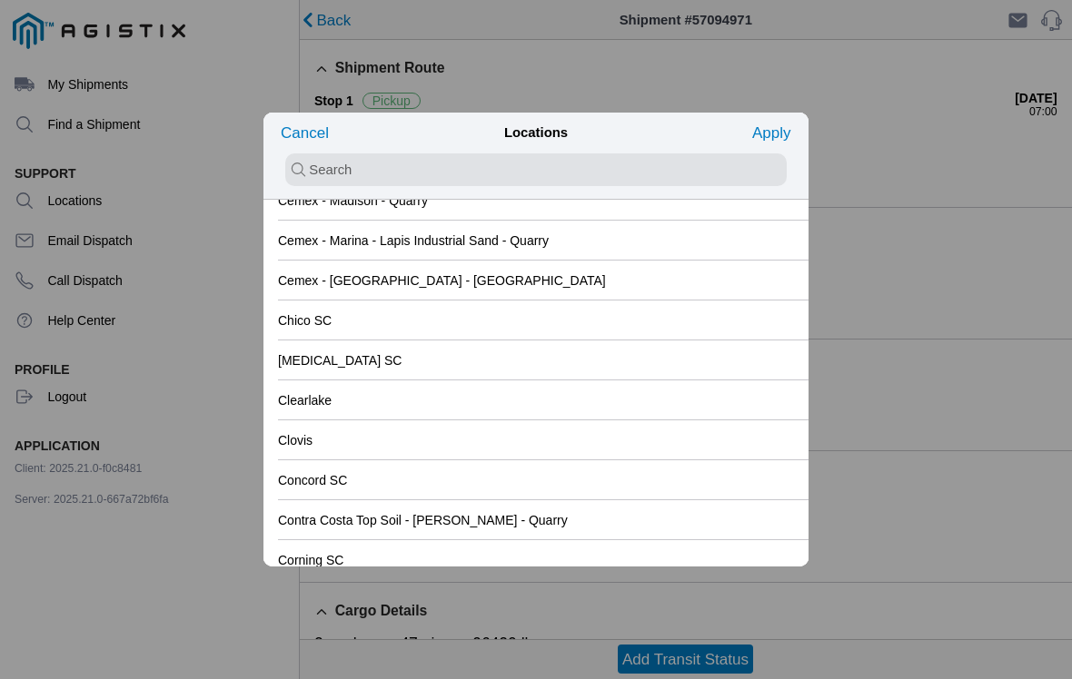
scroll to position [1123, 0]
click at [483, 450] on div "Clovis" at bounding box center [536, 440] width 516 height 39
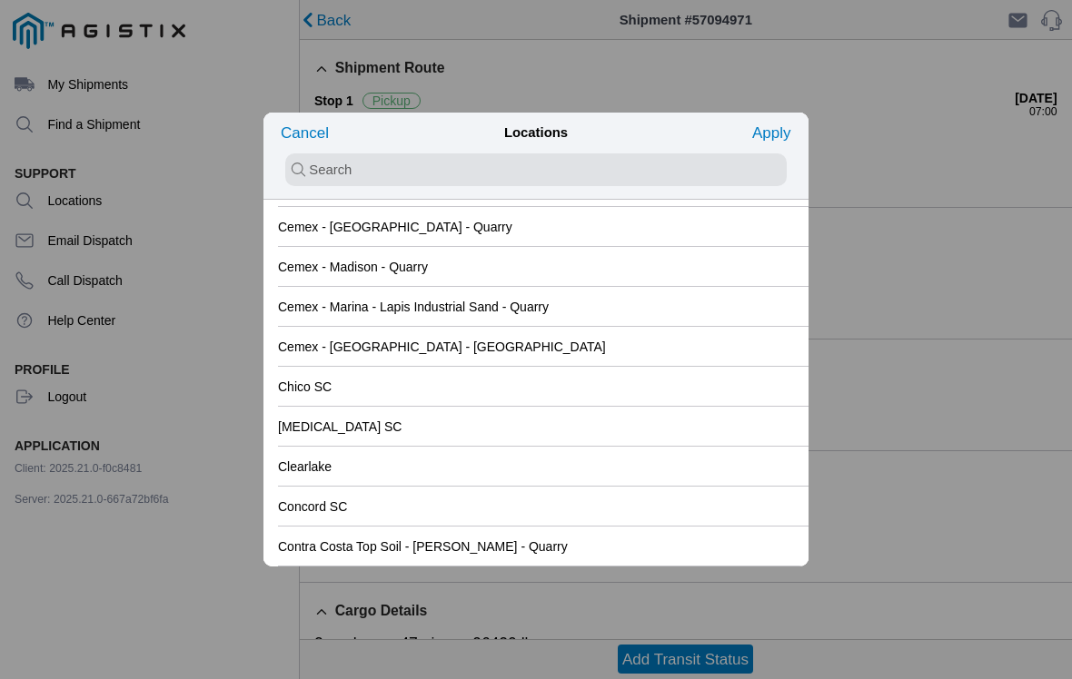
click at [0, 0] on slot "Apply" at bounding box center [0, 0] width 0 height 0
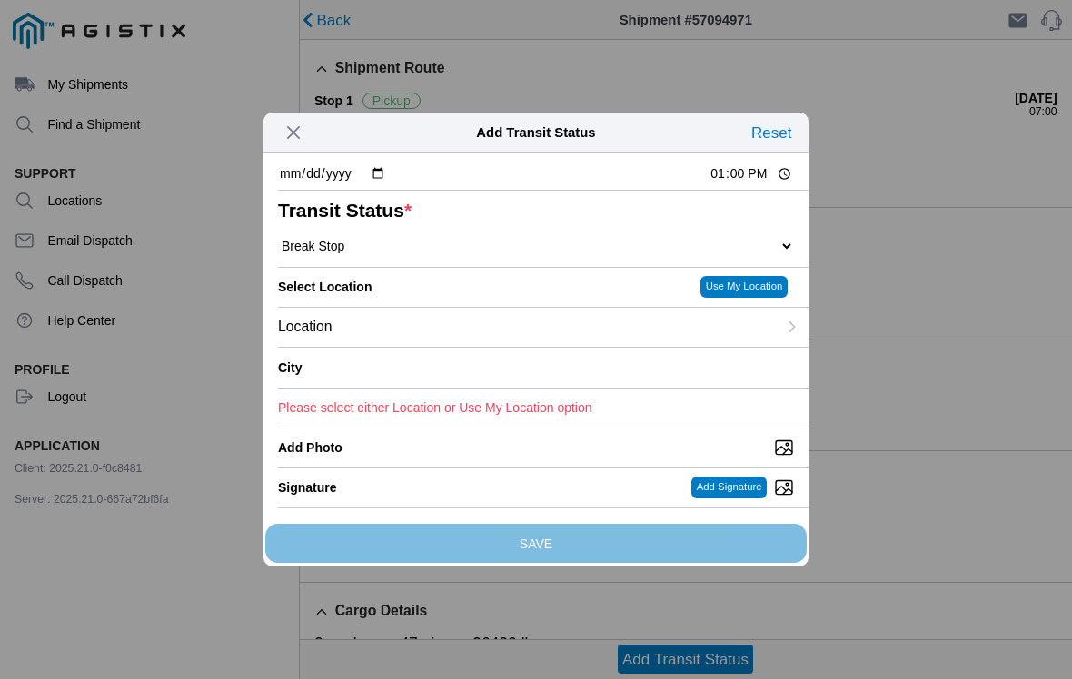
type input "Clovis"
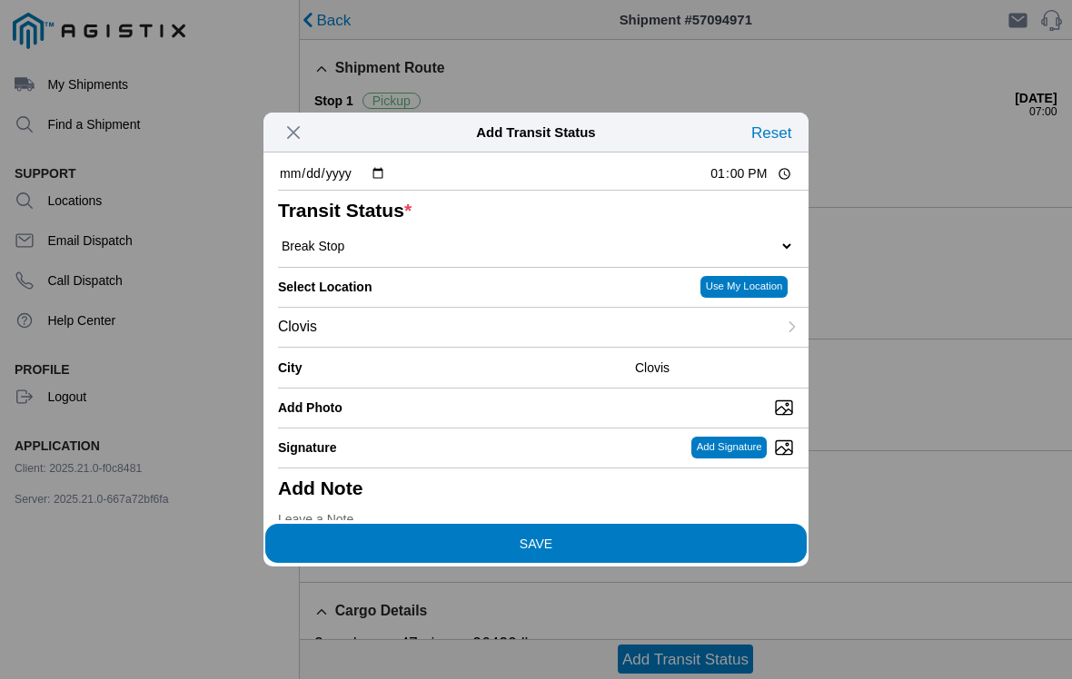
click at [653, 549] on button "SAVE" at bounding box center [535, 543] width 541 height 39
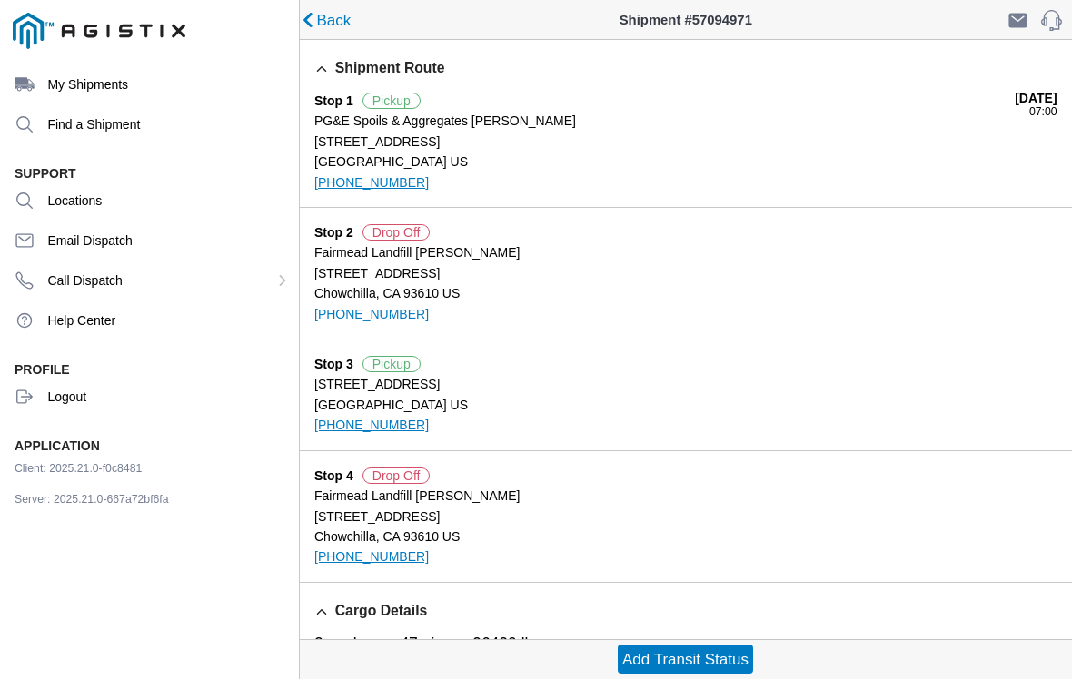
click at [0, 0] on slot "Add Transit Status" at bounding box center [0, 0] width 0 height 0
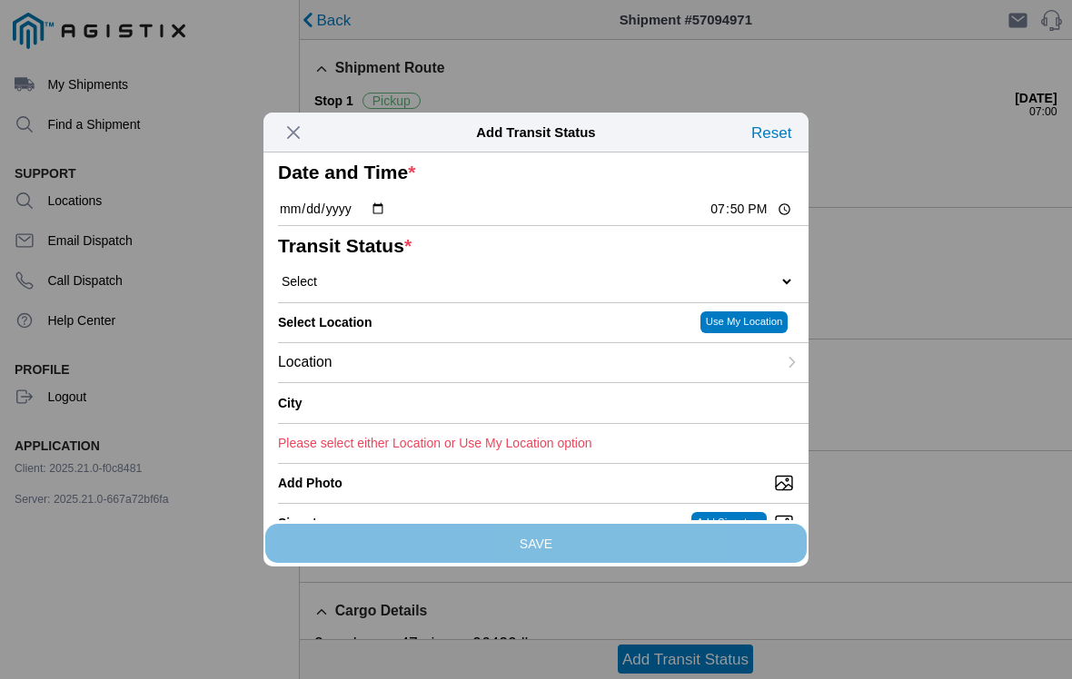
click at [708, 219] on input "19:50" at bounding box center [750, 209] width 85 height 19
click at [737, 219] on input "13:50" at bounding box center [750, 209] width 85 height 19
click at [749, 219] on input "13:50" at bounding box center [750, 209] width 85 height 19
type input "13:01"
click at [654, 290] on select "Select Arrive at Drop Off Arrive at Pickup Break Start Break Stop Depart Drop O…" at bounding box center [536, 281] width 516 height 16
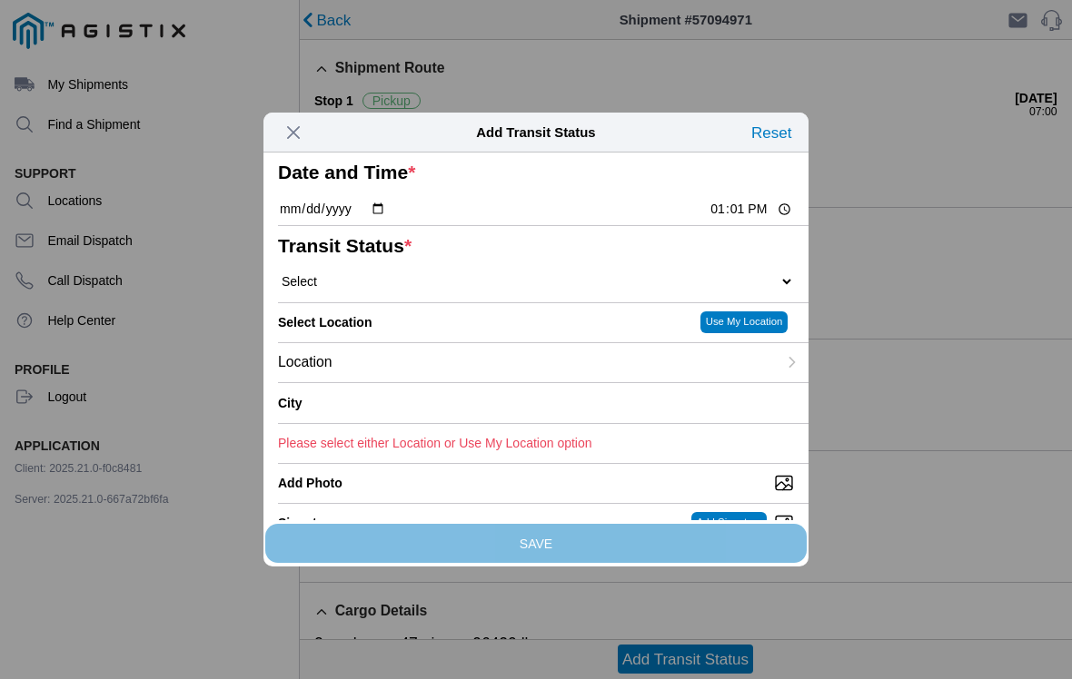
click at [578, 290] on select "Select Arrive at Drop Off Arrive at Pickup Break Start Break Stop Depart Drop O…" at bounding box center [536, 281] width 516 height 16
select select "ARVPULOC"
click at [736, 382] on div "Location" at bounding box center [527, 362] width 499 height 39
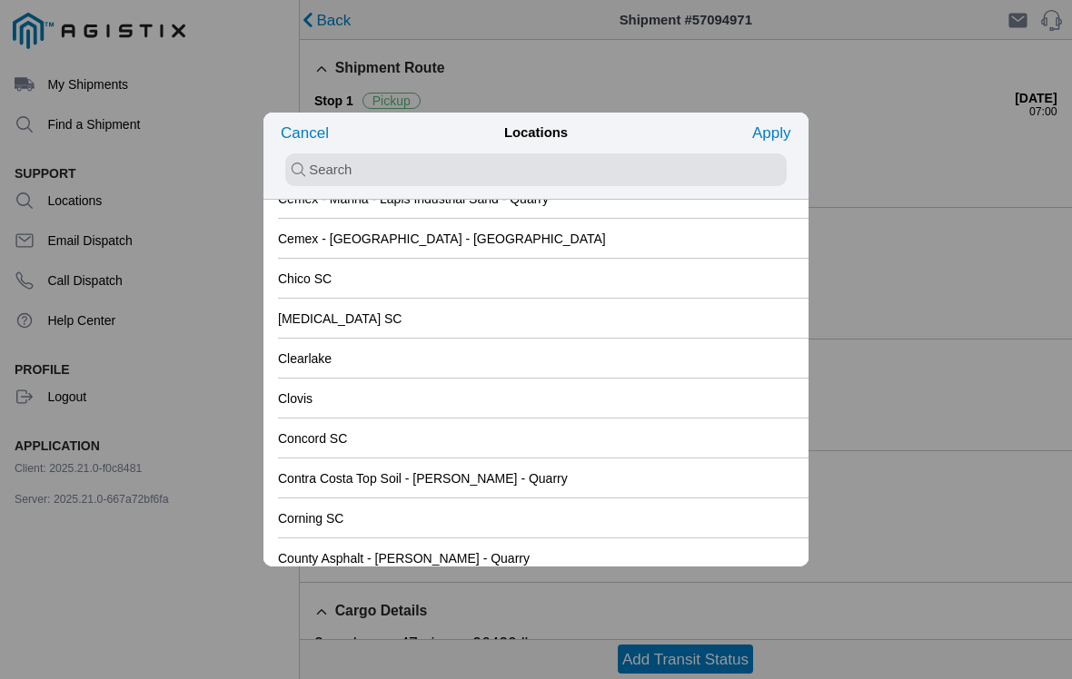
scroll to position [1166, 0]
click at [552, 406] on div "Clovis" at bounding box center [536, 397] width 516 height 39
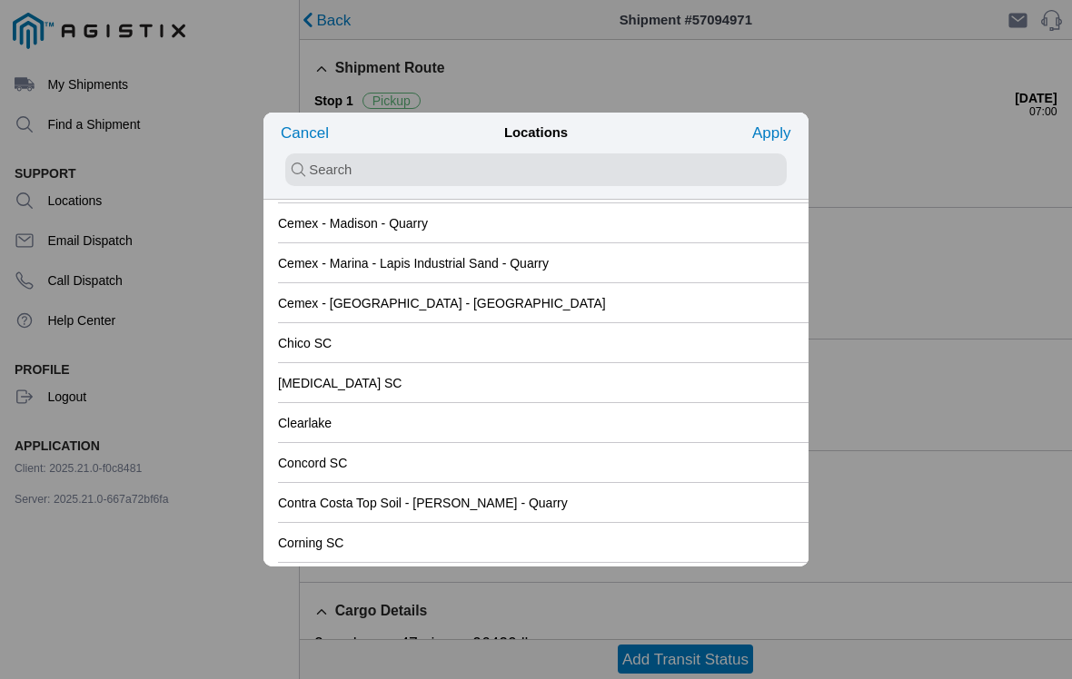
click at [598, 391] on div "[MEDICAL_DATA] SC" at bounding box center [536, 382] width 516 height 39
click at [0, 0] on slot "Apply" at bounding box center [0, 0] width 0 height 0
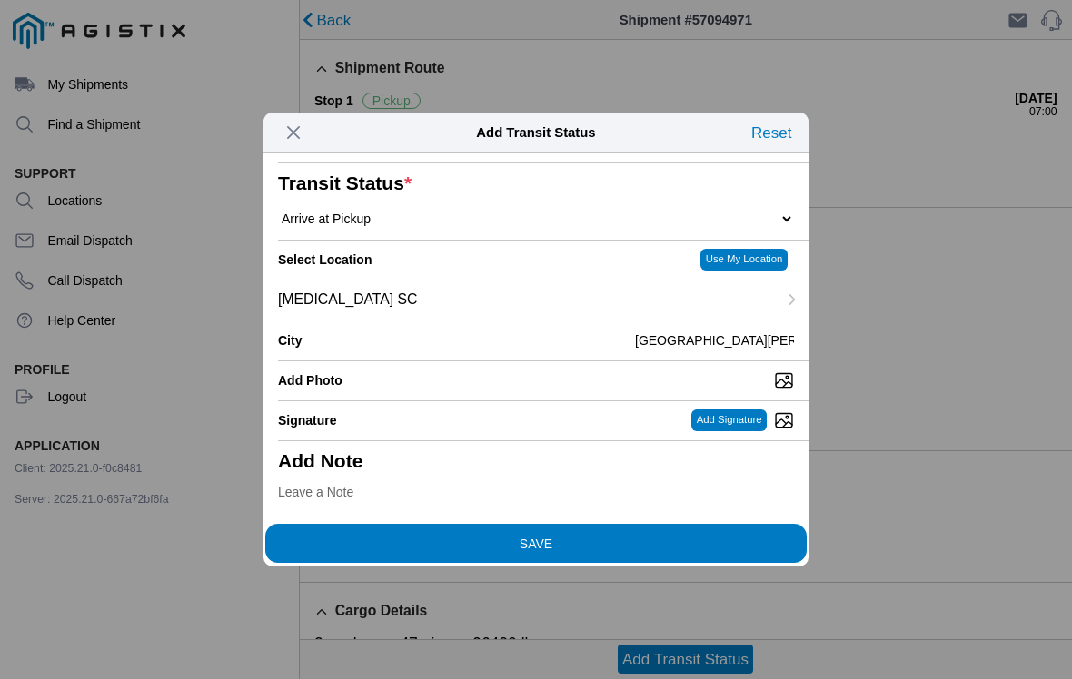
scroll to position [64, 0]
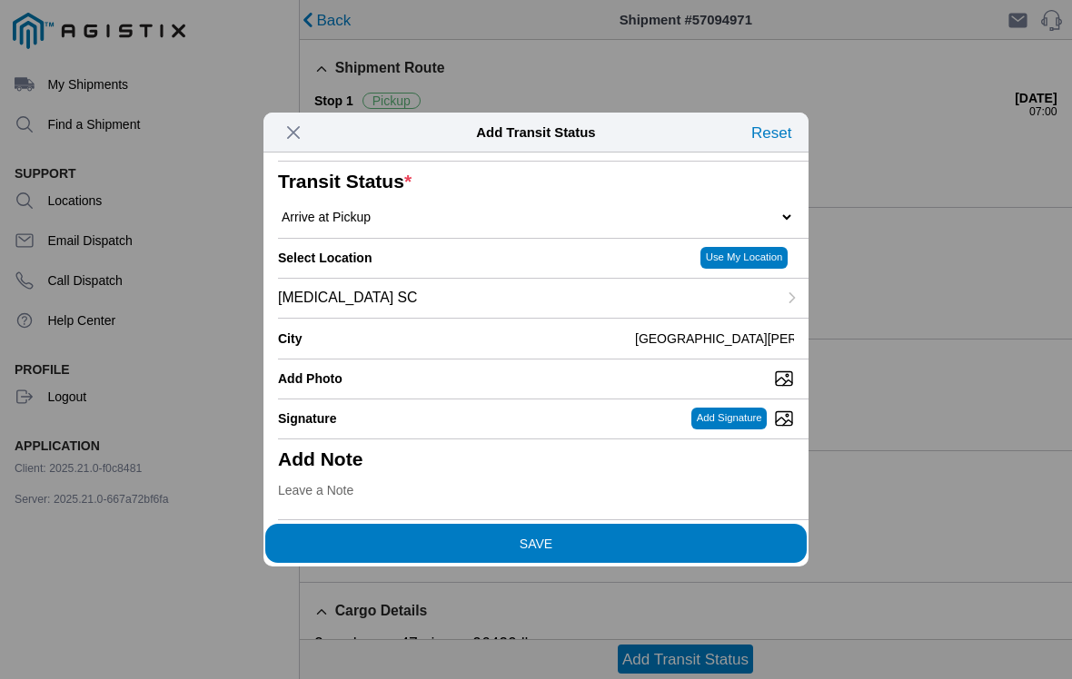
click at [674, 318] on div "[MEDICAL_DATA] SC" at bounding box center [527, 298] width 499 height 39
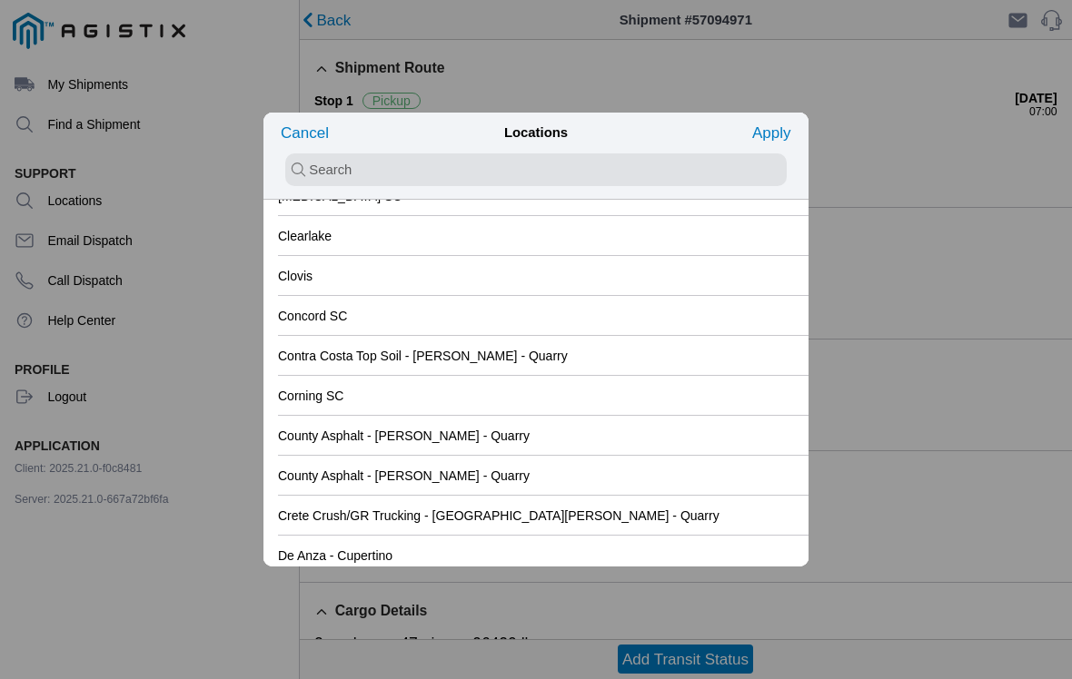
scroll to position [1287, 0]
click at [607, 279] on div "Clovis" at bounding box center [536, 276] width 516 height 39
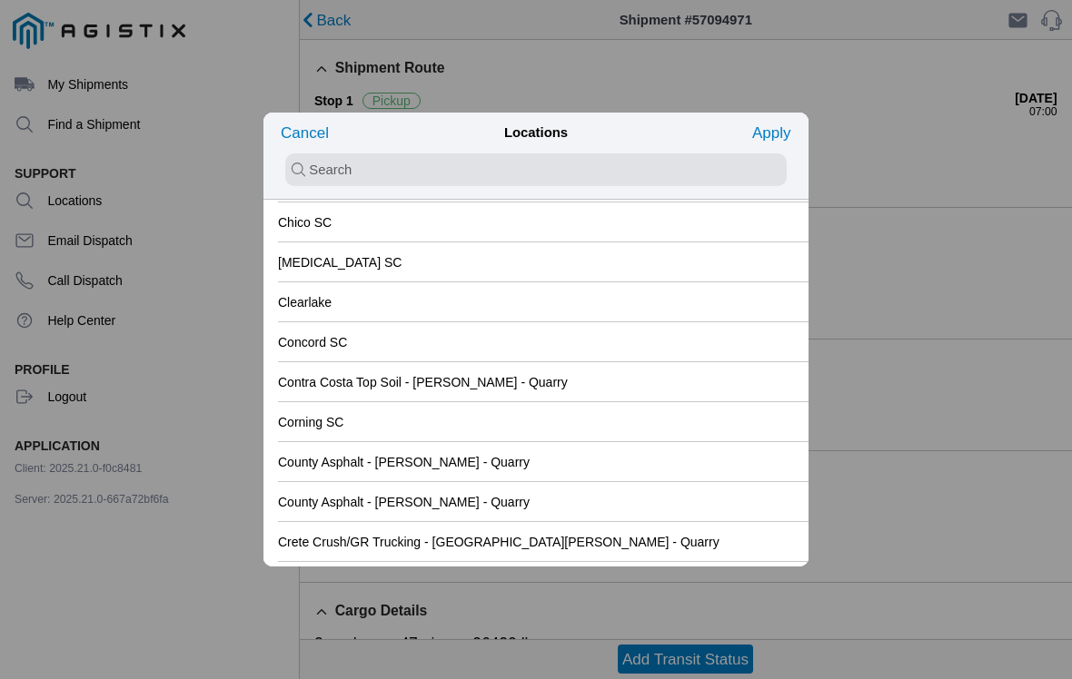
click at [0, 0] on slot "Apply" at bounding box center [0, 0] width 0 height 0
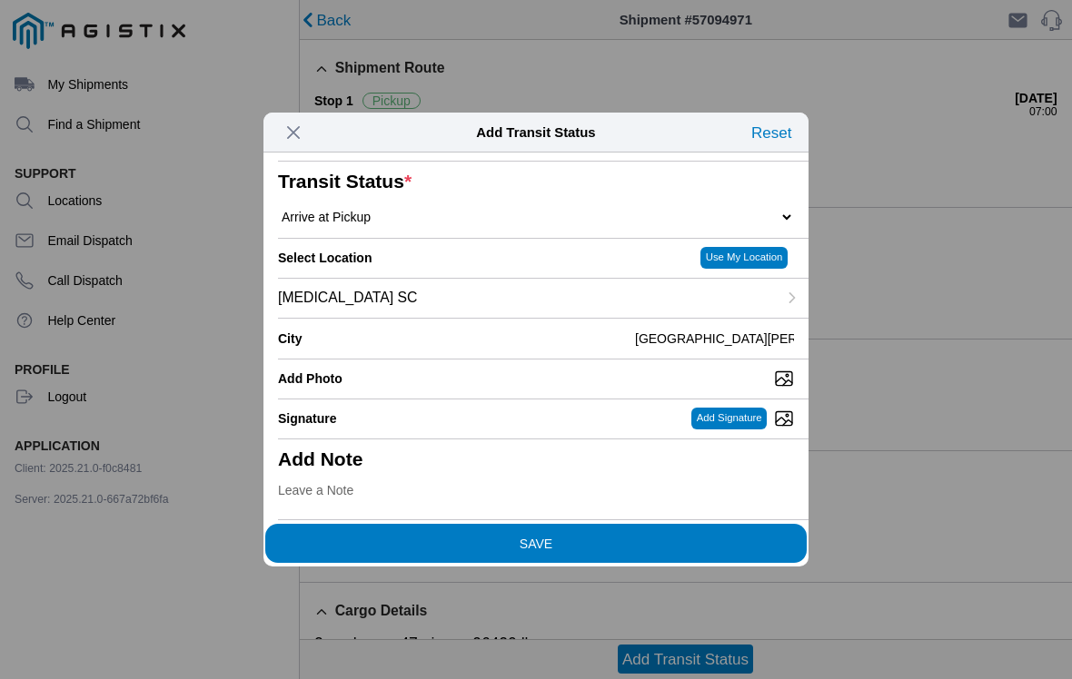
type input "Clovis"
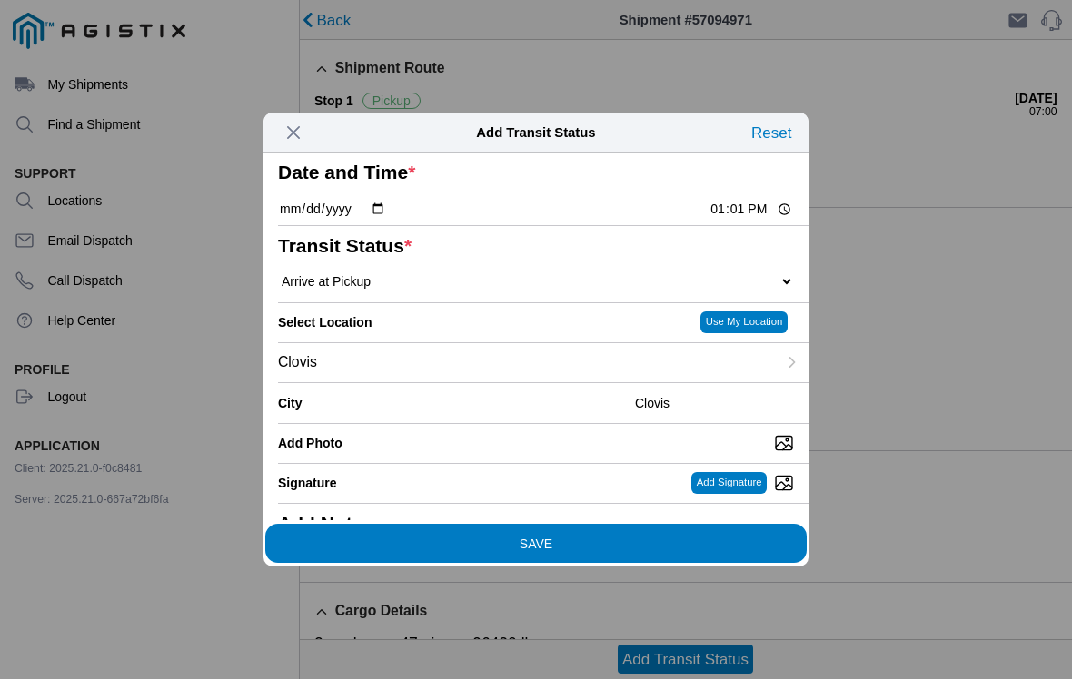
scroll to position [0, 0]
click at [603, 537] on span "SAVE" at bounding box center [536, 543] width 516 height 13
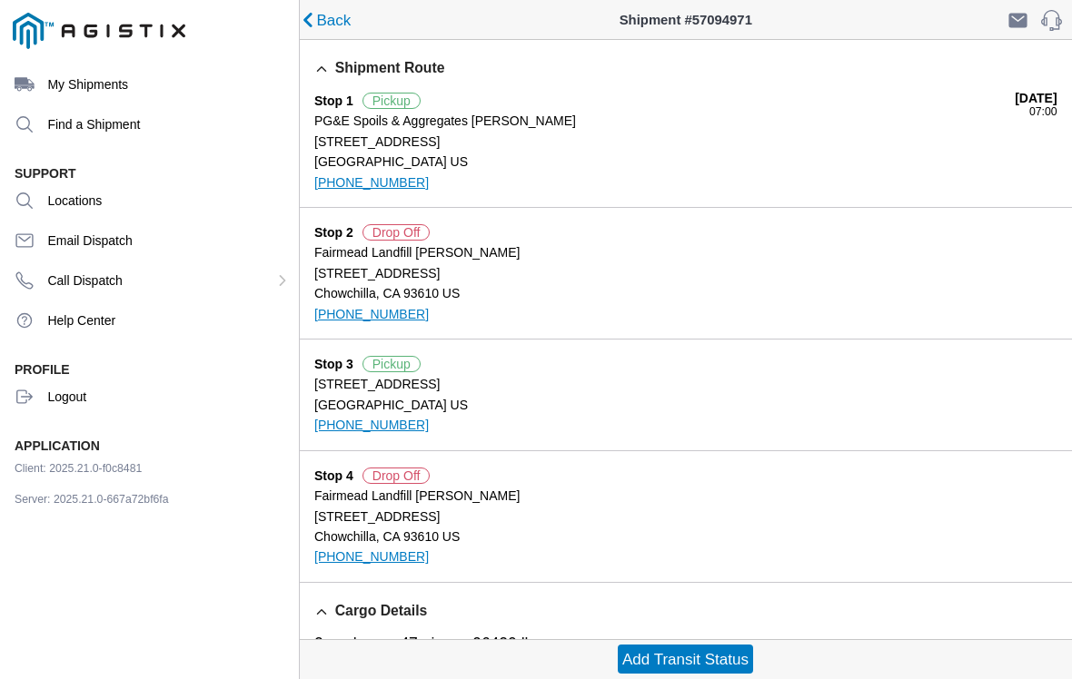
click at [0, 0] on slot "Add Transit Status" at bounding box center [0, 0] width 0 height 0
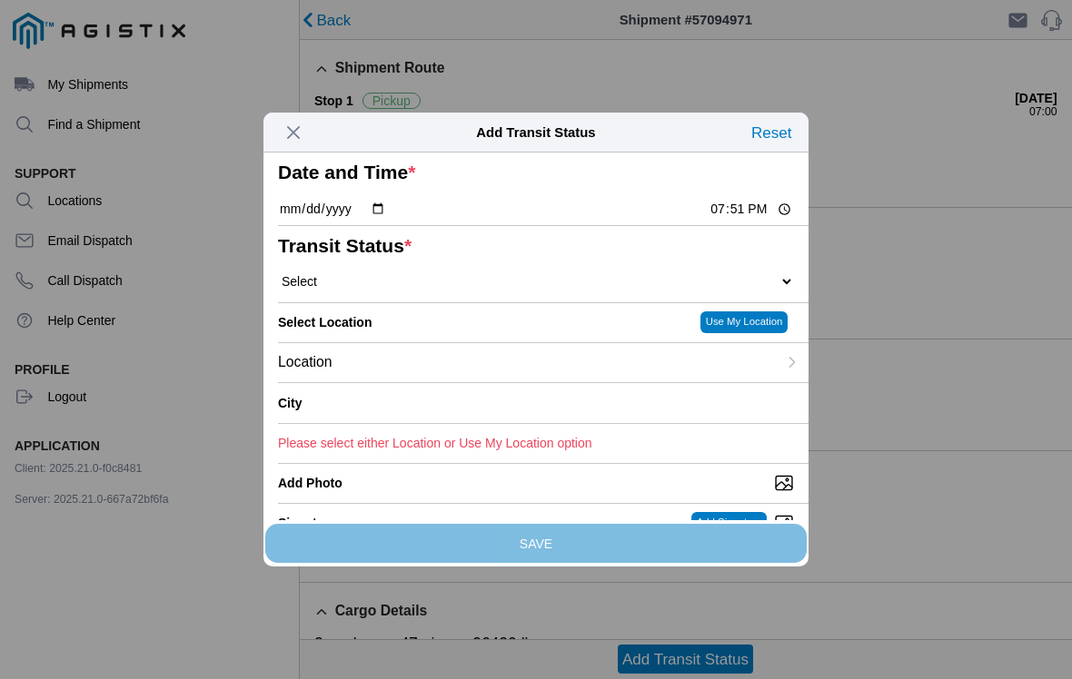
click at [735, 219] on input "19:51" at bounding box center [750, 209] width 85 height 19
type input "13:30"
click at [406, 290] on select "Select Arrive at Drop Off Arrive at Pickup Break Start Break Stop Depart Drop O…" at bounding box center [536, 281] width 516 height 16
select select "DPTPULOC"
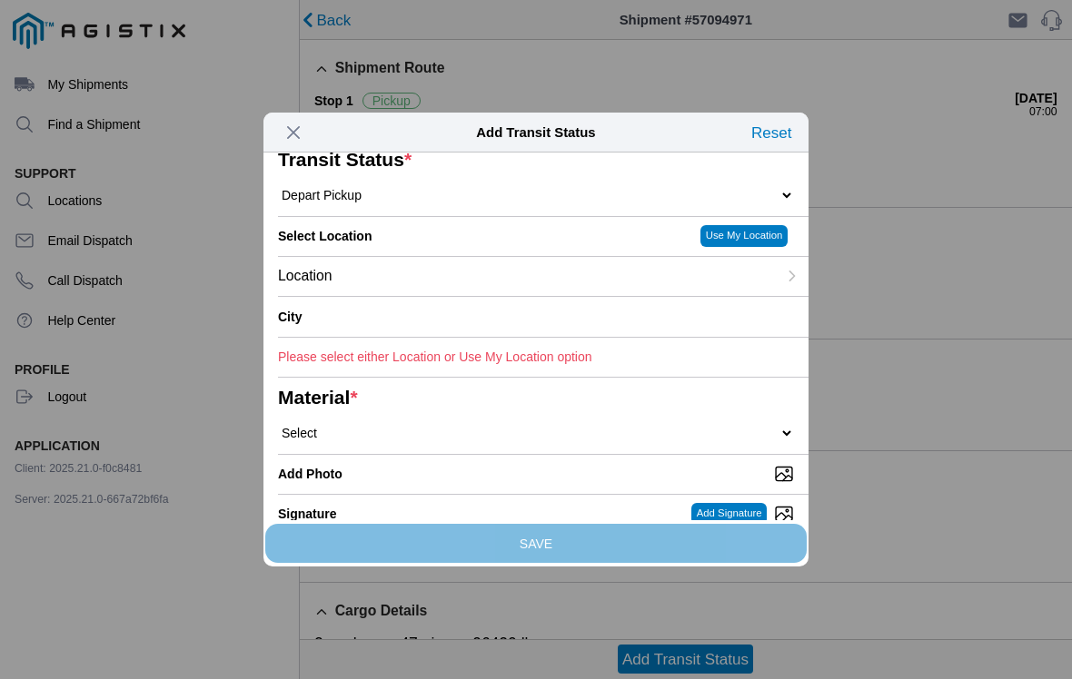
scroll to position [88, 0]
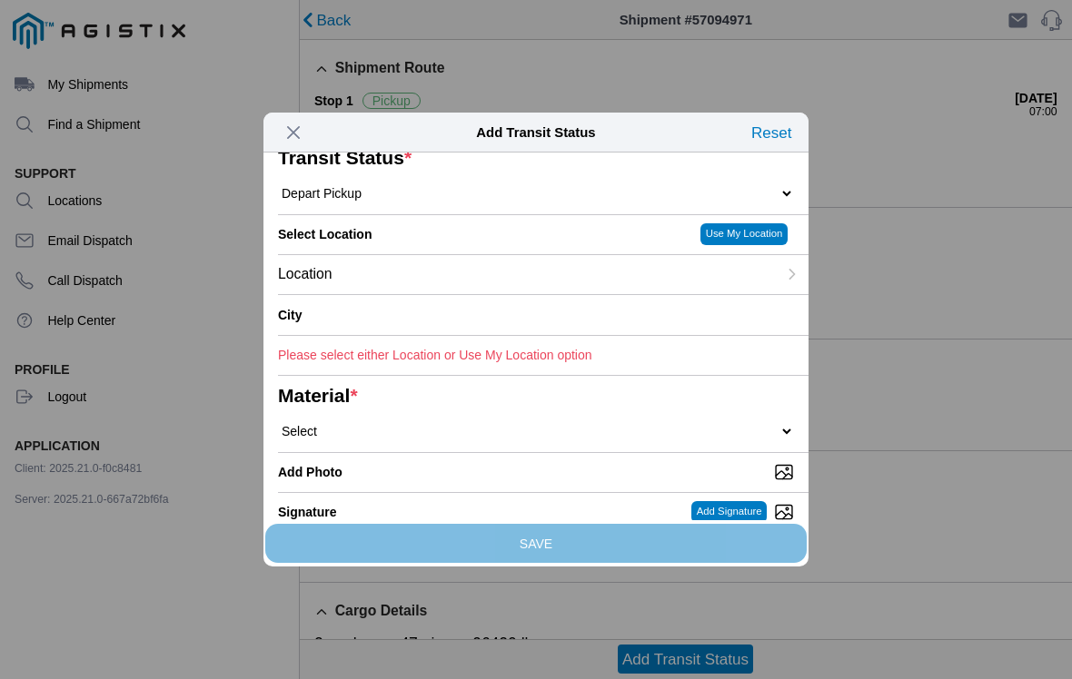
click at [639, 294] on div "Location" at bounding box center [527, 274] width 499 height 39
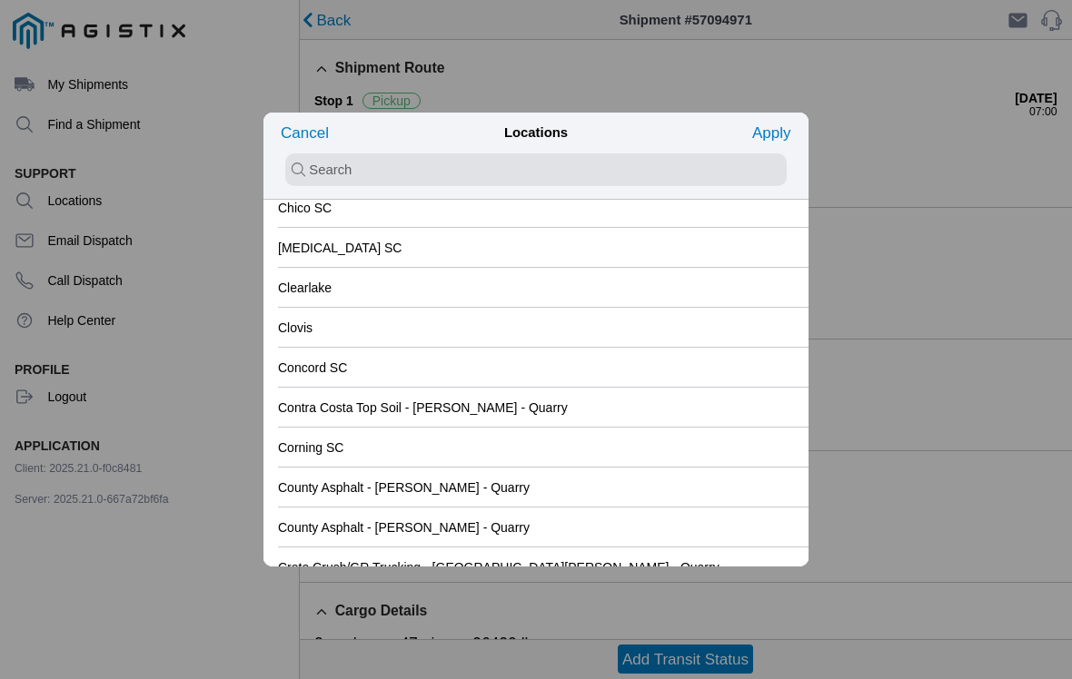
scroll to position [1241, 0]
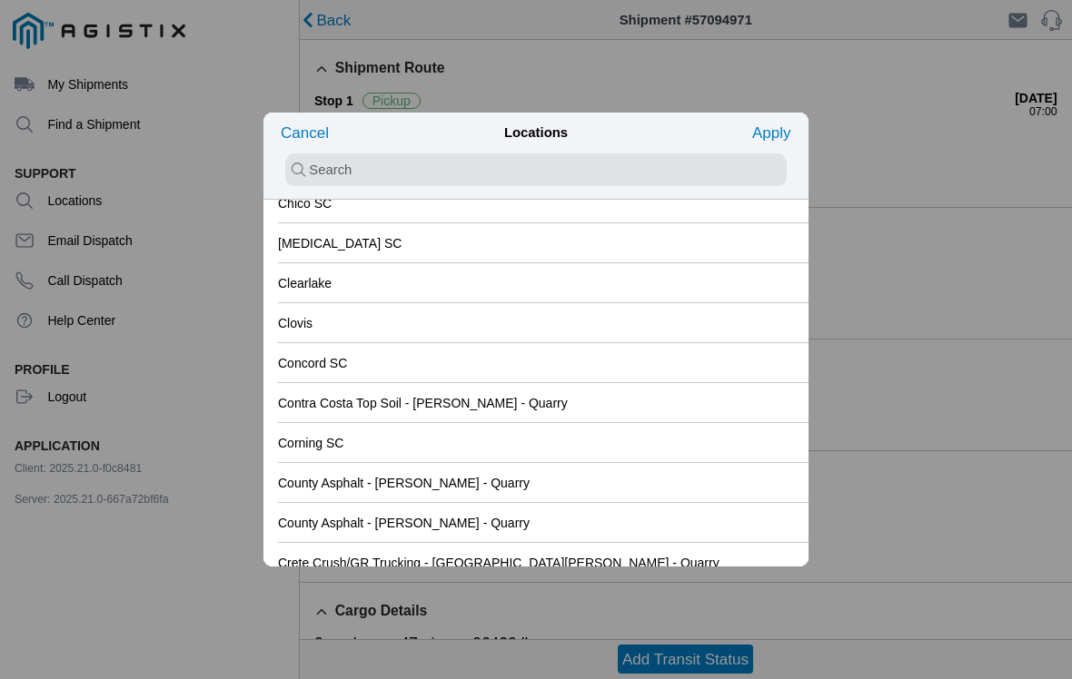
click at [635, 322] on div "Clovis" at bounding box center [536, 322] width 516 height 39
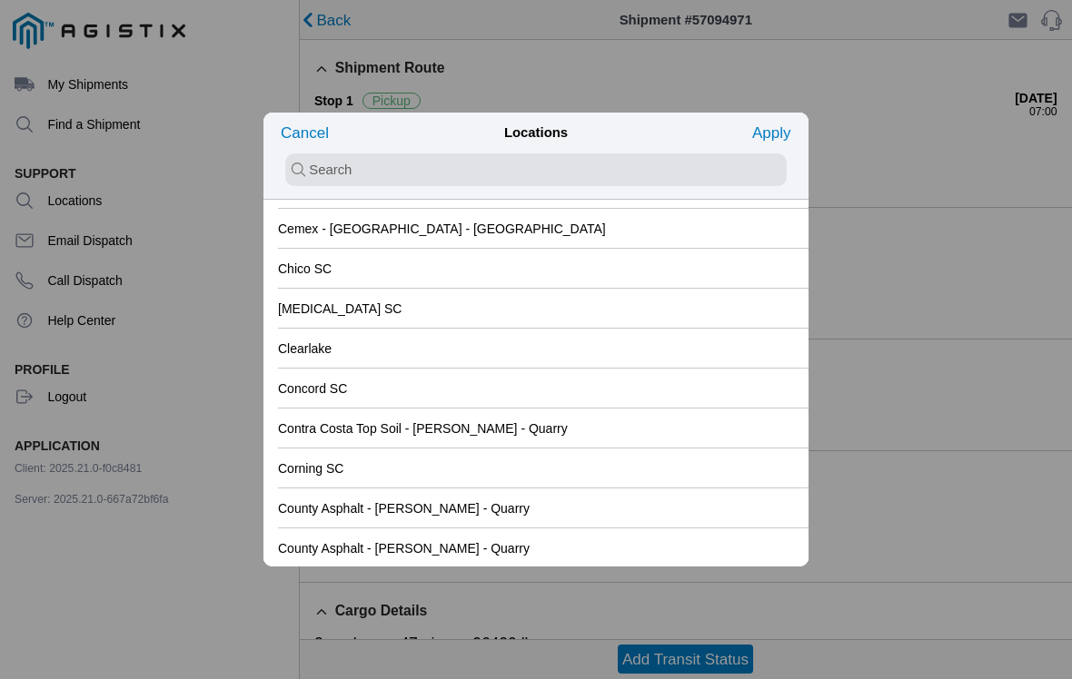
click at [0, 0] on slot "Apply" at bounding box center [0, 0] width 0 height 0
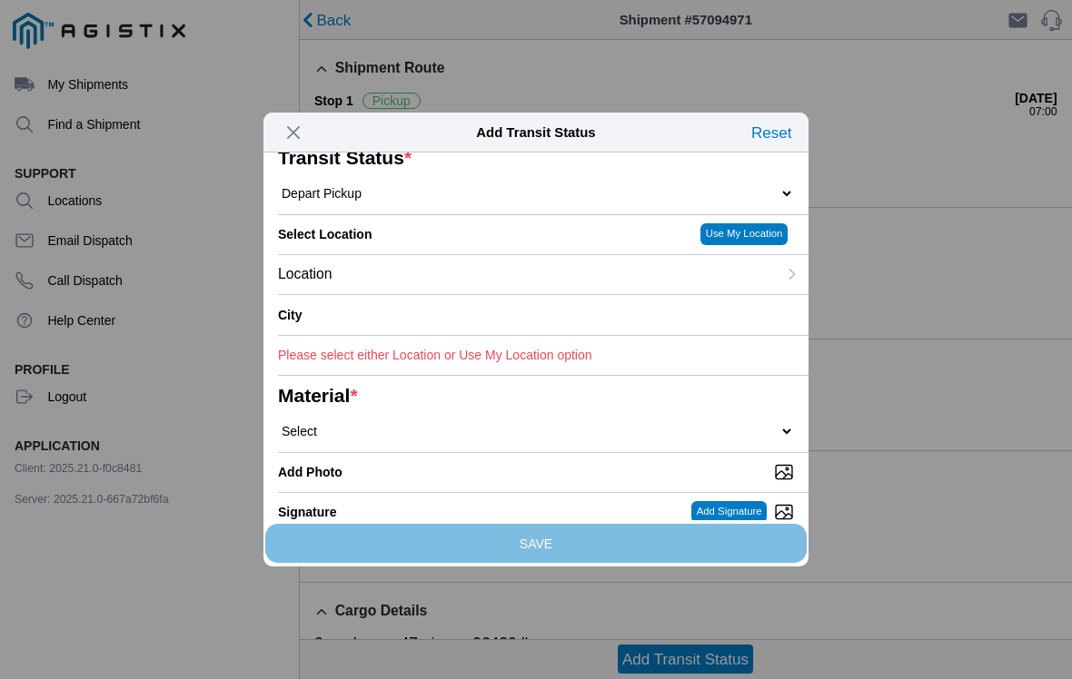
type input "Clovis"
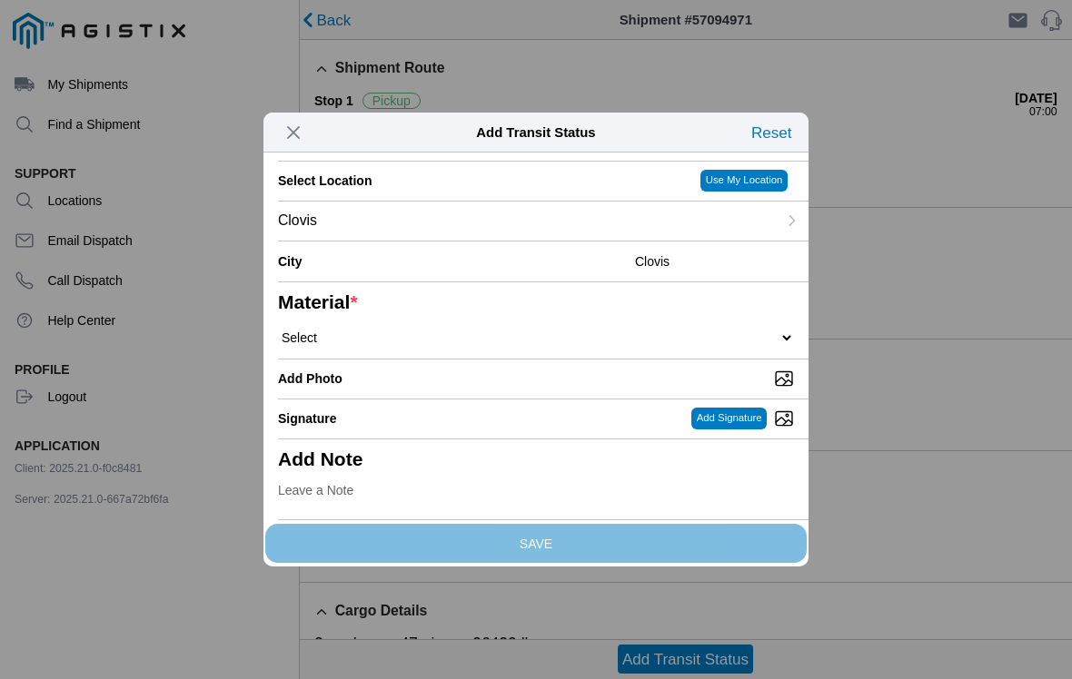
scroll to position [276, 0]
click at [653, 330] on select "Select 1" x 3" Rock 1" x 4" Rock 2" x 4" Rock Asphalt Cold Patch Backfill Spec …" at bounding box center [536, 338] width 516 height 16
select select "708654"
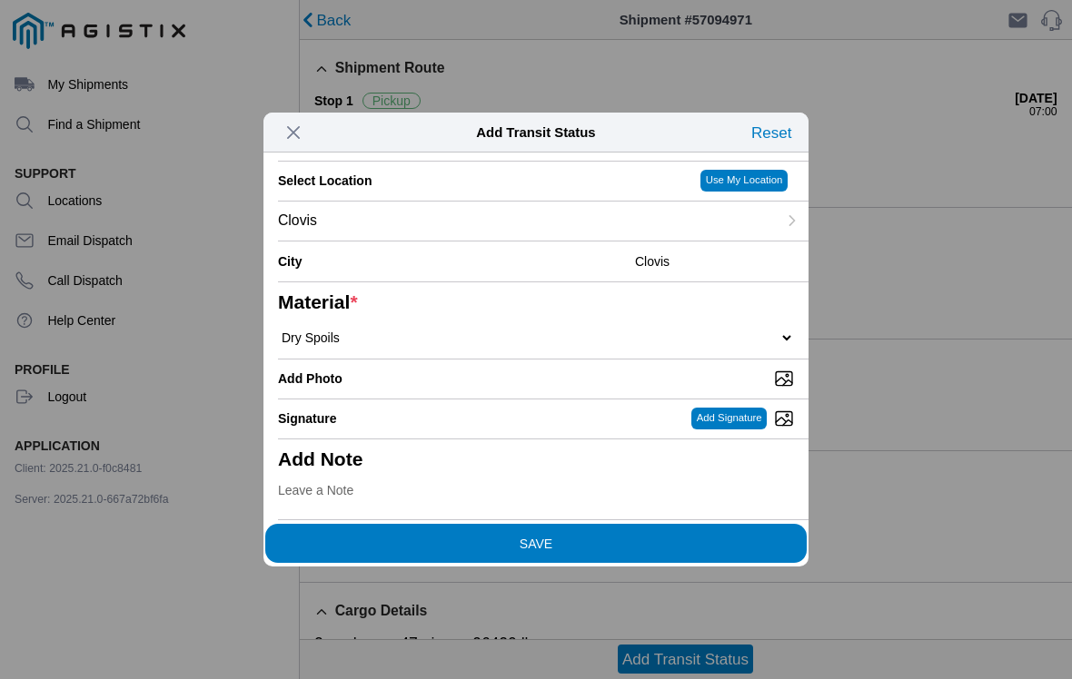
click at [621, 537] on span "SAVE" at bounding box center [536, 543] width 516 height 13
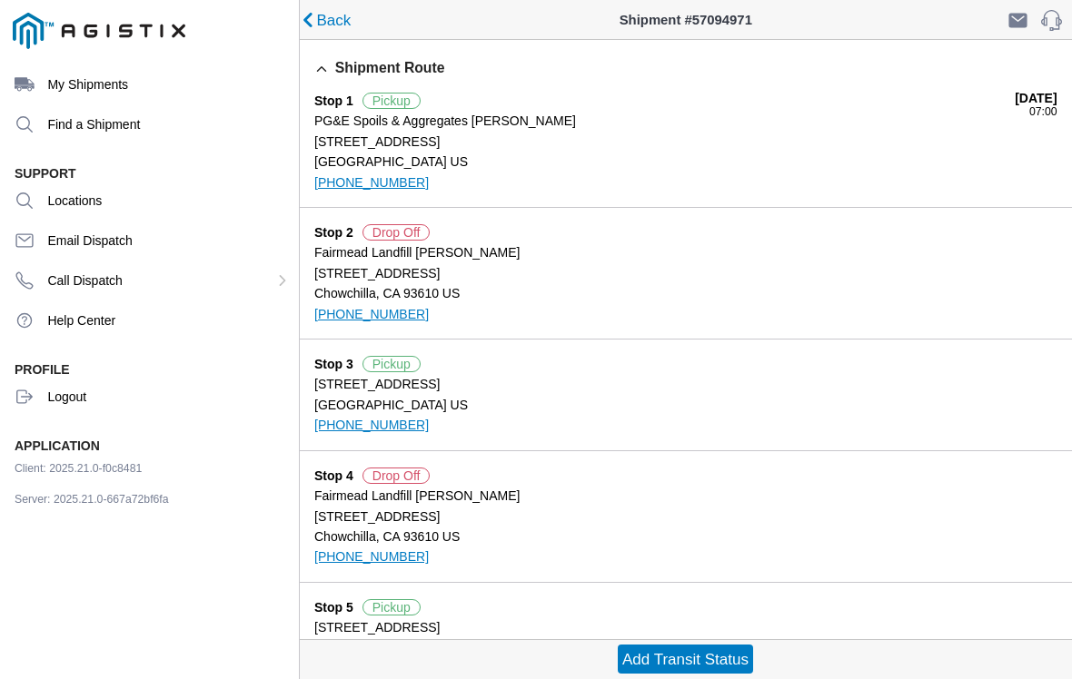
click at [0, 0] on slot "Add Transit Status" at bounding box center [0, 0] width 0 height 0
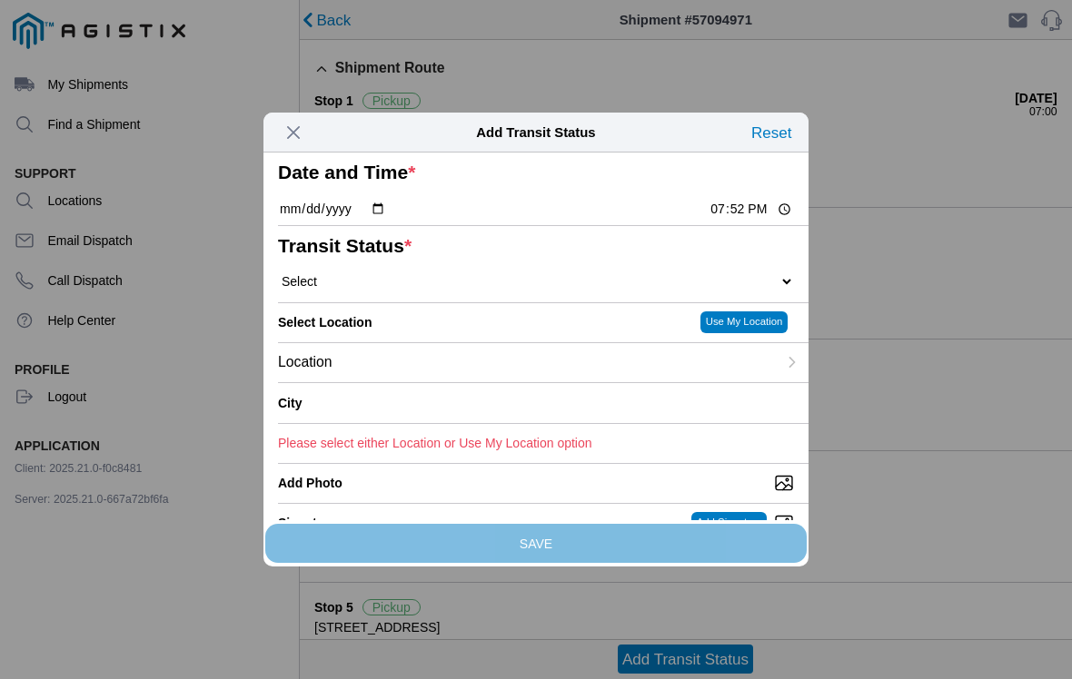
click at [733, 219] on input "19:52" at bounding box center [750, 209] width 85 height 19
type input "14:43"
click at [401, 290] on select "Select Arrive at Drop Off Arrive at Pickup Break Start Break Stop Depart Drop O…" at bounding box center [536, 281] width 516 height 16
select select "ARVDLVLOC"
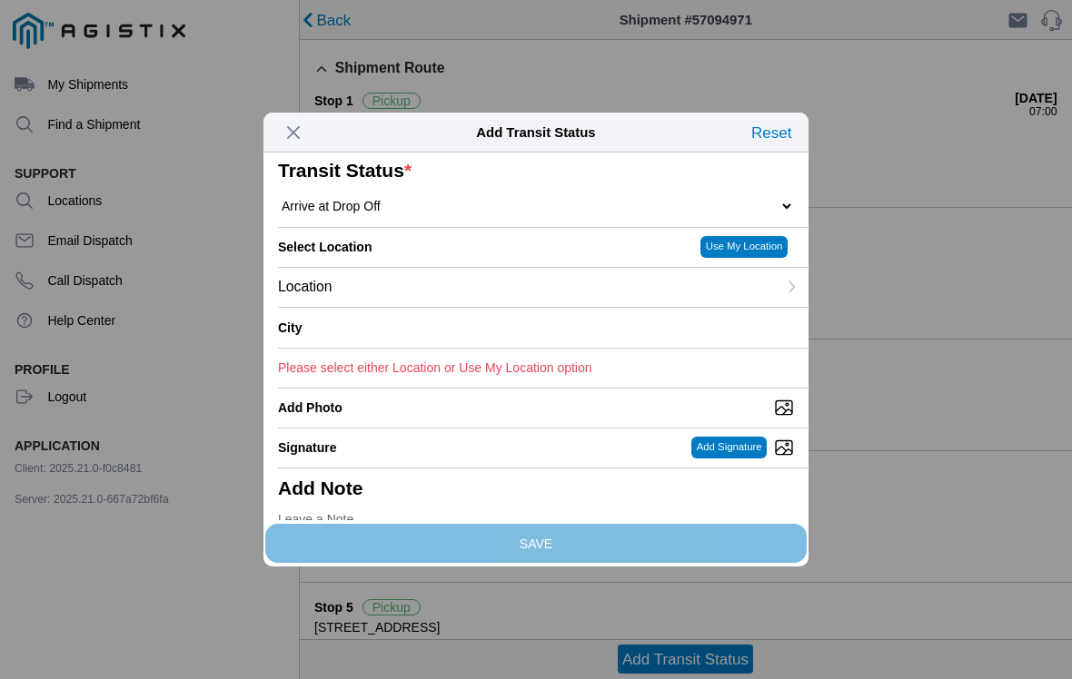
scroll to position [85, 0]
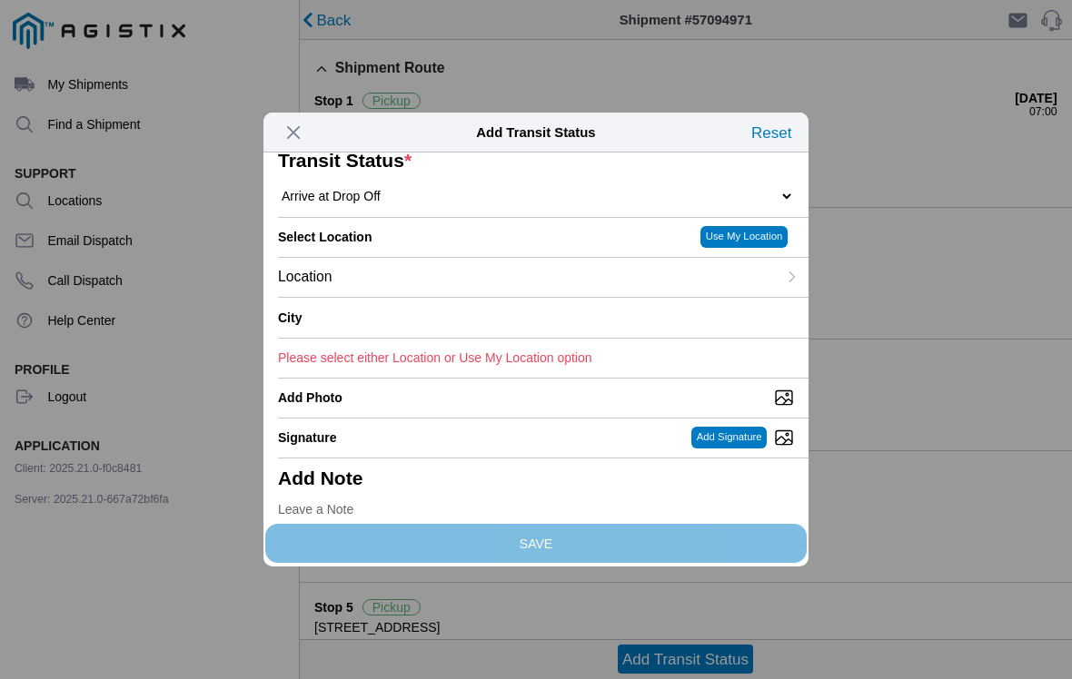
click at [663, 297] on div "Location" at bounding box center [527, 277] width 499 height 39
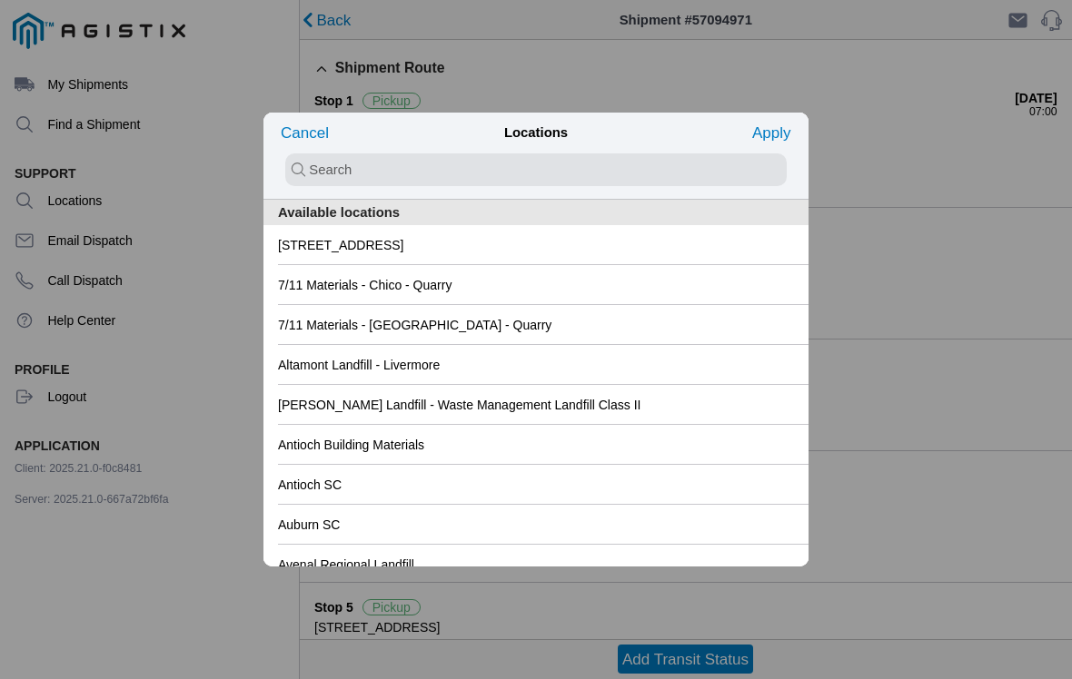
click at [511, 249] on div "[STREET_ADDRESS]" at bounding box center [536, 244] width 516 height 39
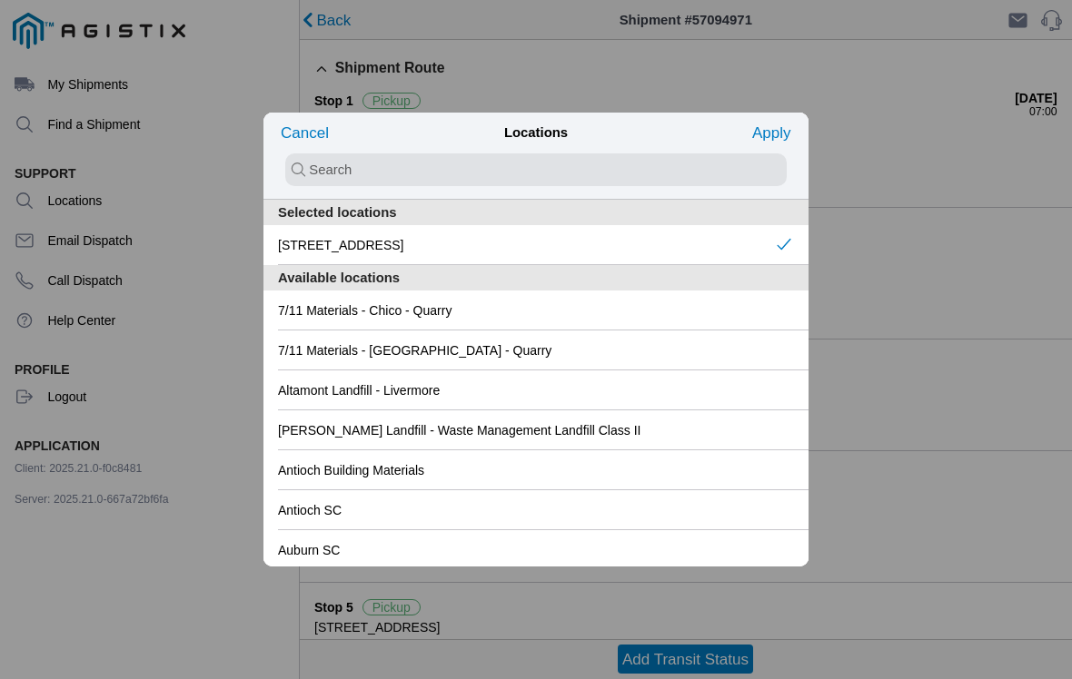
click at [0, 0] on slot "Apply" at bounding box center [0, 0] width 0 height 0
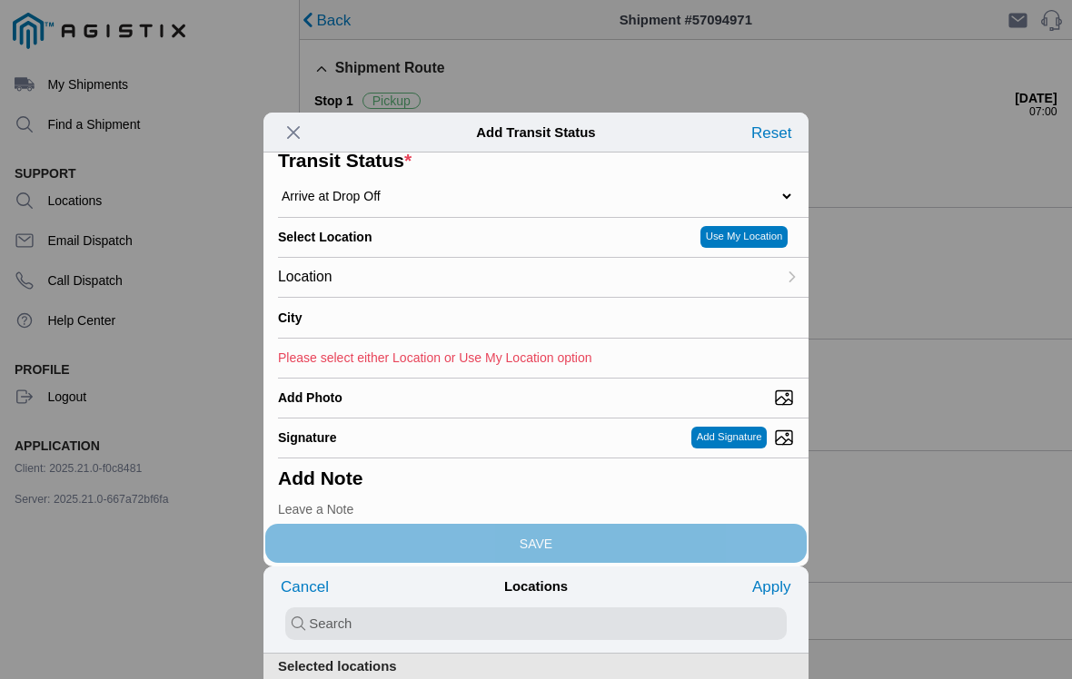
type input "Chowchilla"
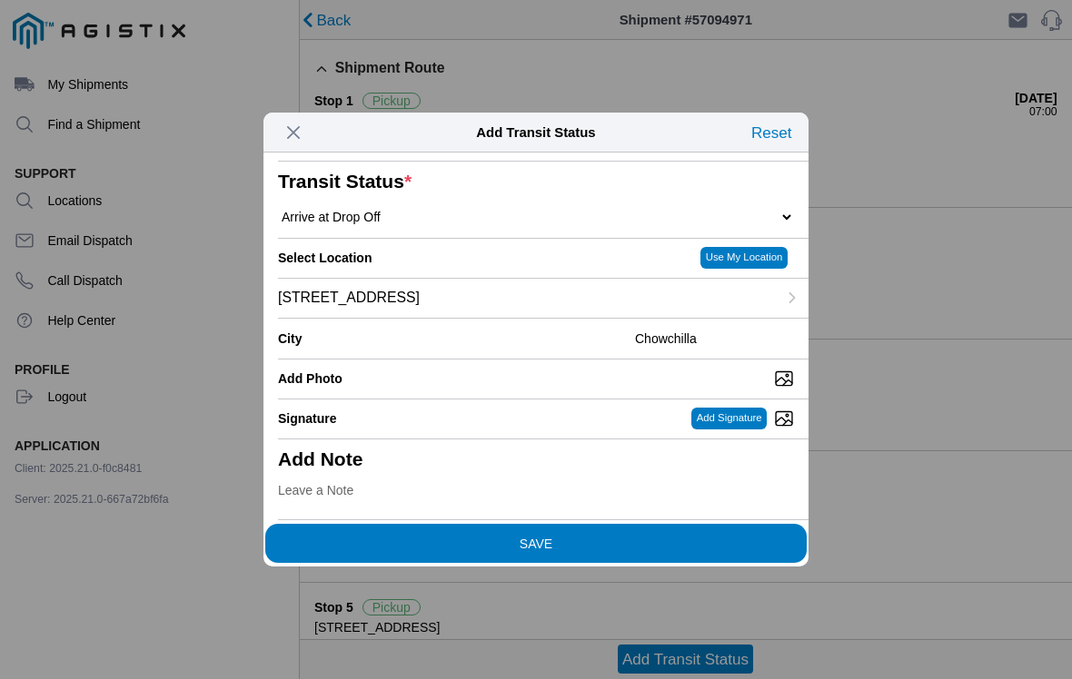
scroll to position [165, 0]
click at [608, 537] on span "SAVE" at bounding box center [536, 543] width 516 height 13
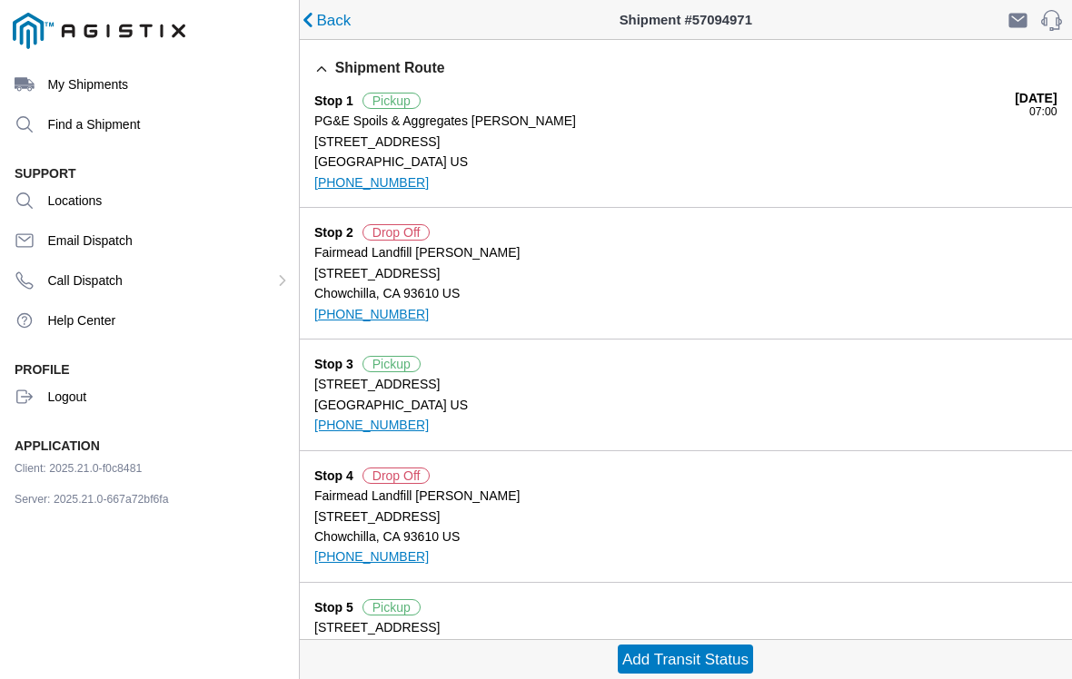
click at [0, 0] on slot "Add Transit Status" at bounding box center [0, 0] width 0 height 0
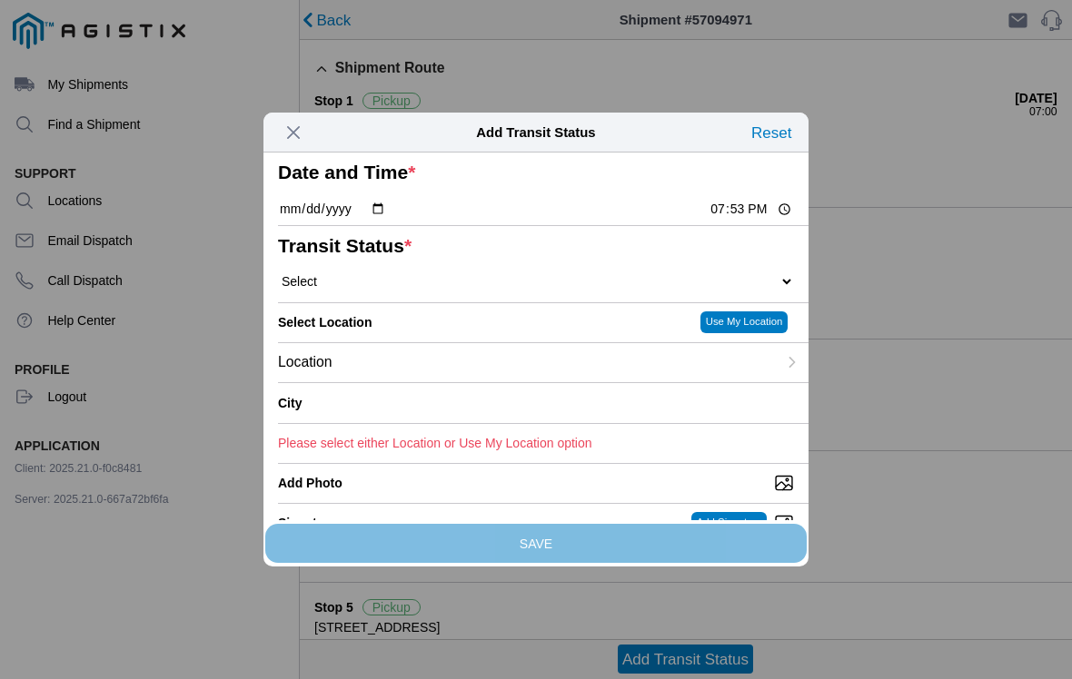
click at [738, 219] on input "19:53" at bounding box center [750, 209] width 85 height 19
type input "15:20"
click at [446, 290] on select "Select Arrive at Drop Off Arrive at Pickup Break Start Break Stop Depart Drop O…" at bounding box center [536, 281] width 516 height 16
select select "DPTDLVLOC"
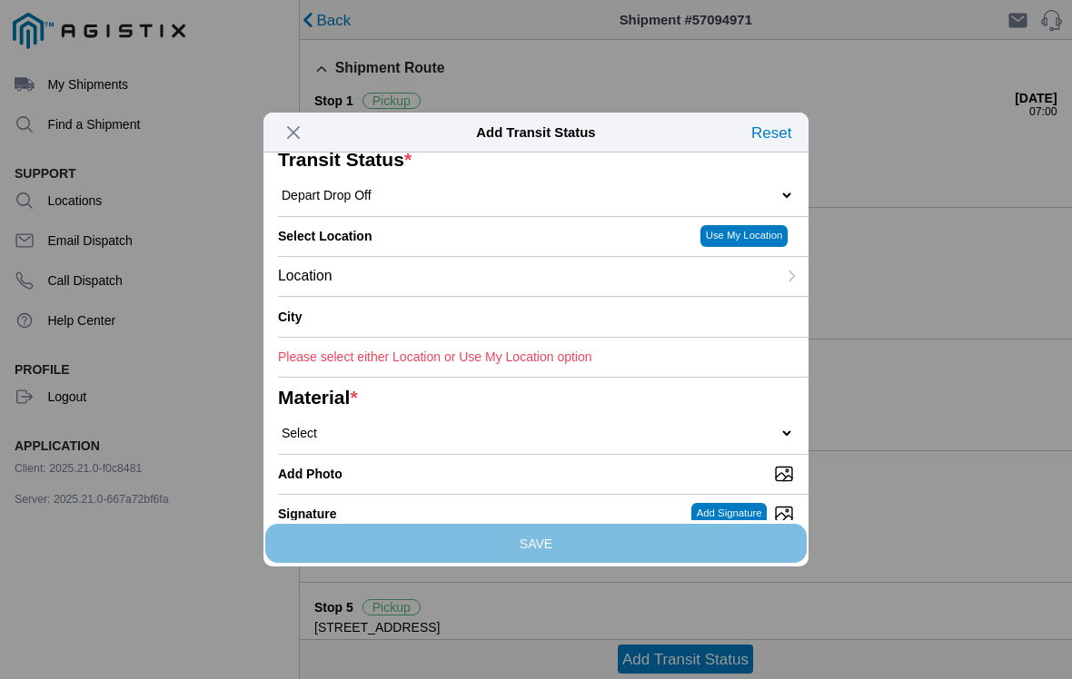
scroll to position [94, 0]
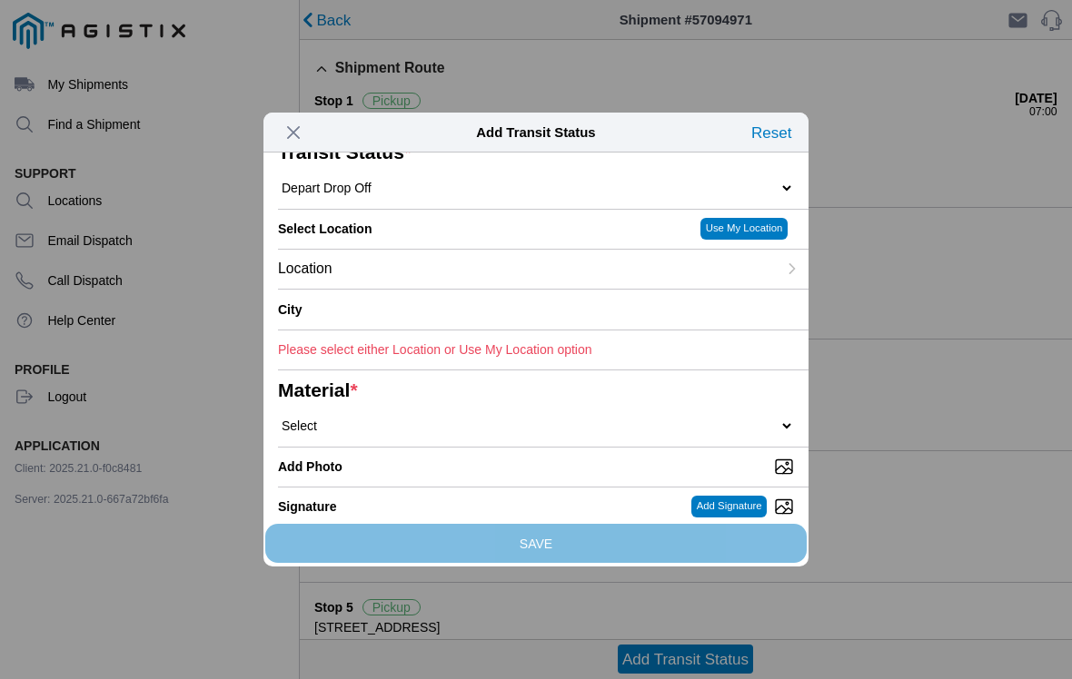
click at [608, 289] on div "Location" at bounding box center [527, 269] width 499 height 39
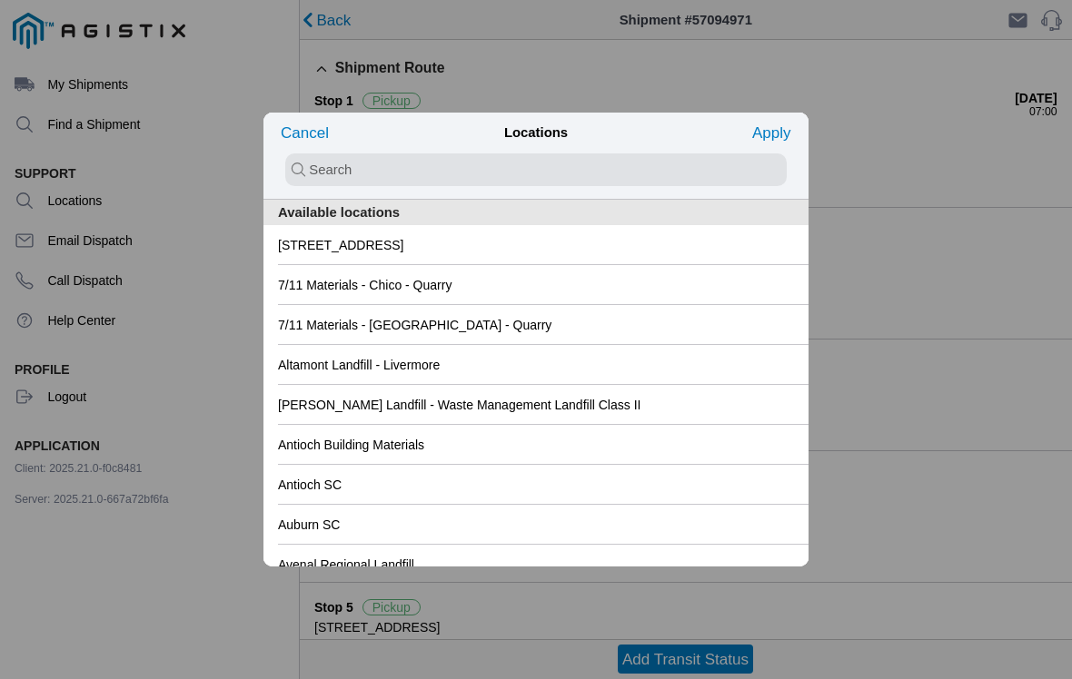
click at [530, 244] on div "[STREET_ADDRESS]" at bounding box center [536, 244] width 516 height 39
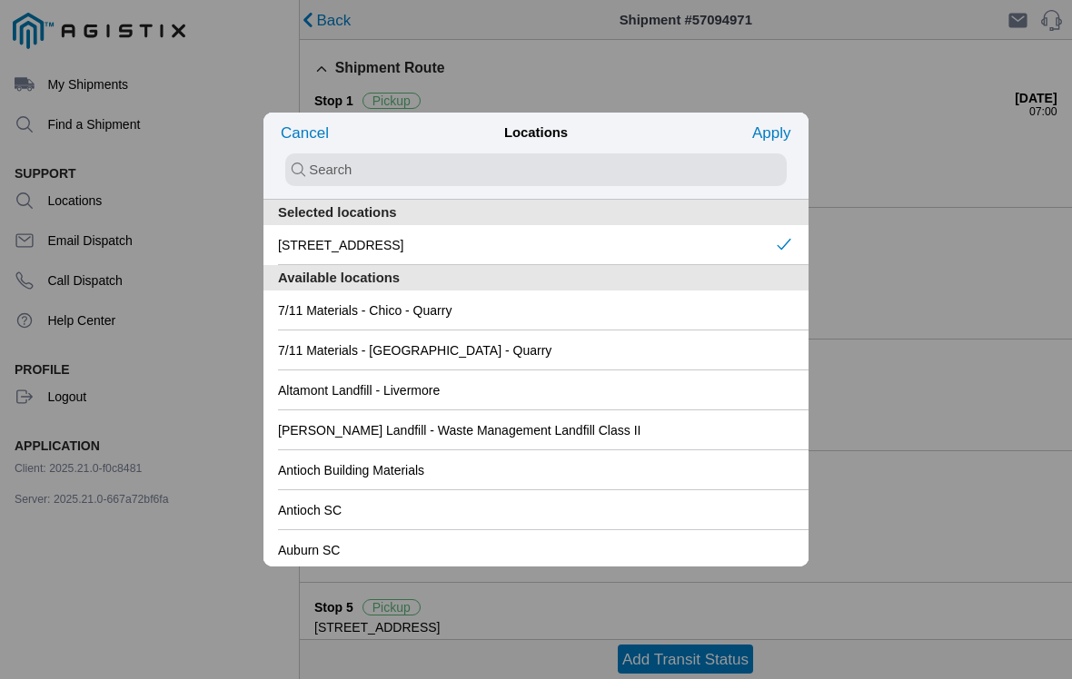
click at [0, 0] on slot "Apply" at bounding box center [0, 0] width 0 height 0
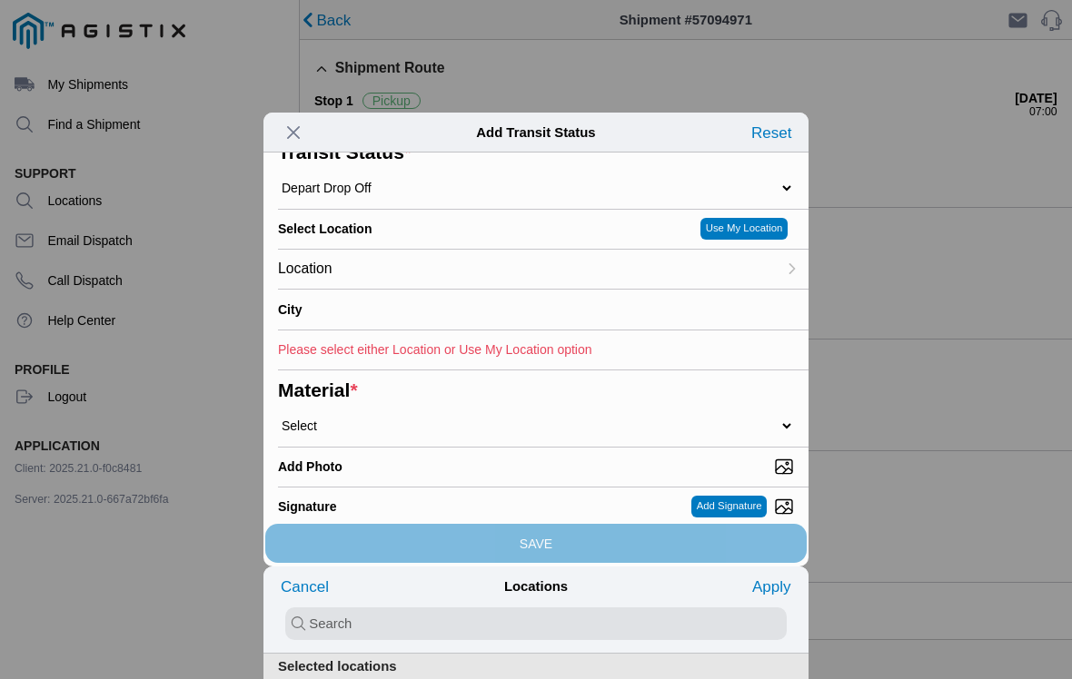
type input "Chowchilla"
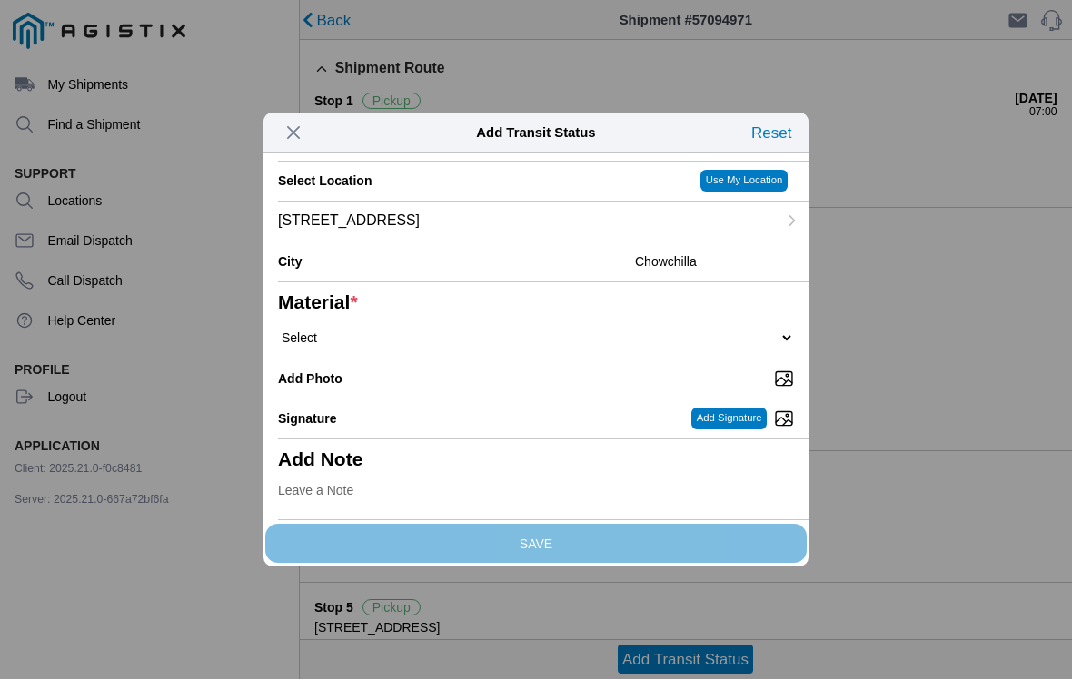
scroll to position [224, 0]
click at [535, 346] on select "Select 1" x 3" Rock 1" x 4" Rock 2" x 4" Rock Asphalt Cold Patch Backfill Spec …" at bounding box center [536, 338] width 516 height 16
select select "708654"
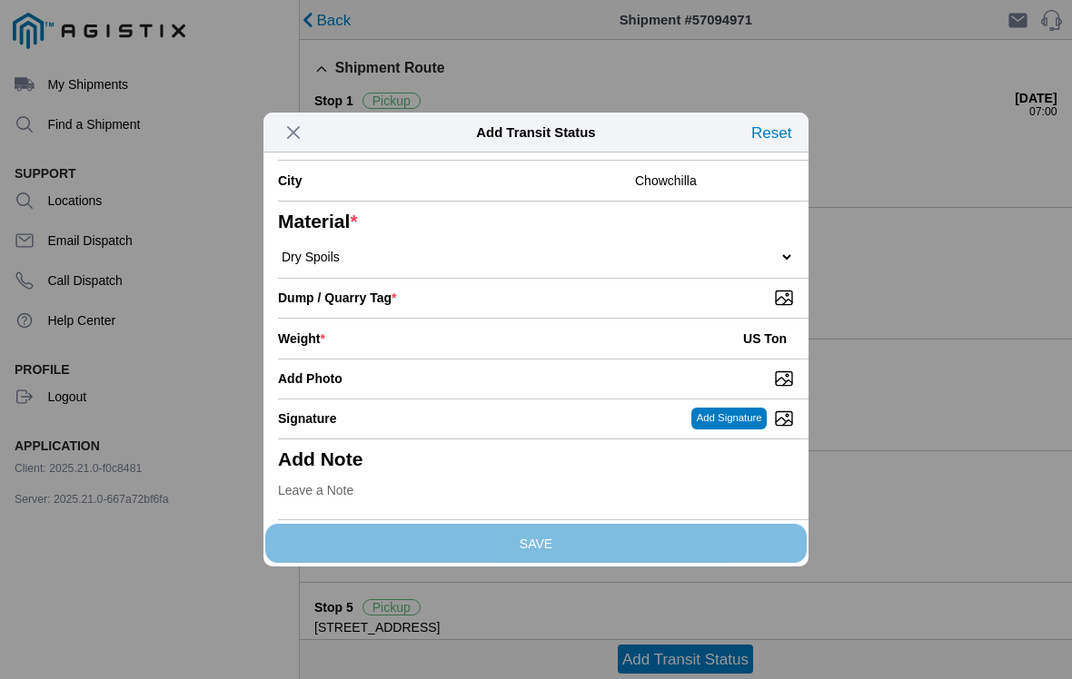
scroll to position [312, 0]
click at [559, 342] on input "number" at bounding box center [537, 339] width 411 height 40
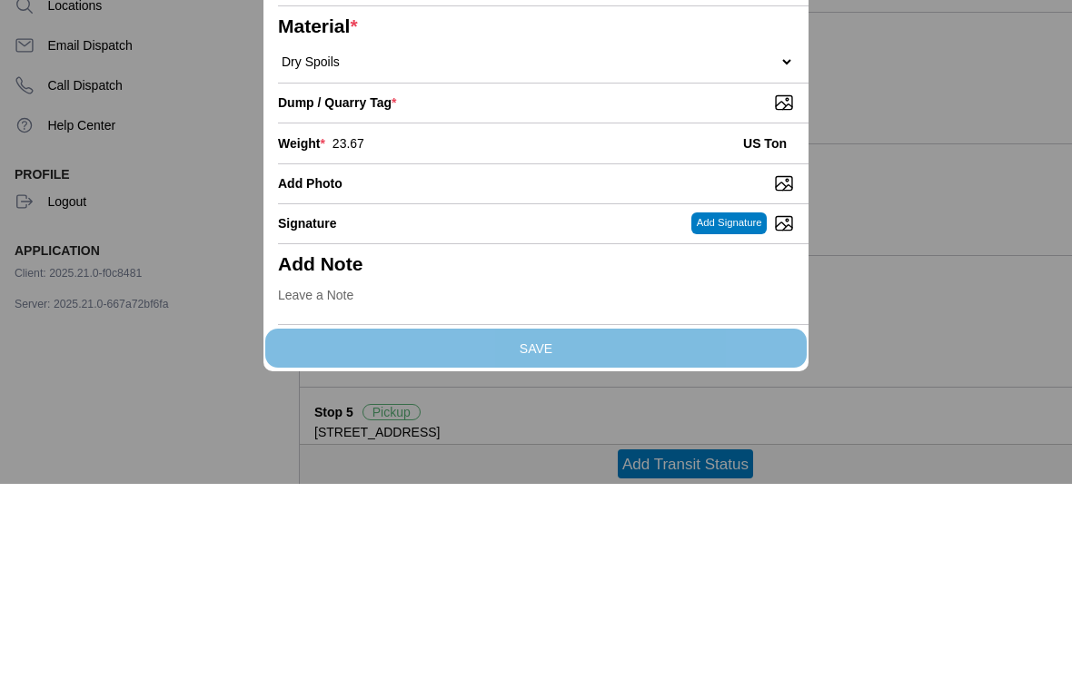
scroll to position [317, 0]
type input "23.67"
click at [583, 288] on input "Dump / Quarry Tag *" at bounding box center [543, 298] width 530 height 20
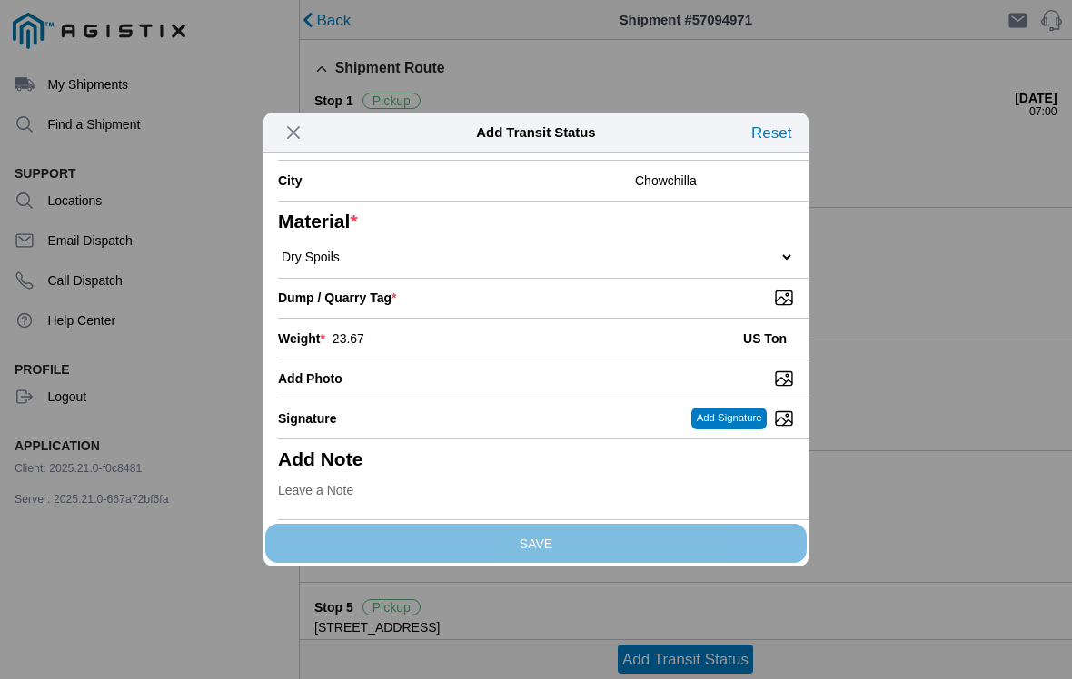
type input "C:\fakepath\image.jpg"
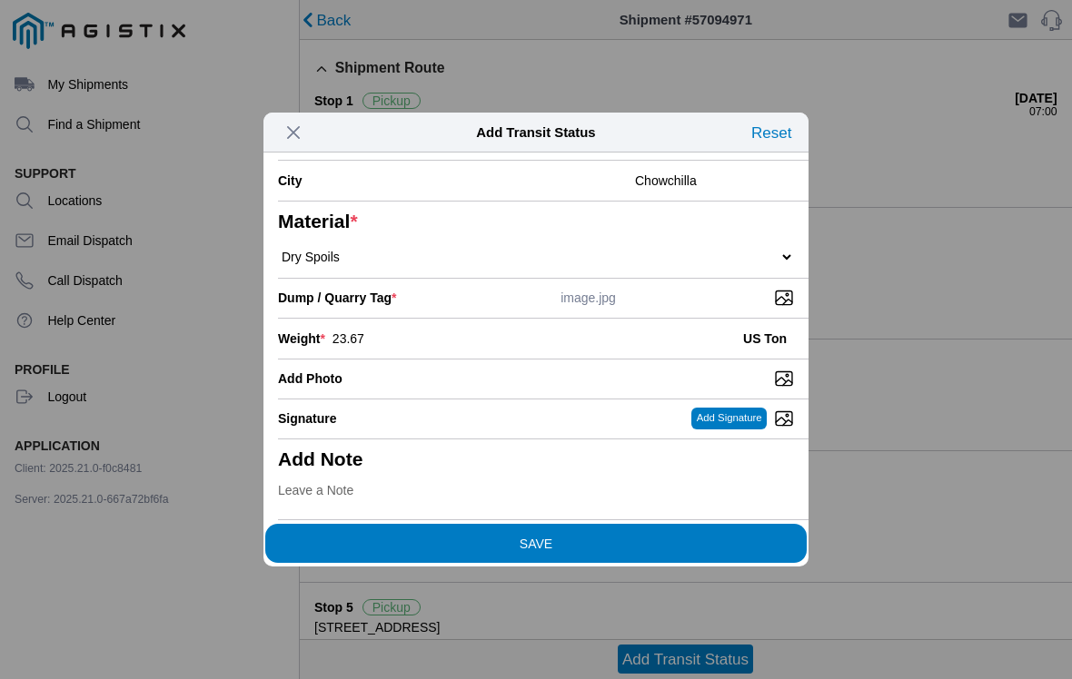
scroll to position [357, 0]
click at [600, 537] on span "SAVE" at bounding box center [536, 543] width 516 height 13
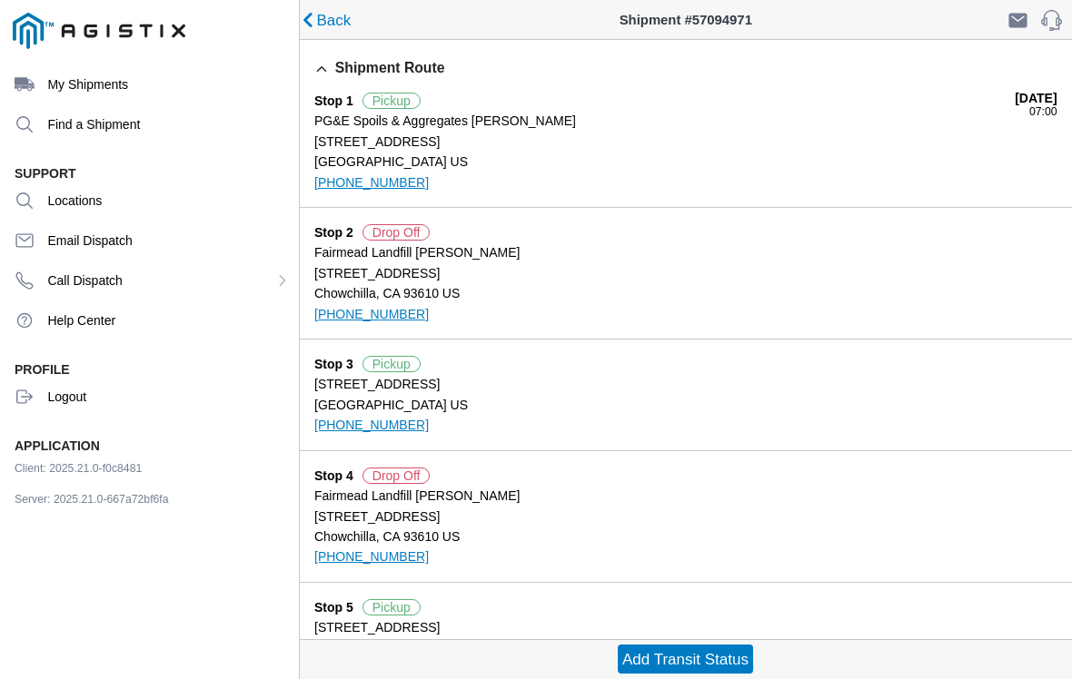
click at [0, 0] on slot "Add Transit Status" at bounding box center [0, 0] width 0 height 0
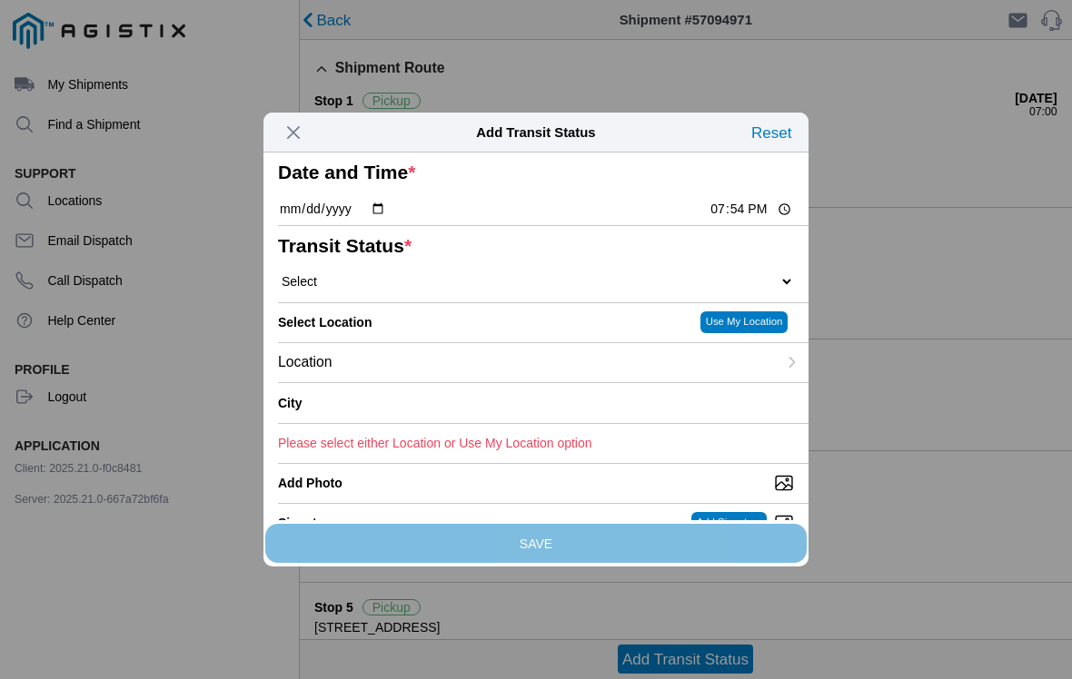
click at [726, 219] on input "19:54" at bounding box center [750, 209] width 85 height 19
type input "17:30"
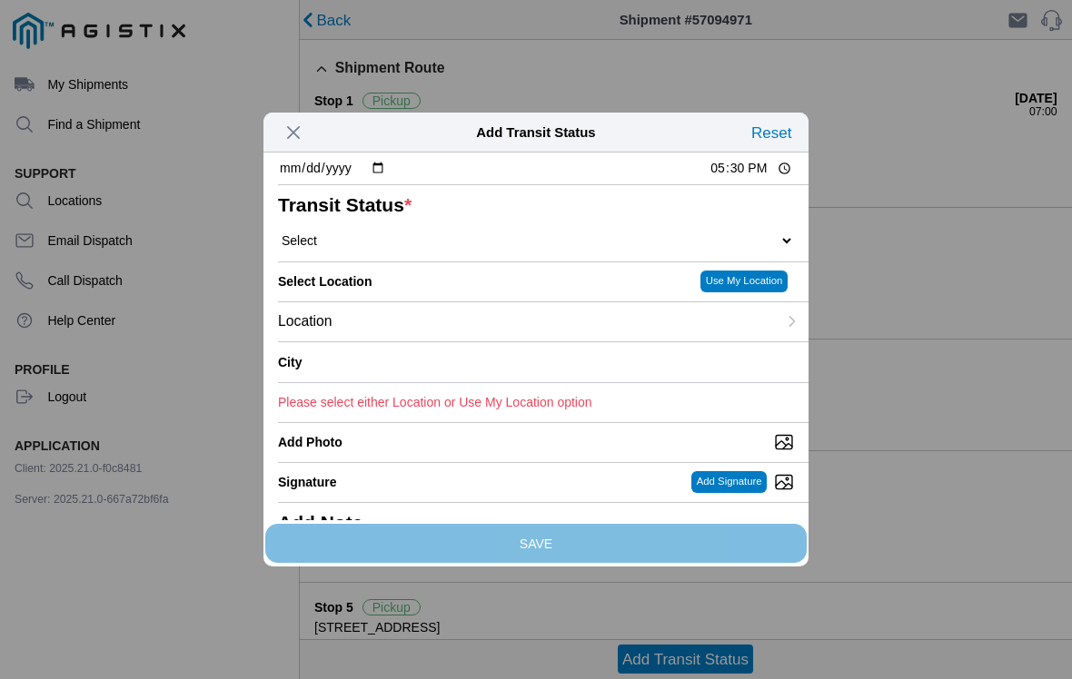
click at [601, 249] on select "Select Arrive at Drop Off Arrive at Pickup Break Start Break Stop Depart Drop O…" at bounding box center [536, 241] width 516 height 16
click at [349, 249] on select "Select Arrive at Drop Off Arrive at Pickup Break Start Break Stop Depart Drop O…" at bounding box center [536, 241] width 516 height 16
select select "DELIVRED"
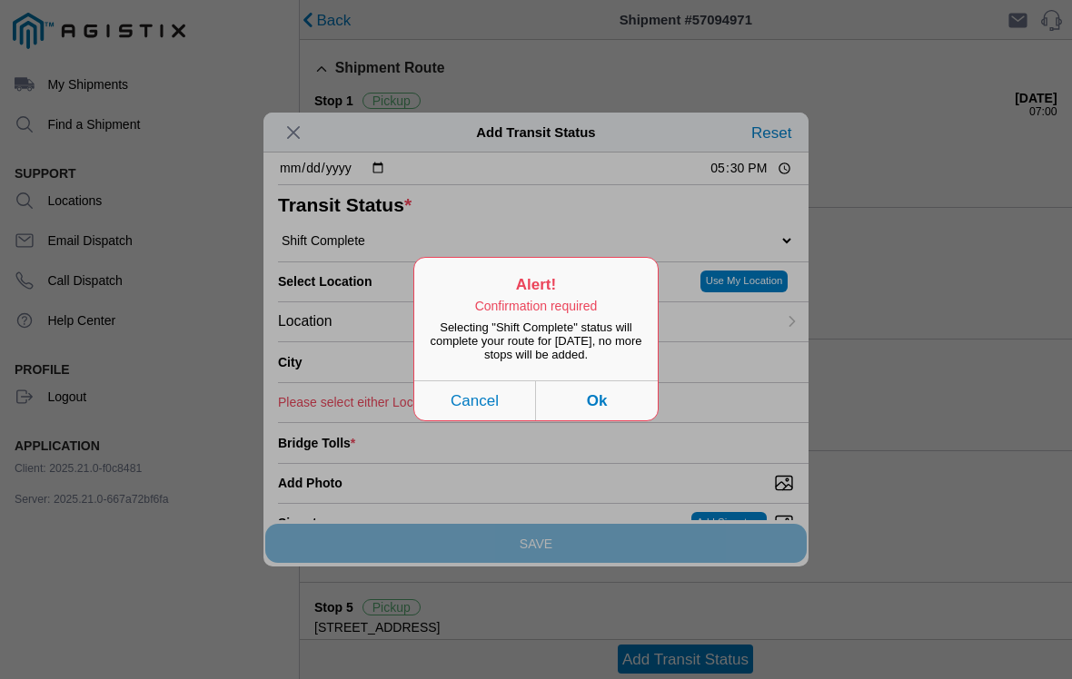
click at [629, 402] on button "Ok" at bounding box center [597, 401] width 122 height 40
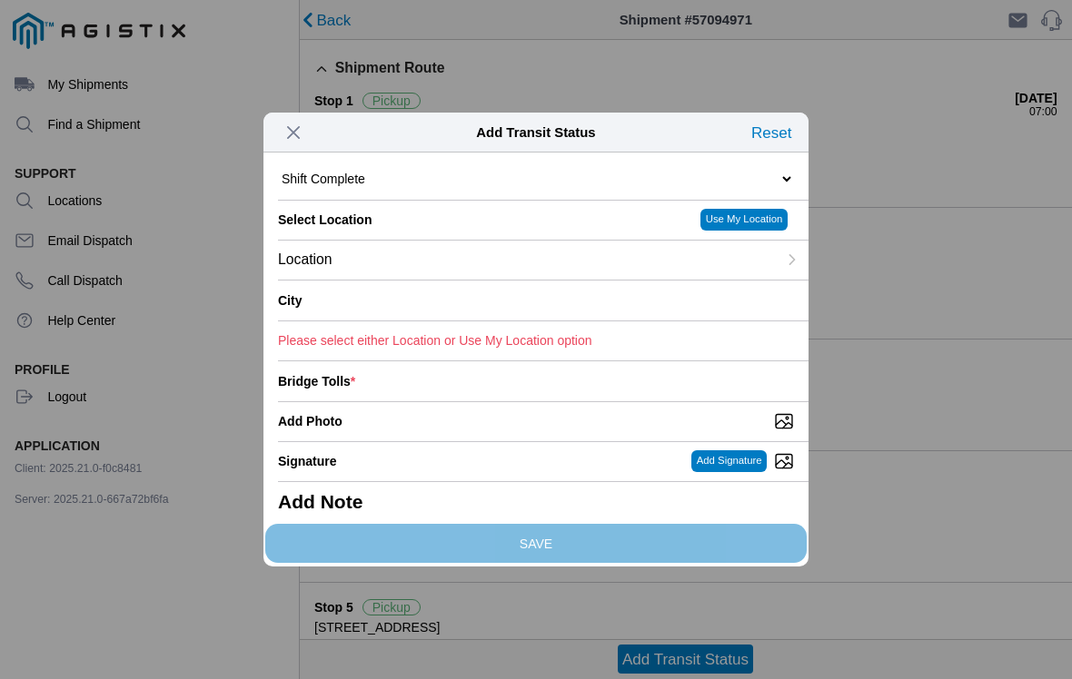
scroll to position [104, 0]
click at [557, 307] on ion-label "City" at bounding box center [453, 299] width 350 height 15
click at [587, 279] on div "Location" at bounding box center [527, 259] width 499 height 39
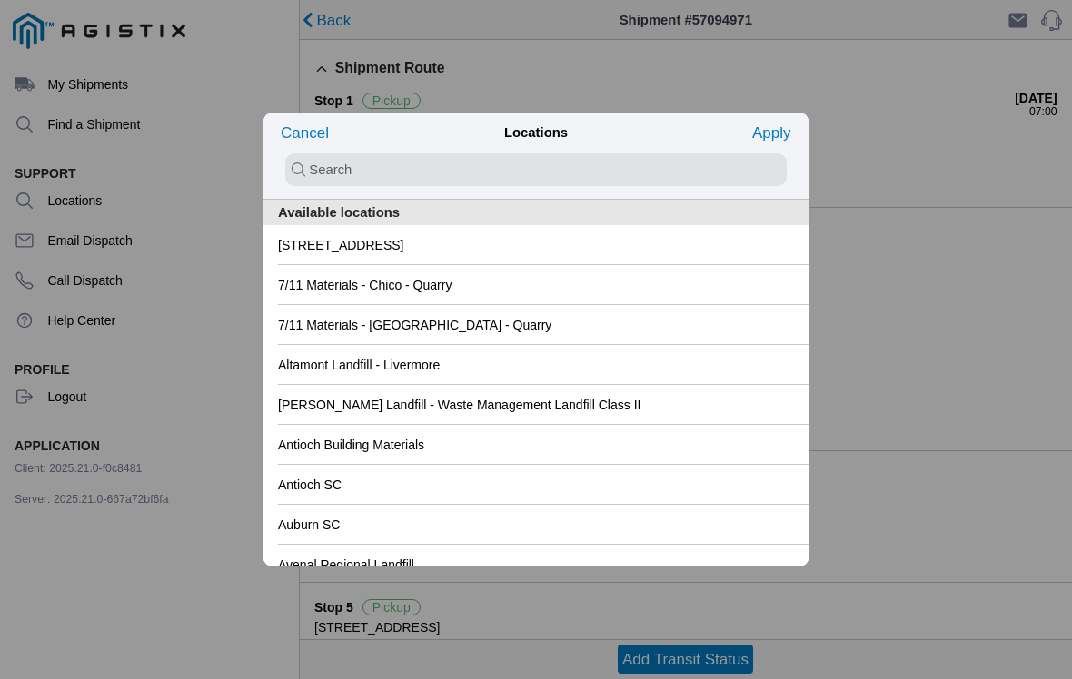
click at [391, 174] on input "search text" at bounding box center [535, 169] width 501 height 33
type input "hanford yard"
click at [0, 0] on slot "Apply" at bounding box center [0, 0] width 0 height 0
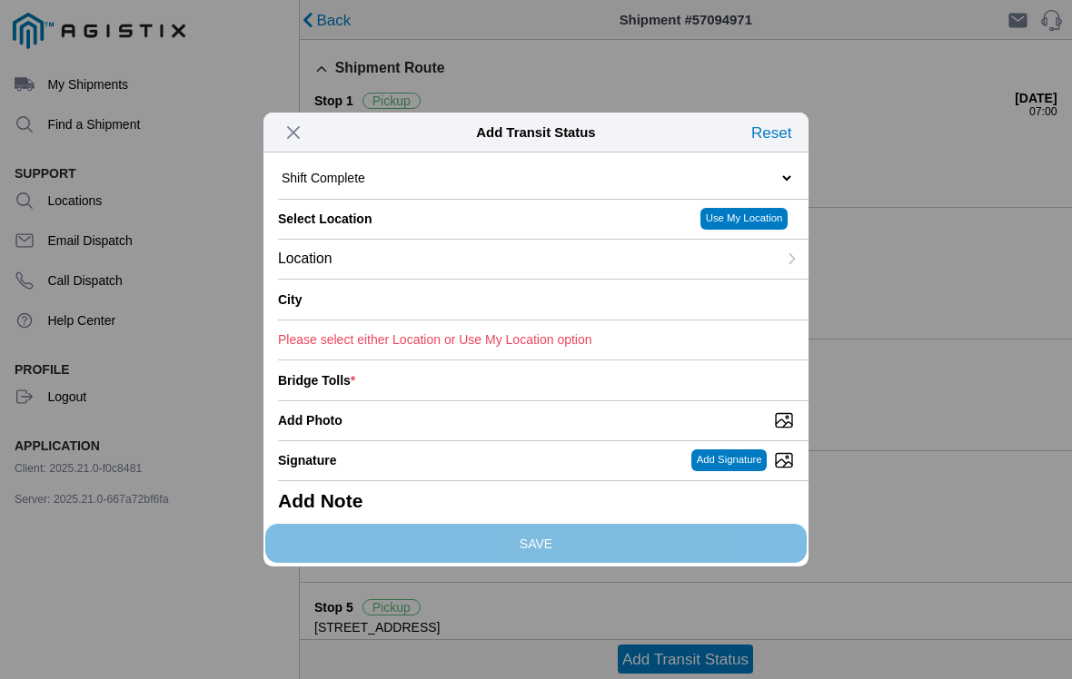
click at [404, 320] on div "City" at bounding box center [456, 300] width 357 height 40
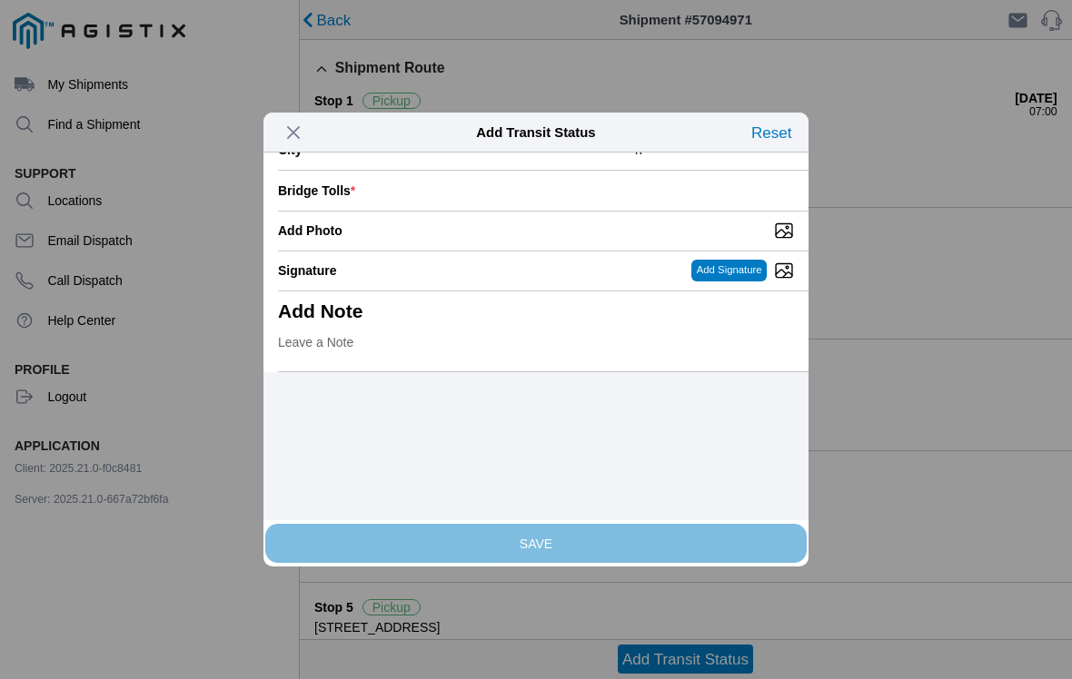
scroll to position [254, 0]
type input "hanford yard"
click at [509, 210] on input "number" at bounding box center [577, 190] width 431 height 40
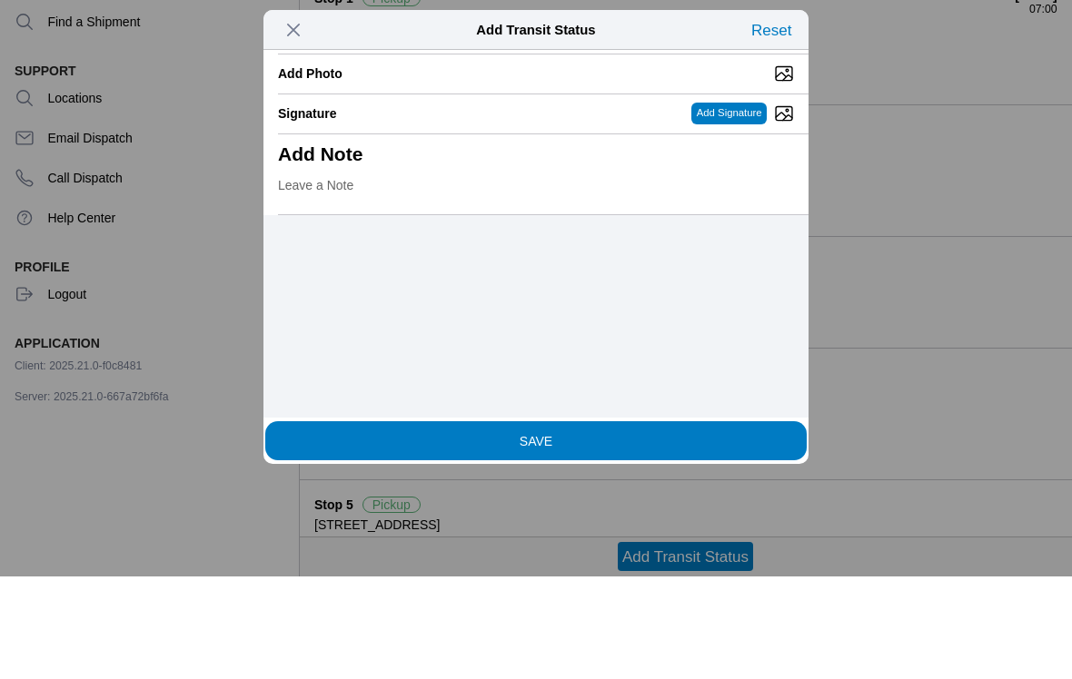
scroll to position [307, 0]
type input "0"
click at [670, 167] on input "Add Photo" at bounding box center [543, 177] width 530 height 20
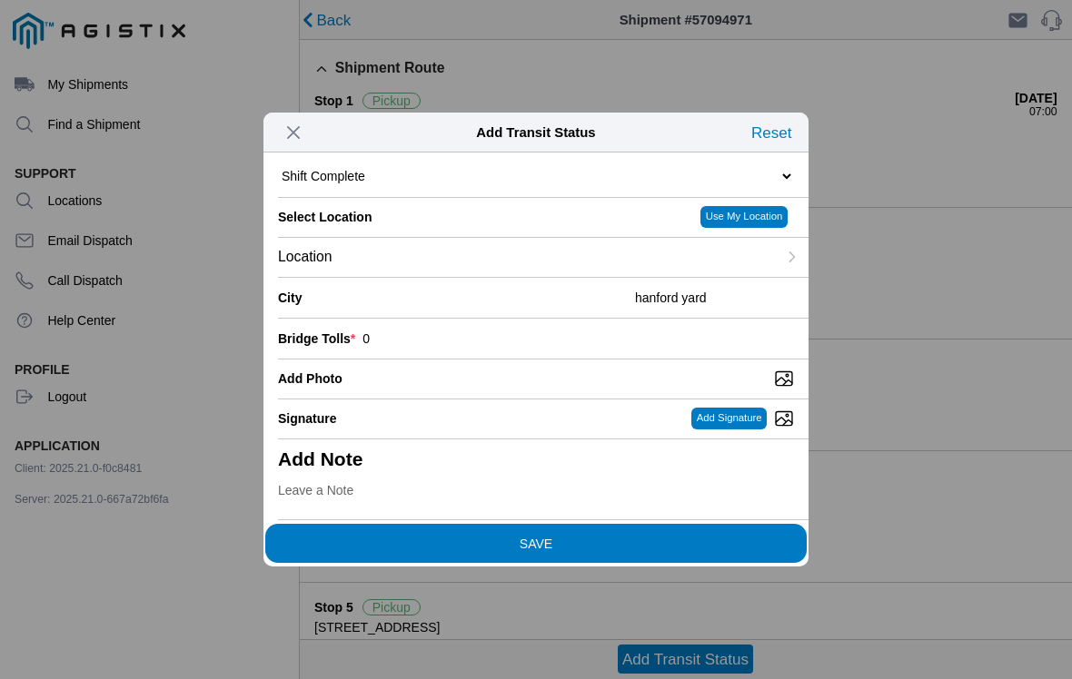
scroll to position [206, 0]
type input "C:\fakepath\image.jpg"
click at [562, 537] on span "SAVE" at bounding box center [536, 543] width 516 height 13
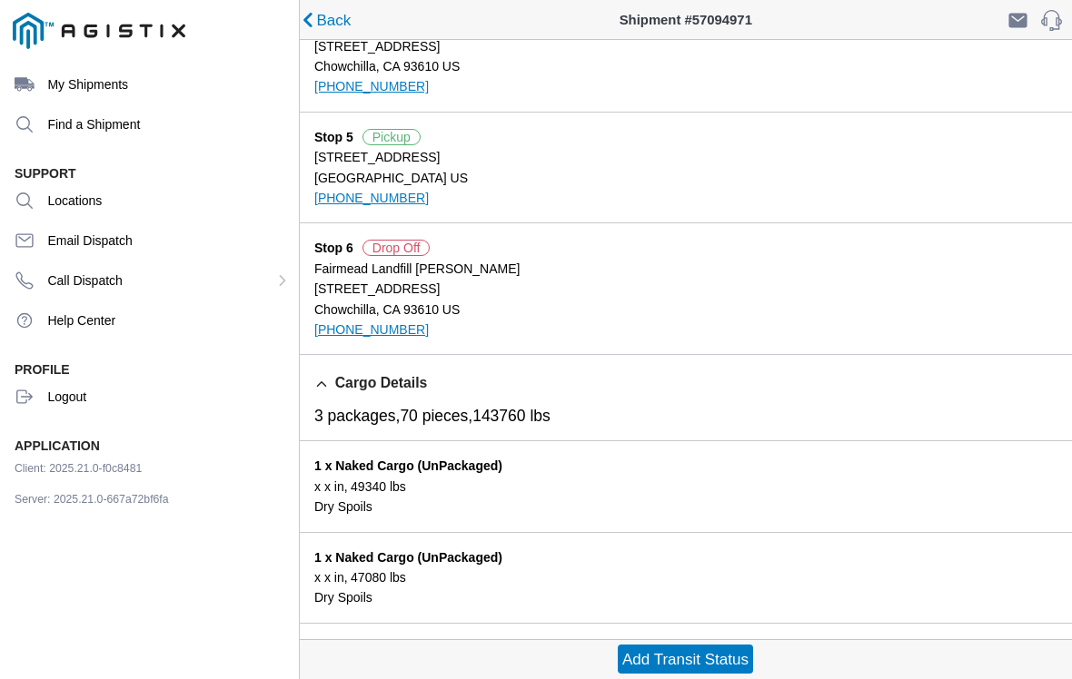
scroll to position [472, 0]
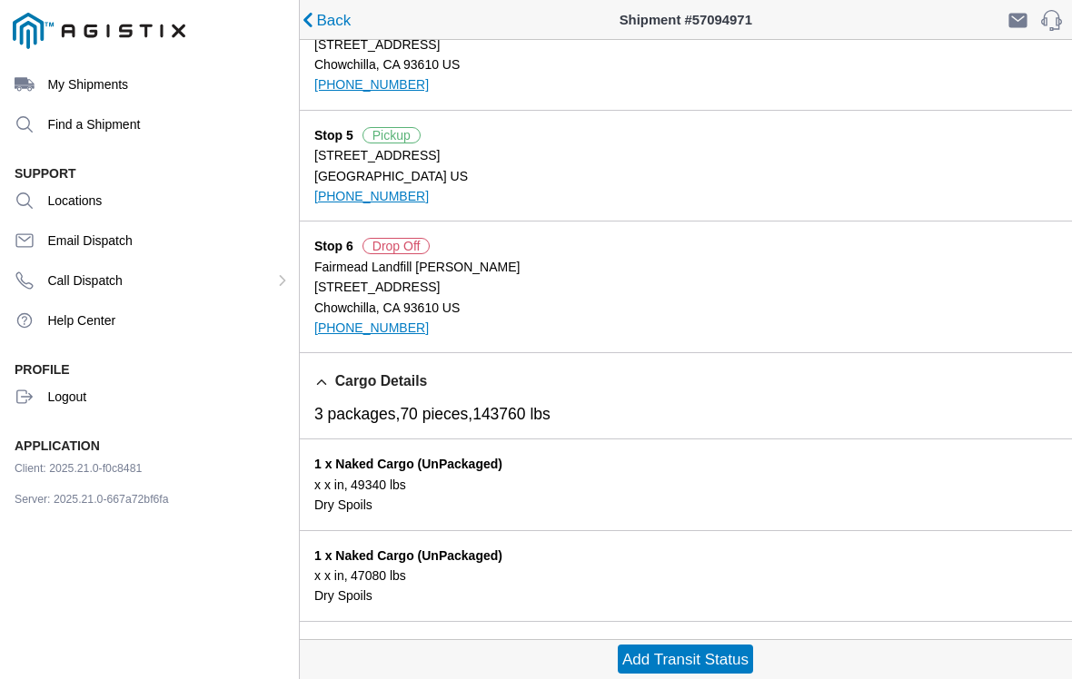
click at [0, 0] on slot "Add Transit Status" at bounding box center [0, 0] width 0 height 0
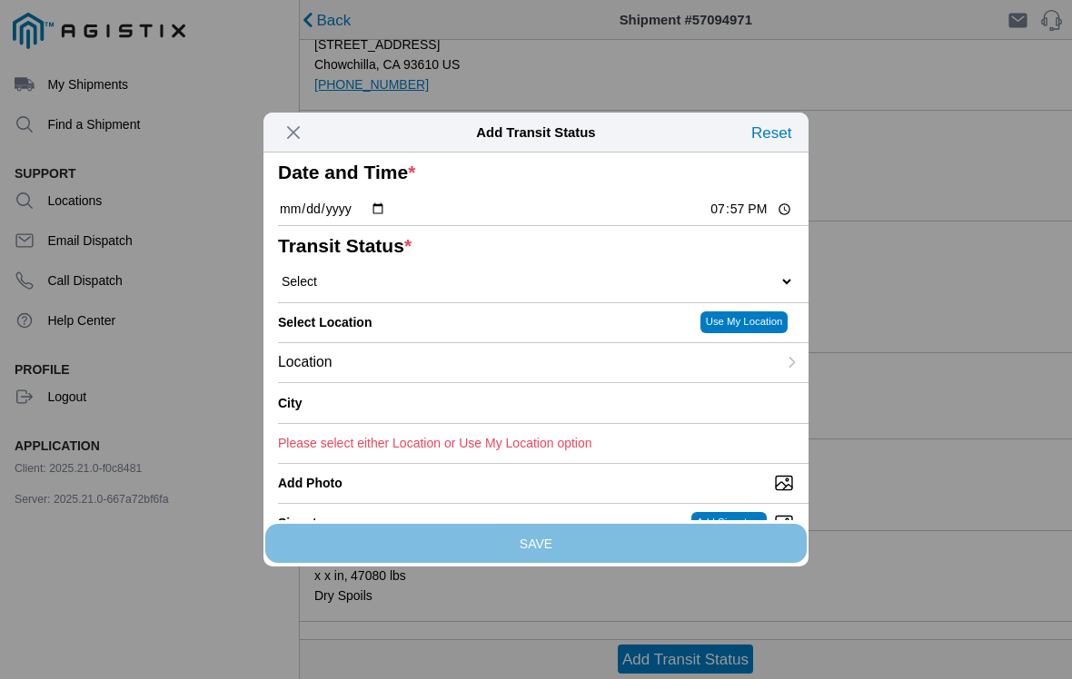
click at [296, 129] on span "button" at bounding box center [293, 132] width 25 height 25
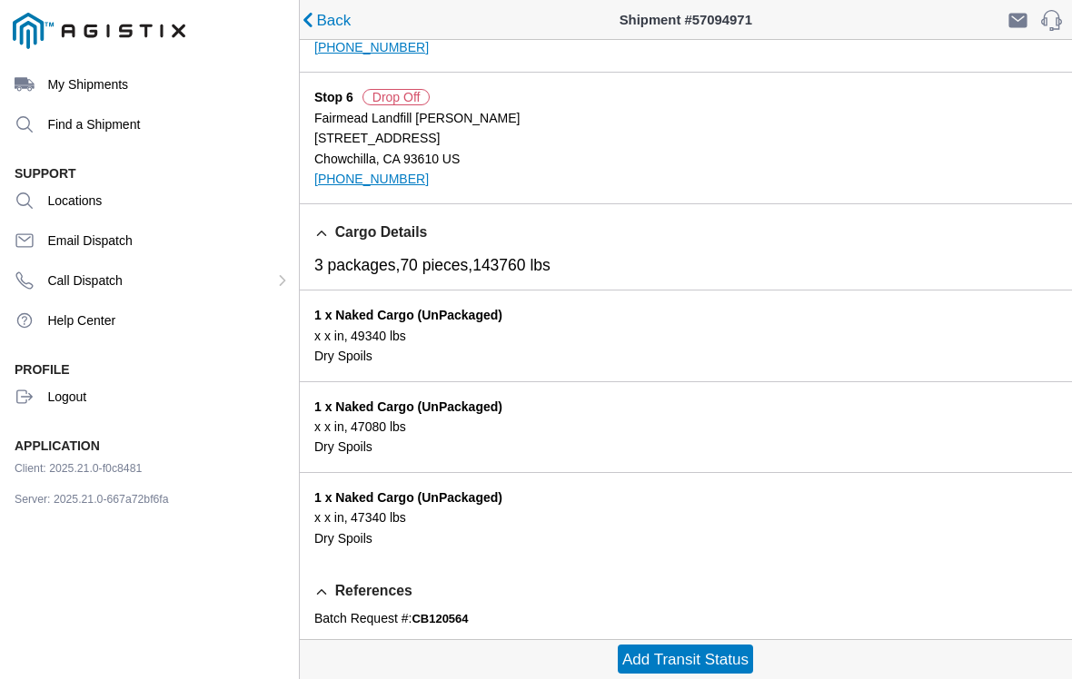
scroll to position [929, 0]
click at [326, 598] on icon at bounding box center [321, 593] width 15 height 15
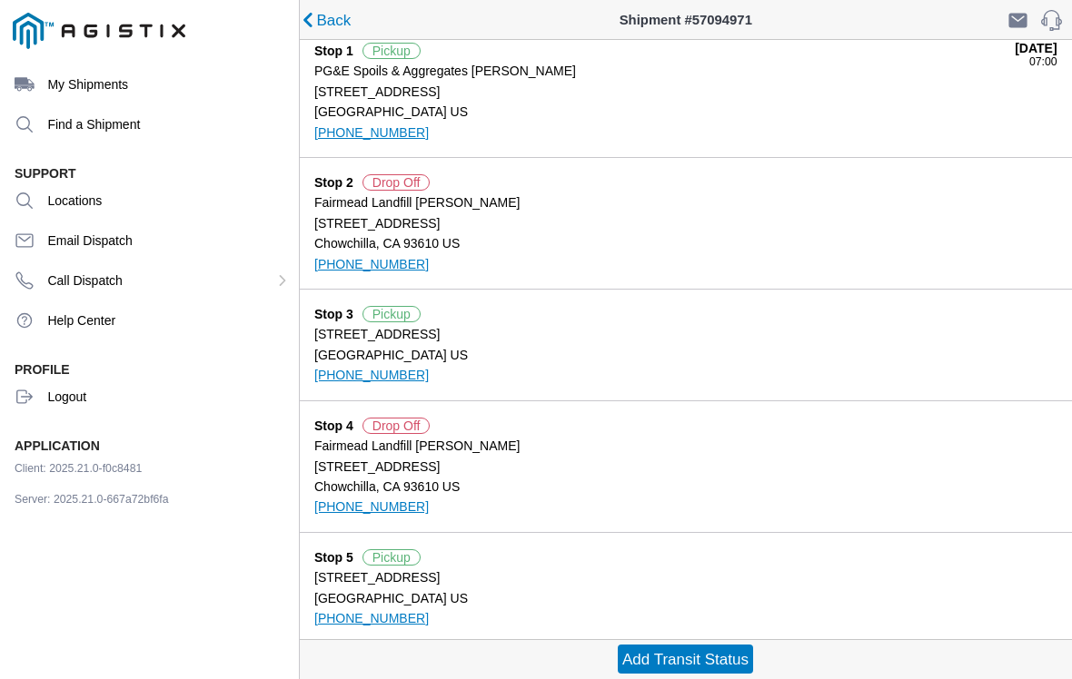
click at [312, 23] on span "Back" at bounding box center [326, 20] width 47 height 16
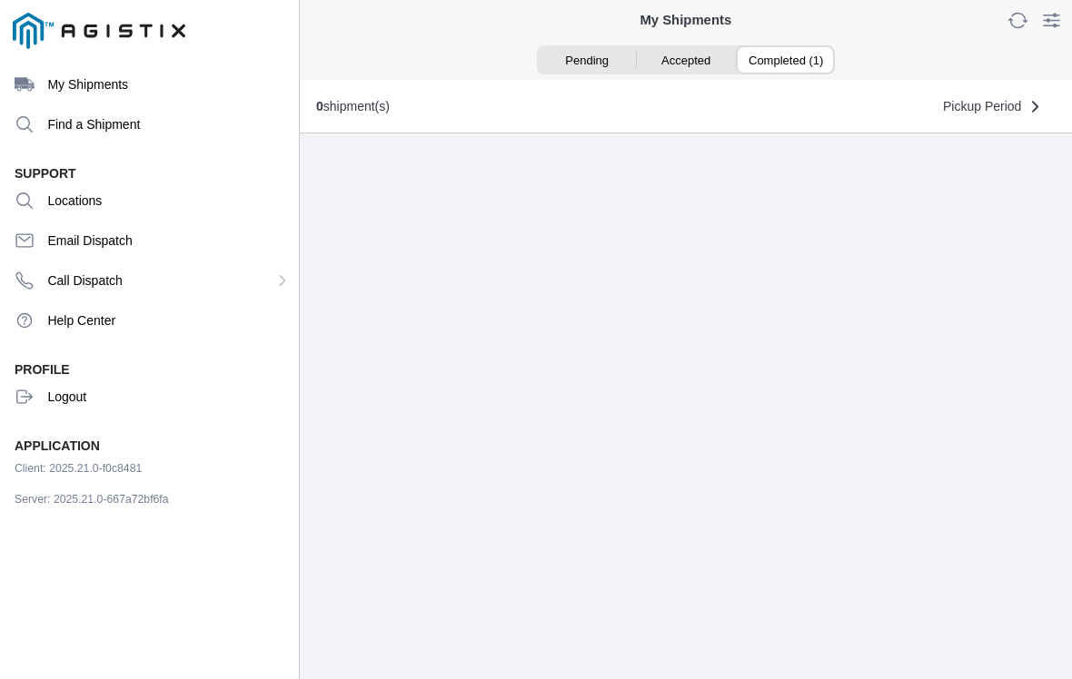
click at [796, 64] on ion-segment-button "Completed (1)" at bounding box center [785, 59] width 99 height 25
